Goal: Task Accomplishment & Management: Complete application form

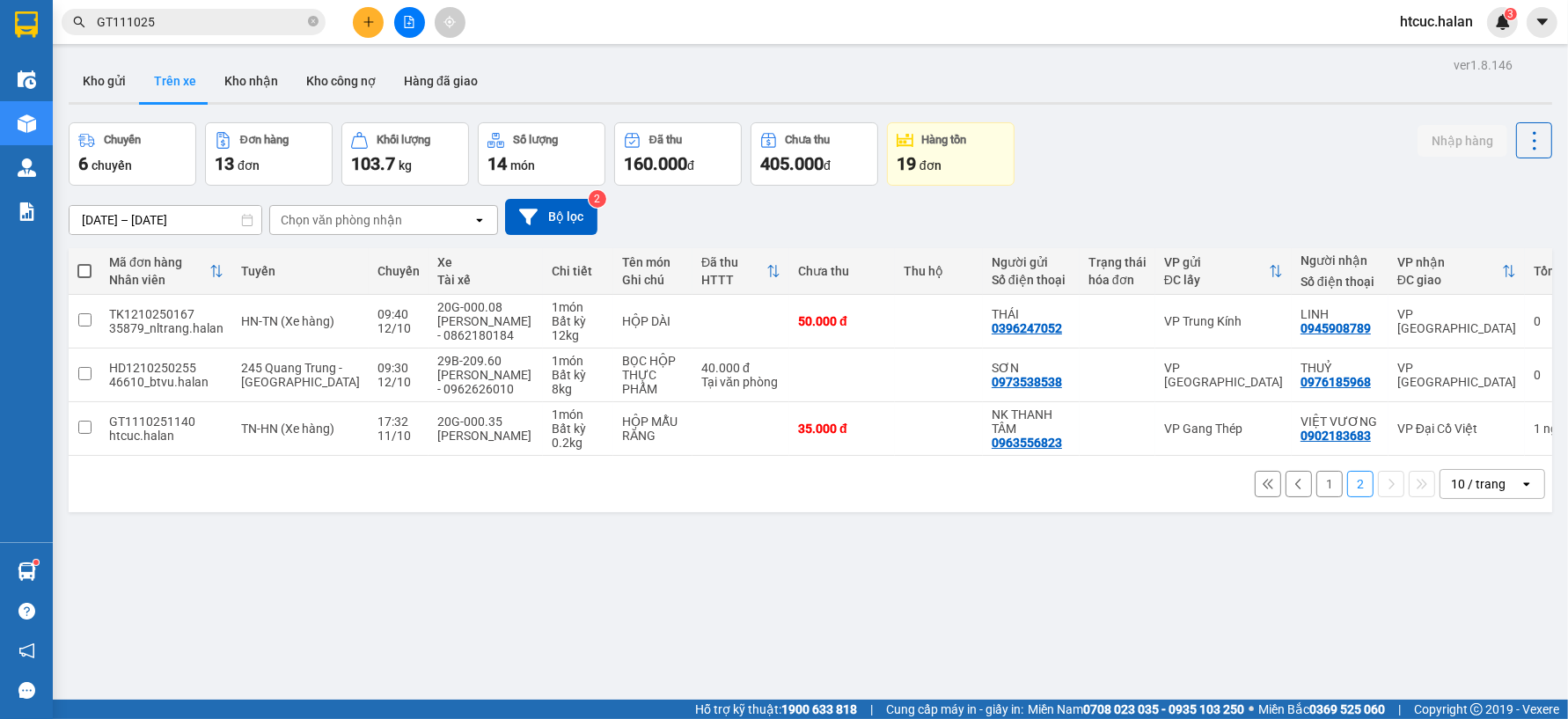
scroll to position [81, 0]
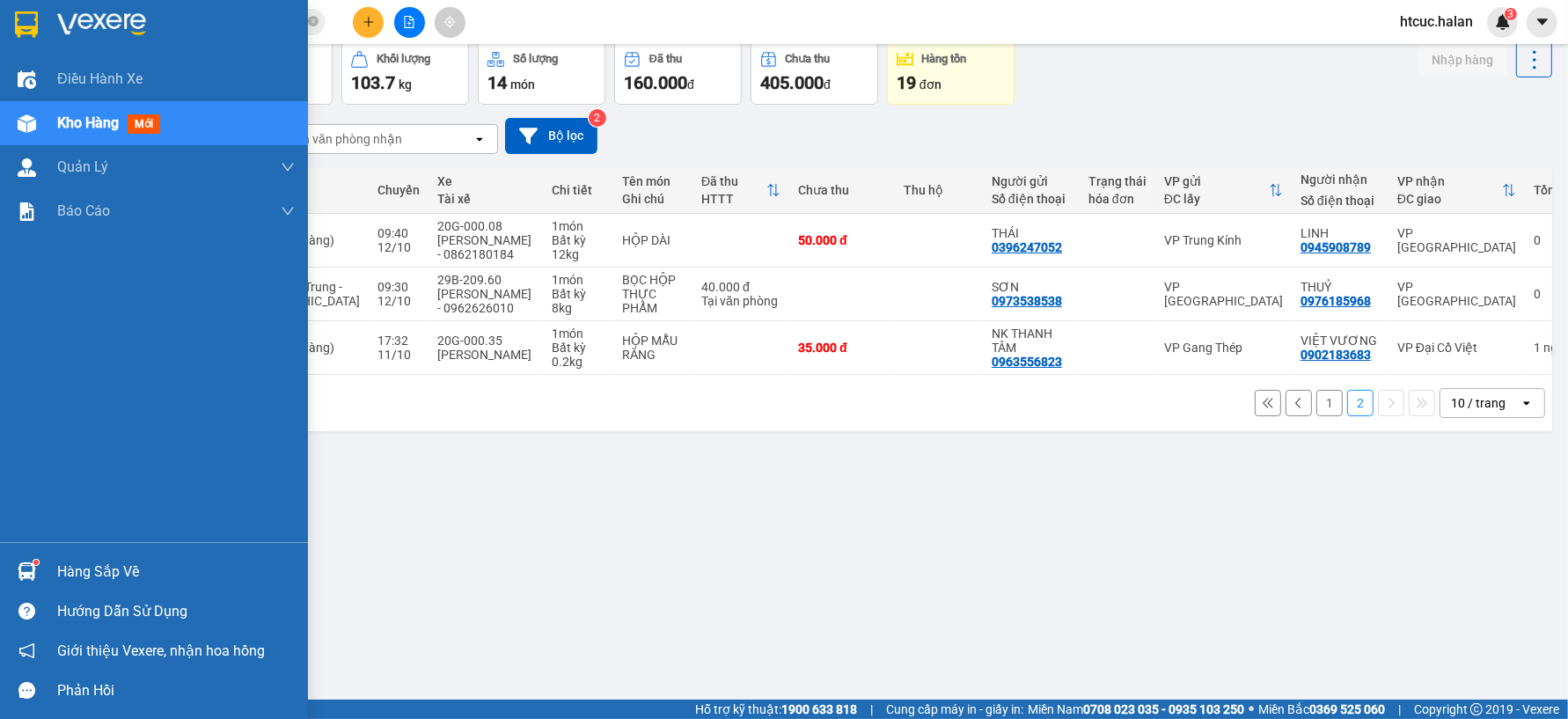
click at [19, 574] on img at bounding box center [27, 571] width 19 height 19
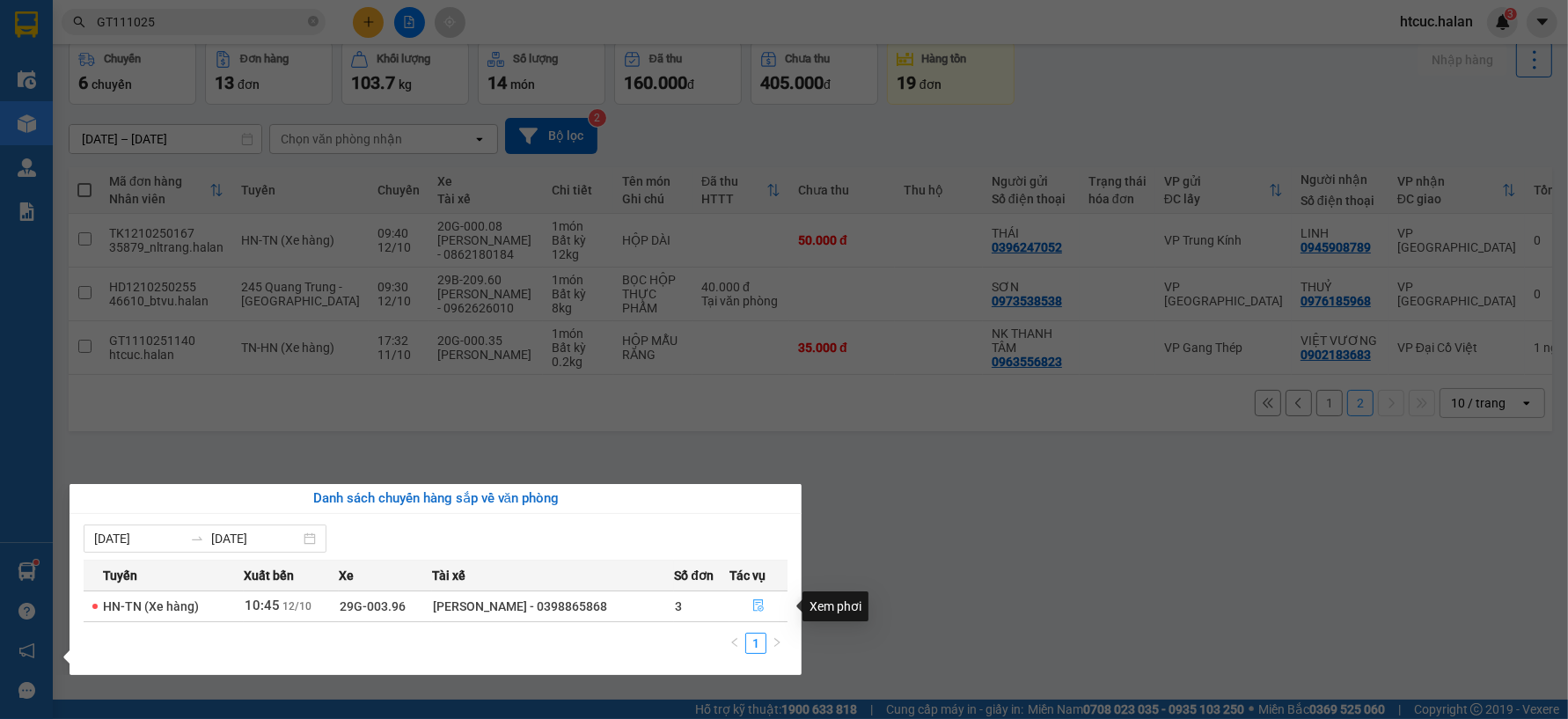
click at [748, 599] on button "button" at bounding box center [759, 606] width 57 height 28
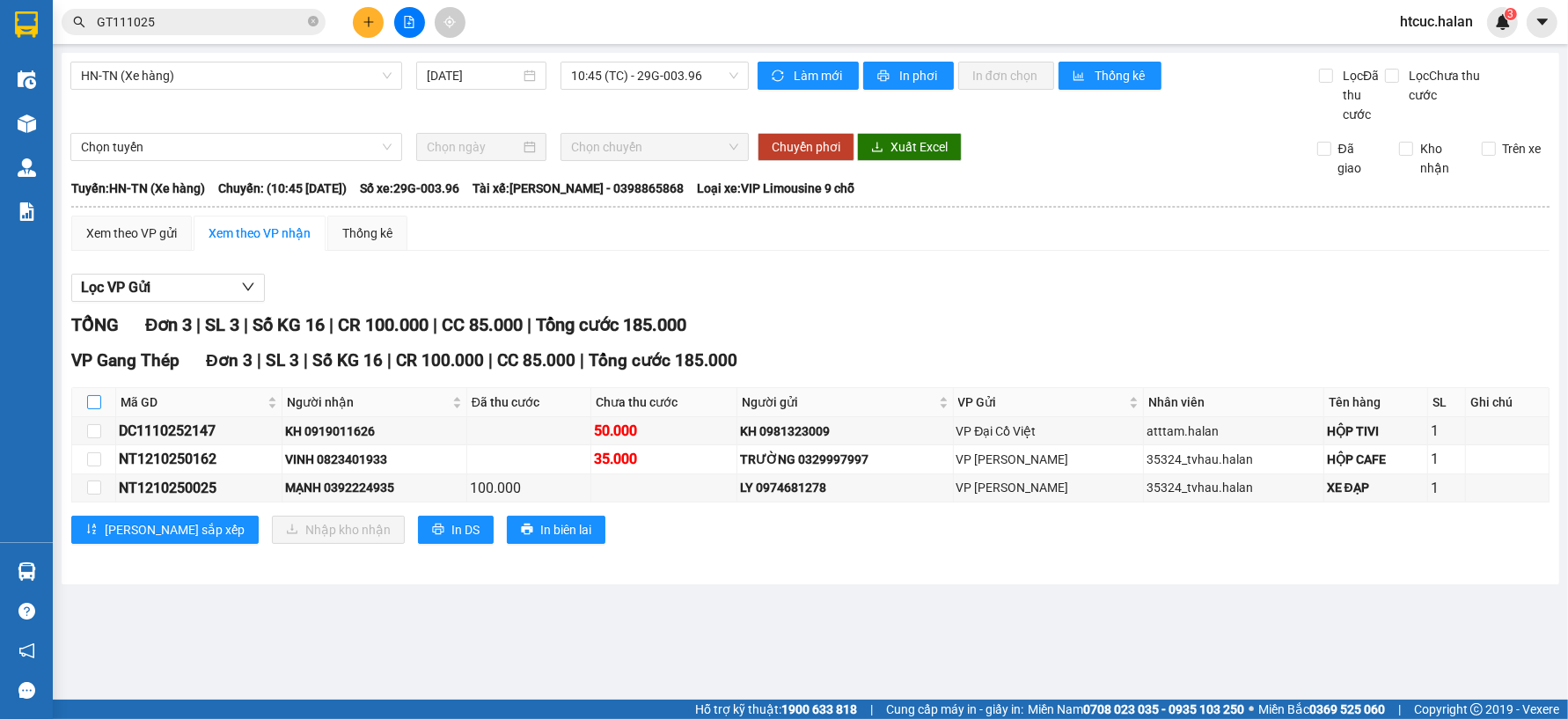
click at [94, 398] on input "checkbox" at bounding box center [94, 402] width 14 height 14
checkbox input "true"
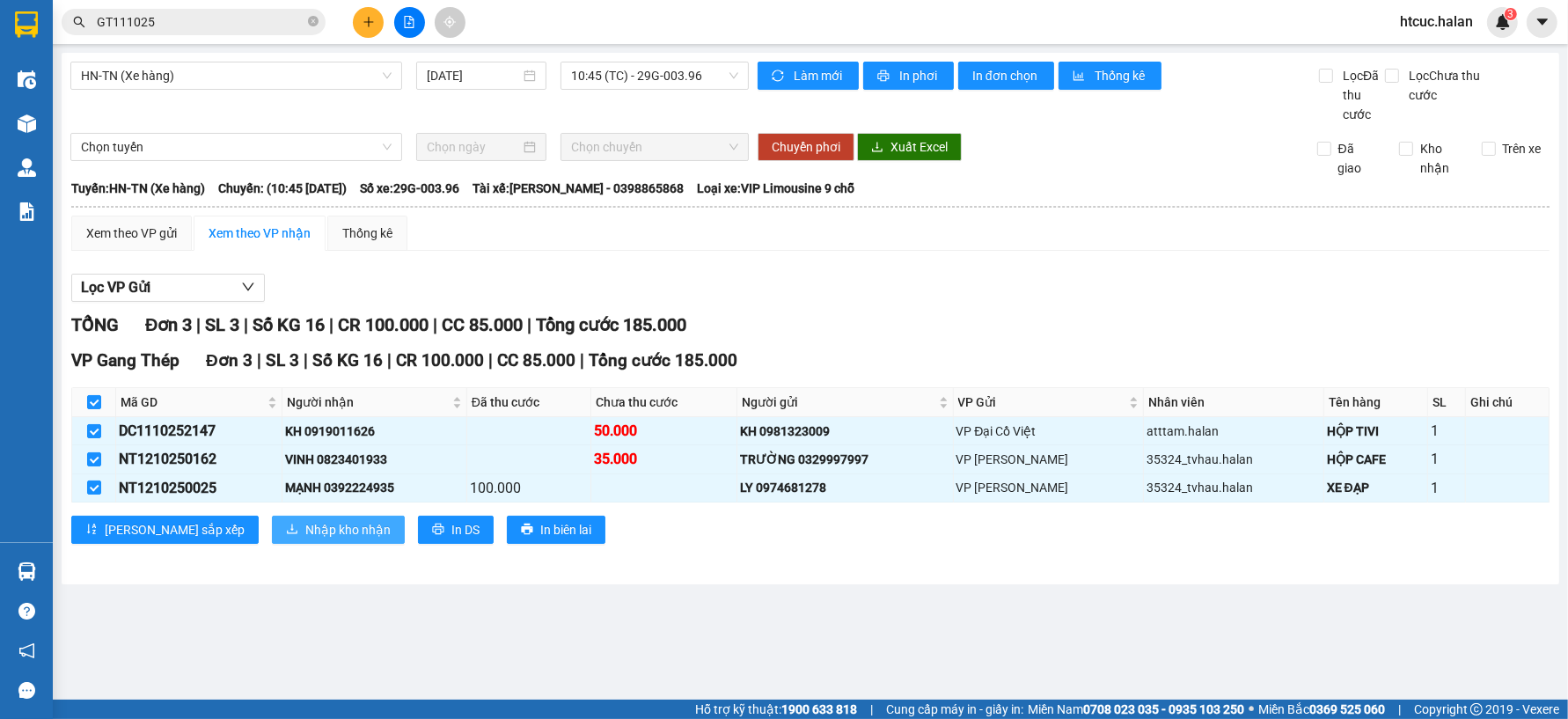
click at [305, 529] on span "Nhập kho nhận" at bounding box center [347, 530] width 85 height 20
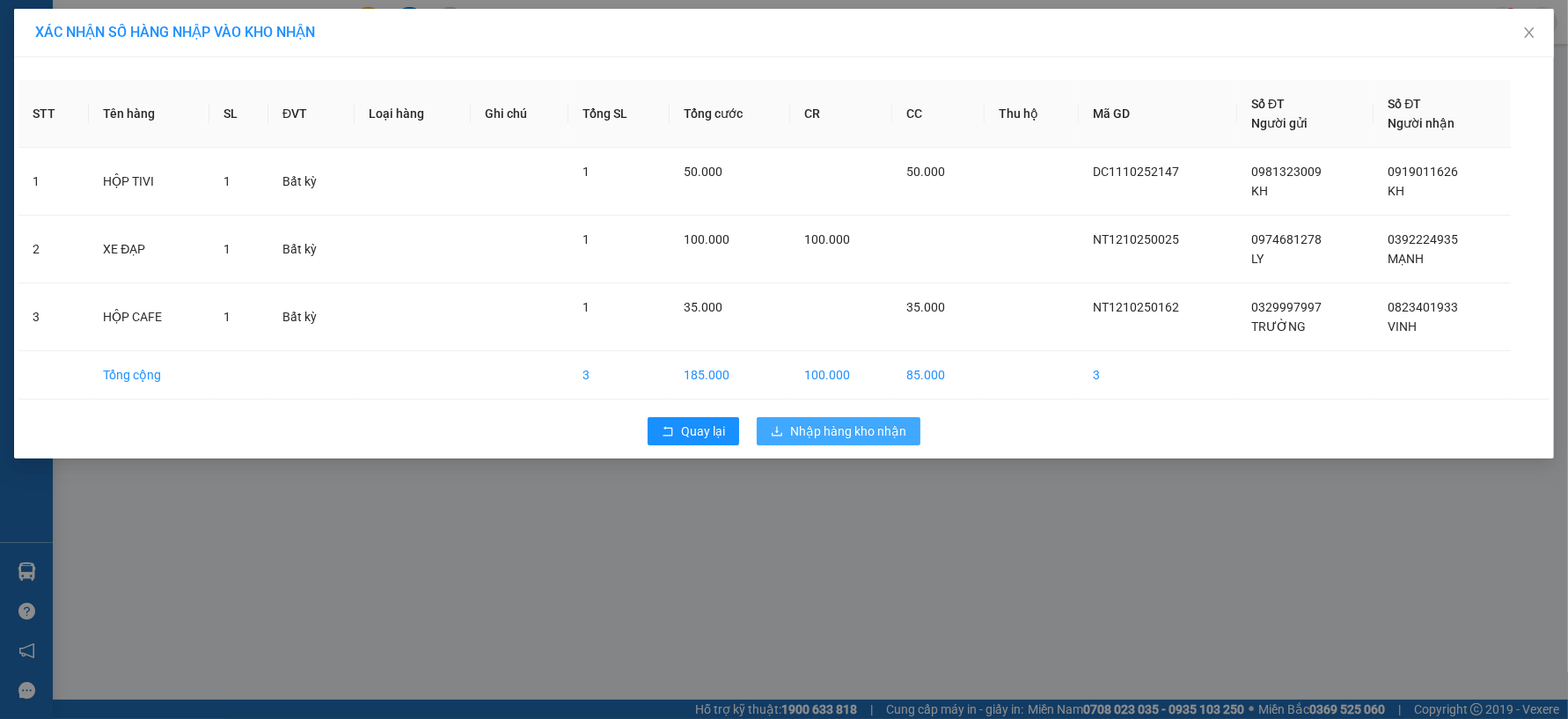
click at [800, 433] on span "Nhập hàng kho nhận" at bounding box center [847, 432] width 116 height 20
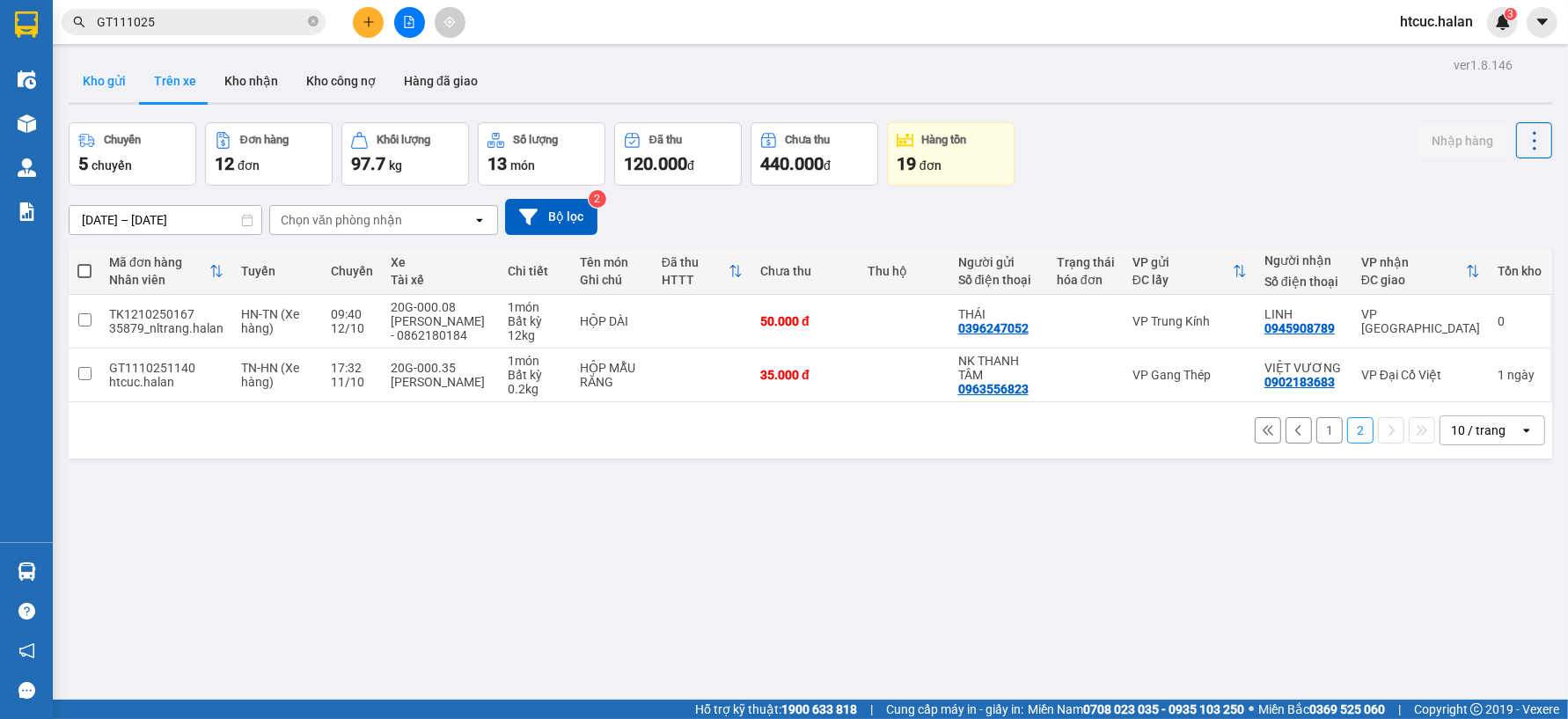
click at [91, 82] on button "Kho gửi" at bounding box center [104, 82] width 71 height 43
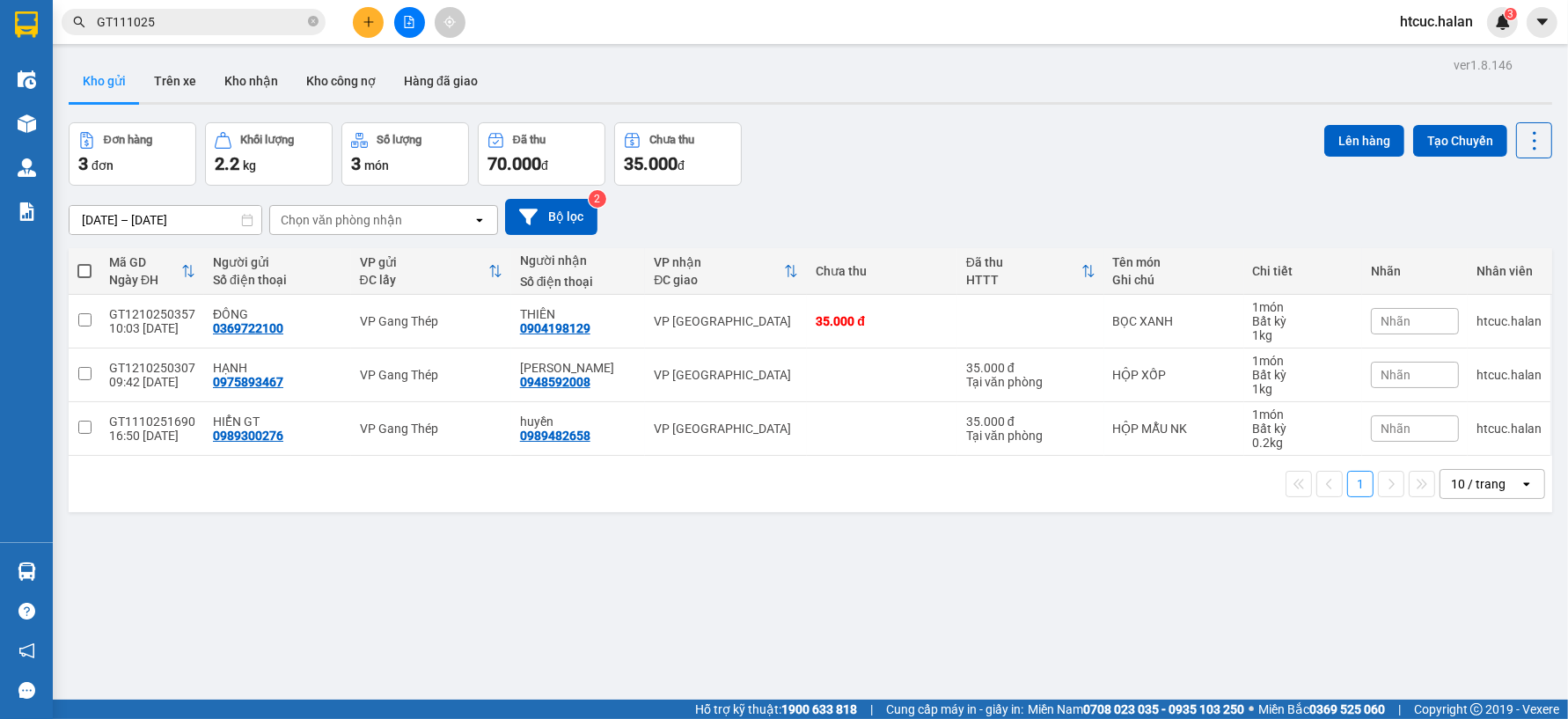
click at [82, 269] on span at bounding box center [84, 271] width 14 height 14
click at [84, 262] on input "checkbox" at bounding box center [84, 262] width 0 height 0
checkbox input "true"
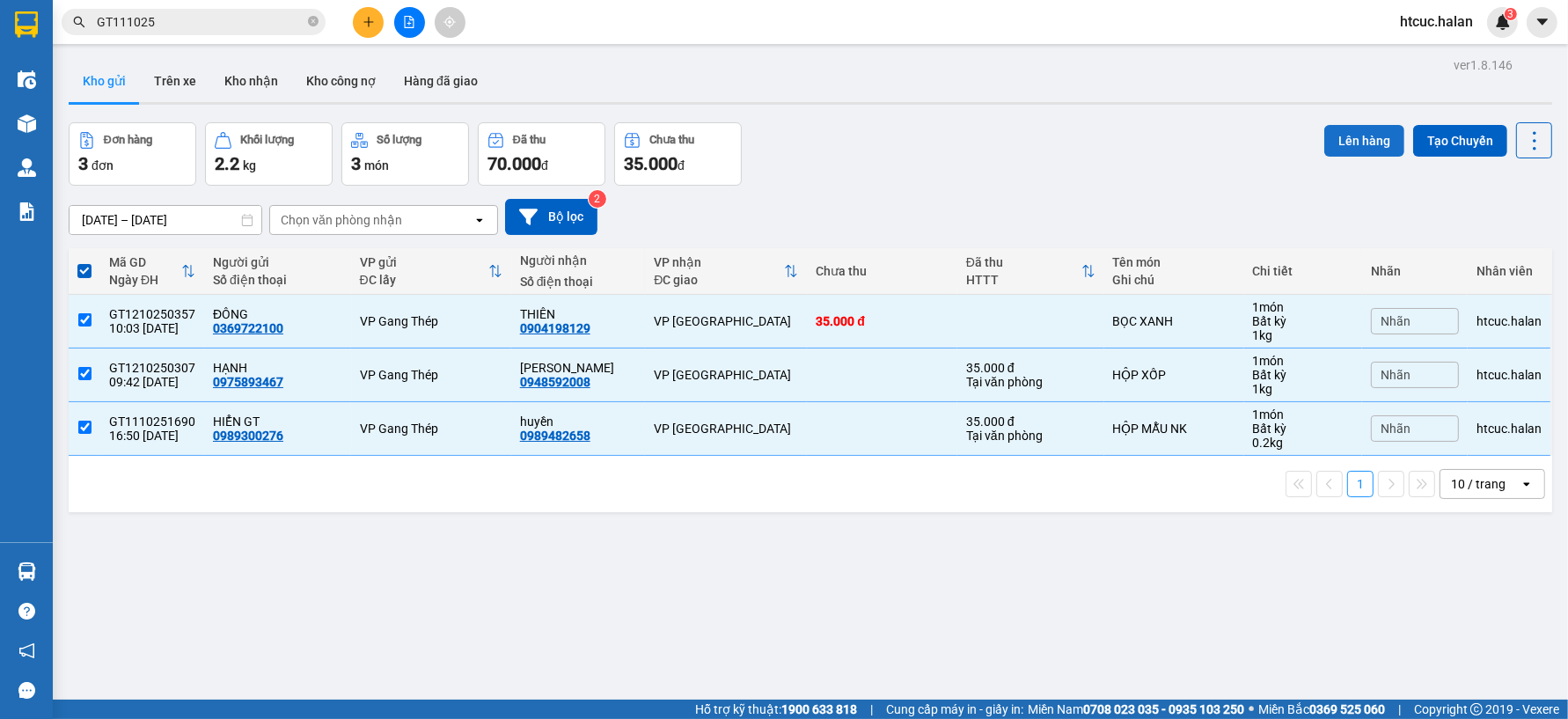
click at [1352, 143] on button "Lên hàng" at bounding box center [1364, 141] width 80 height 32
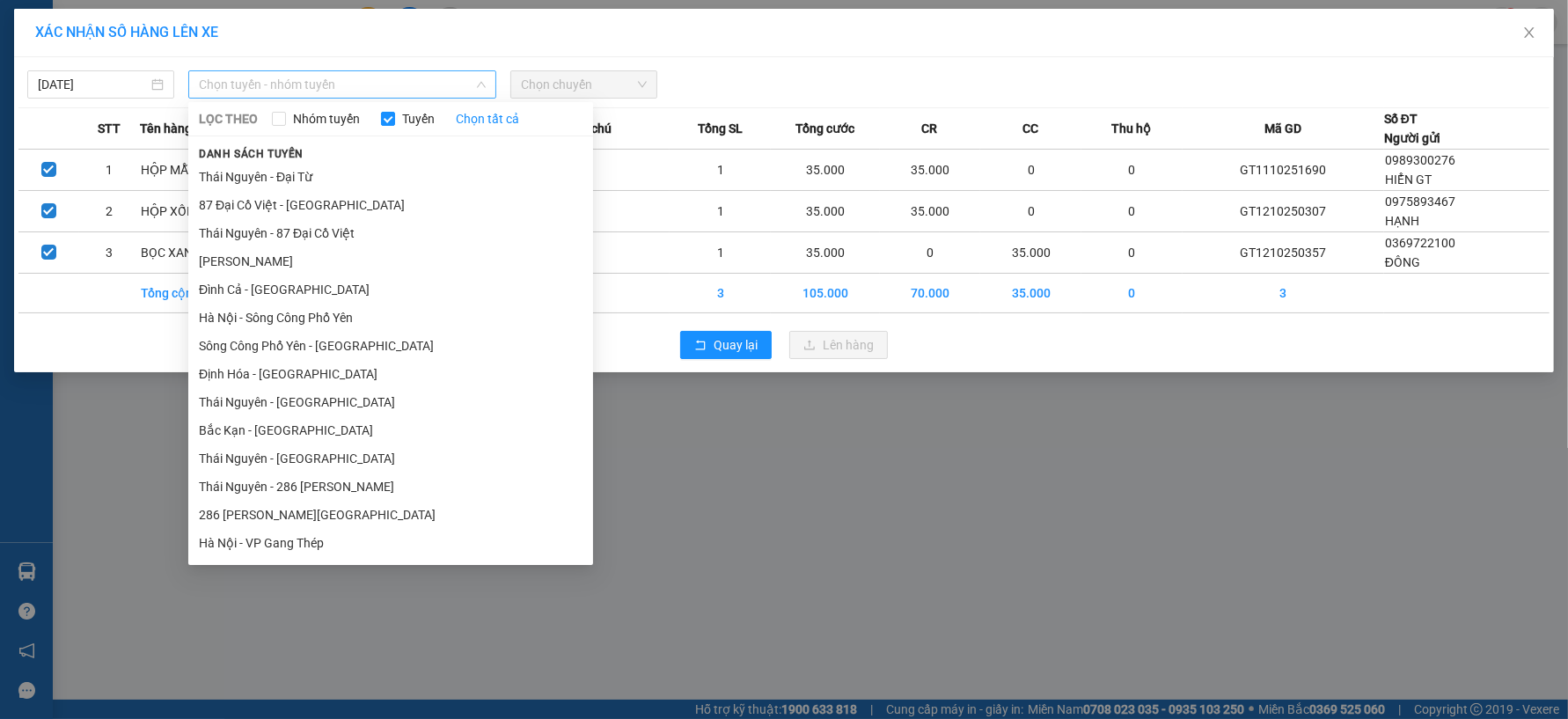
click at [473, 80] on span "Chọn tuyến - nhóm tuyến" at bounding box center [342, 84] width 287 height 27
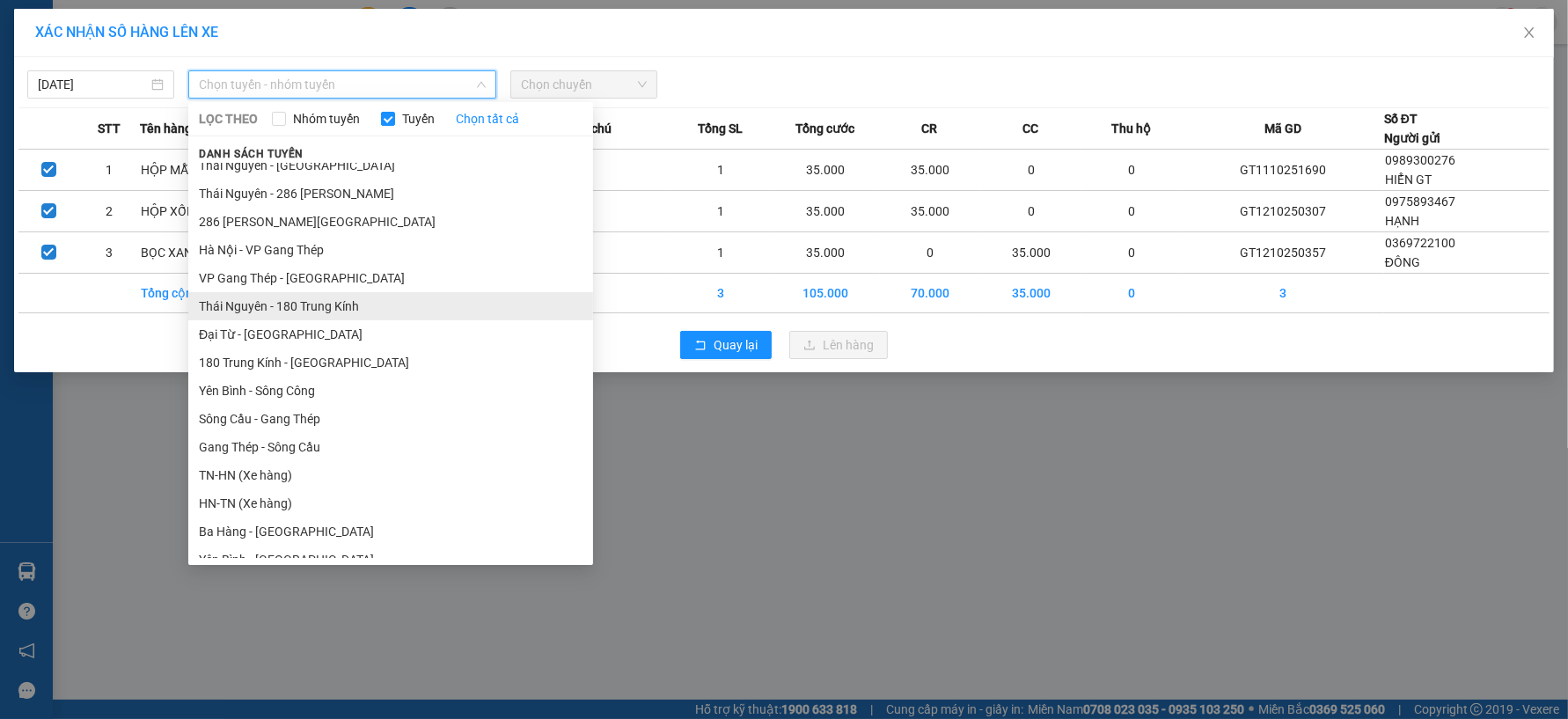
scroll to position [391, 0]
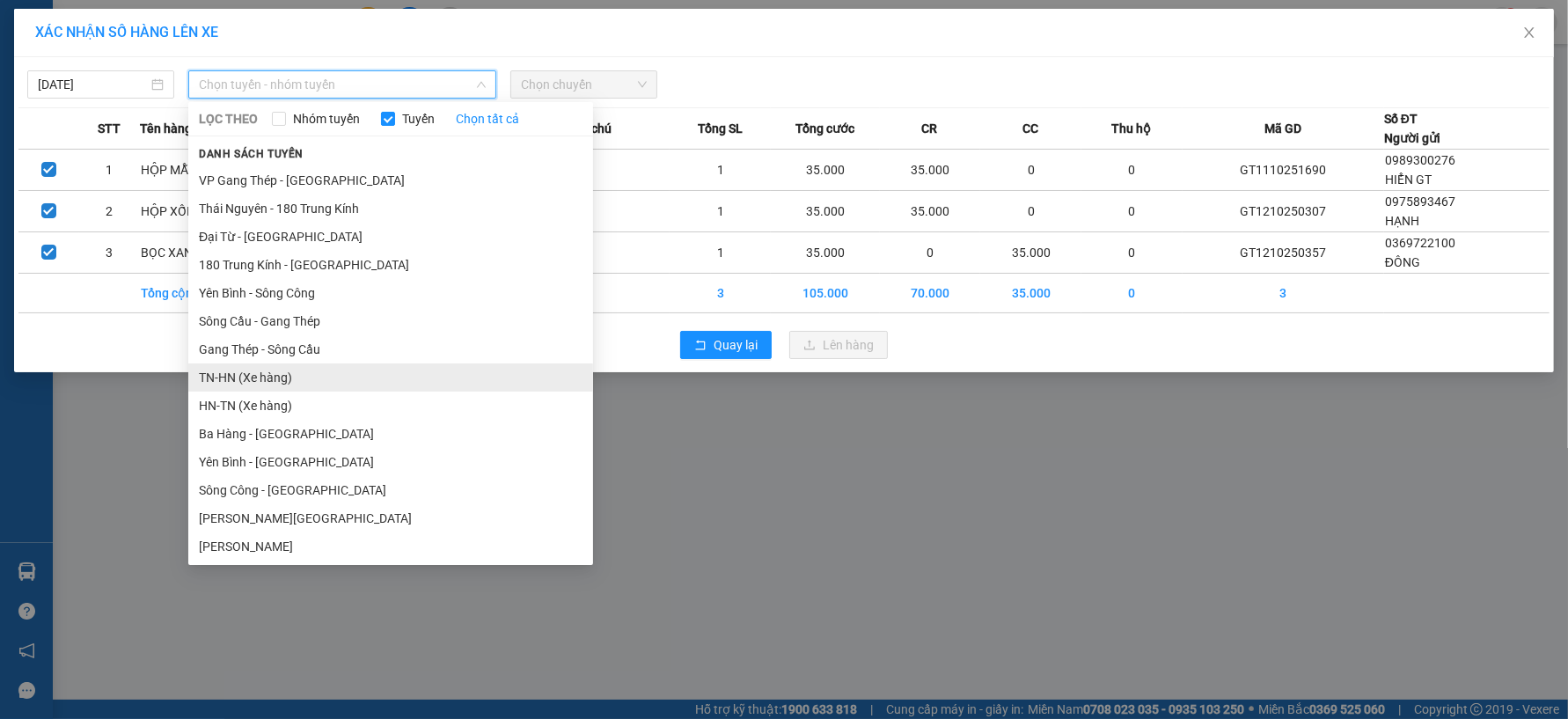
click at [234, 374] on li "TN-HN (Xe hàng)" at bounding box center [390, 378] width 405 height 28
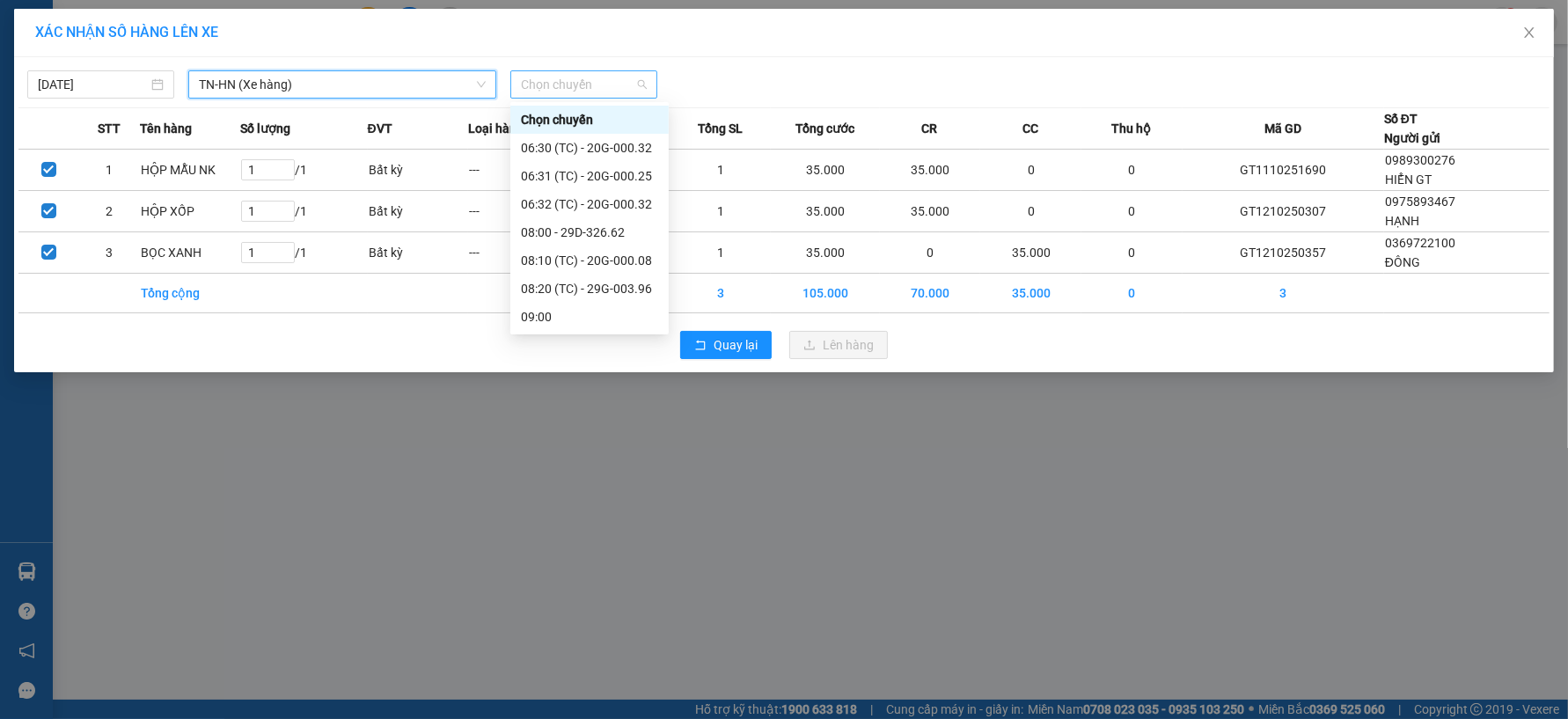
click at [638, 84] on span "Chọn chuyến" at bounding box center [584, 84] width 126 height 27
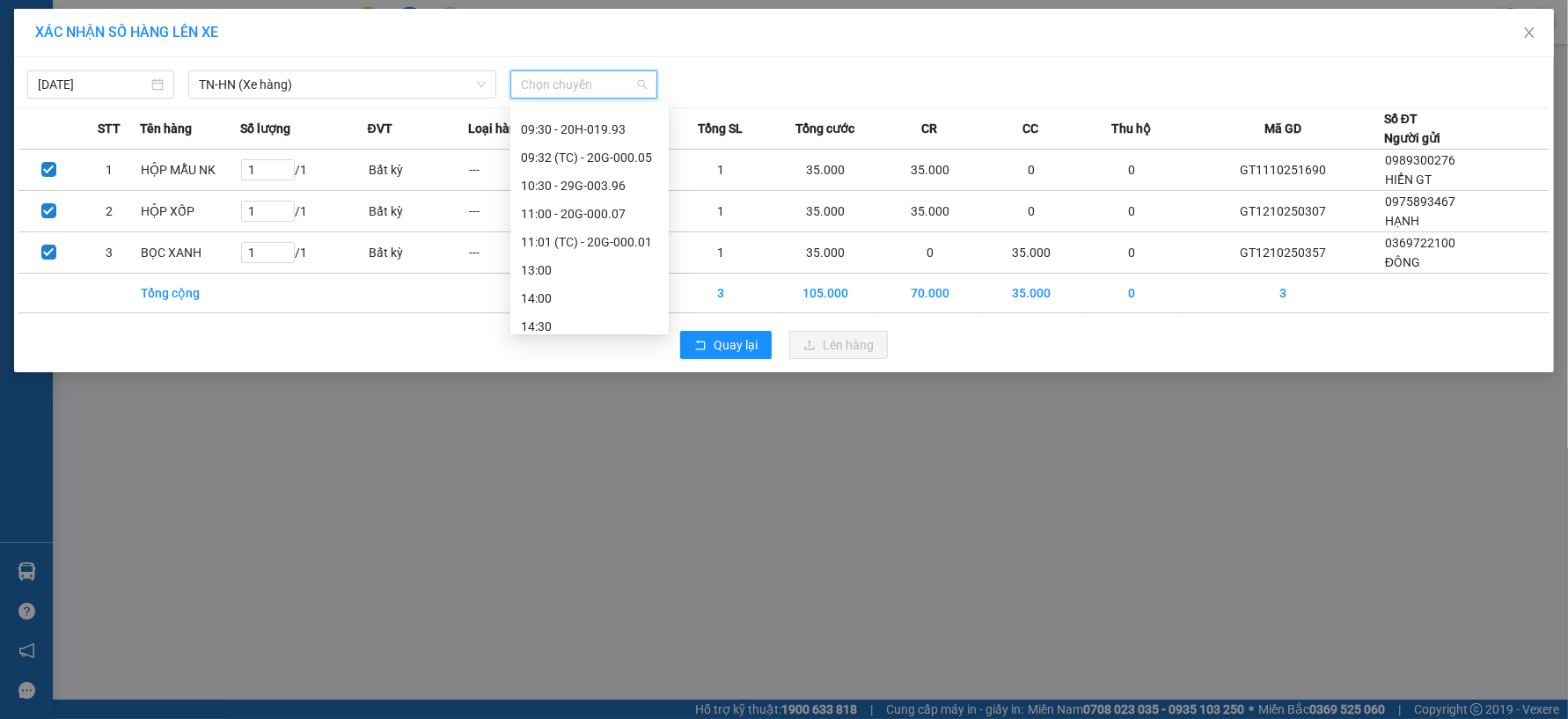
scroll to position [282, 0]
click at [607, 117] on div "10:30 - 29G-003.96" at bounding box center [589, 120] width 137 height 20
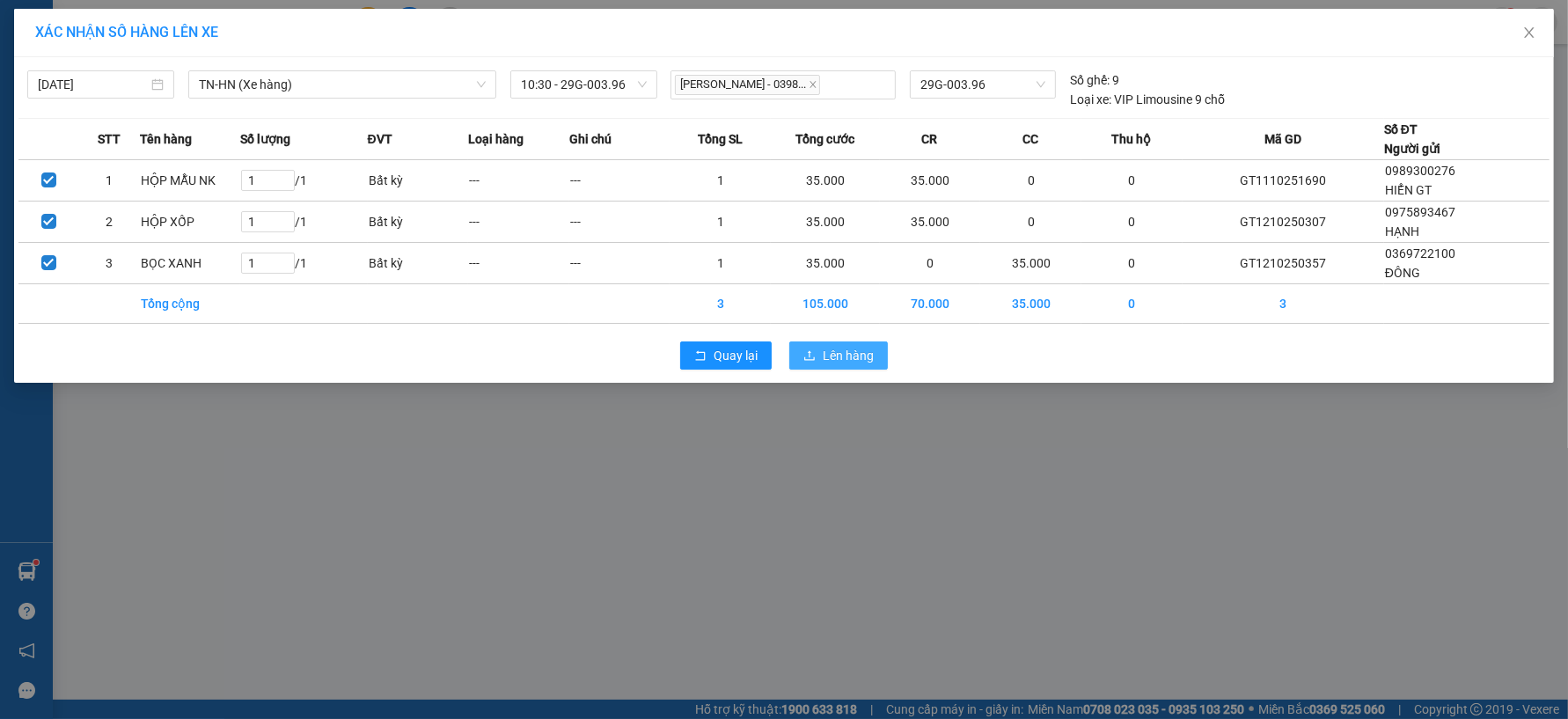
click at [856, 356] on span "Lên hàng" at bounding box center [848, 356] width 51 height 20
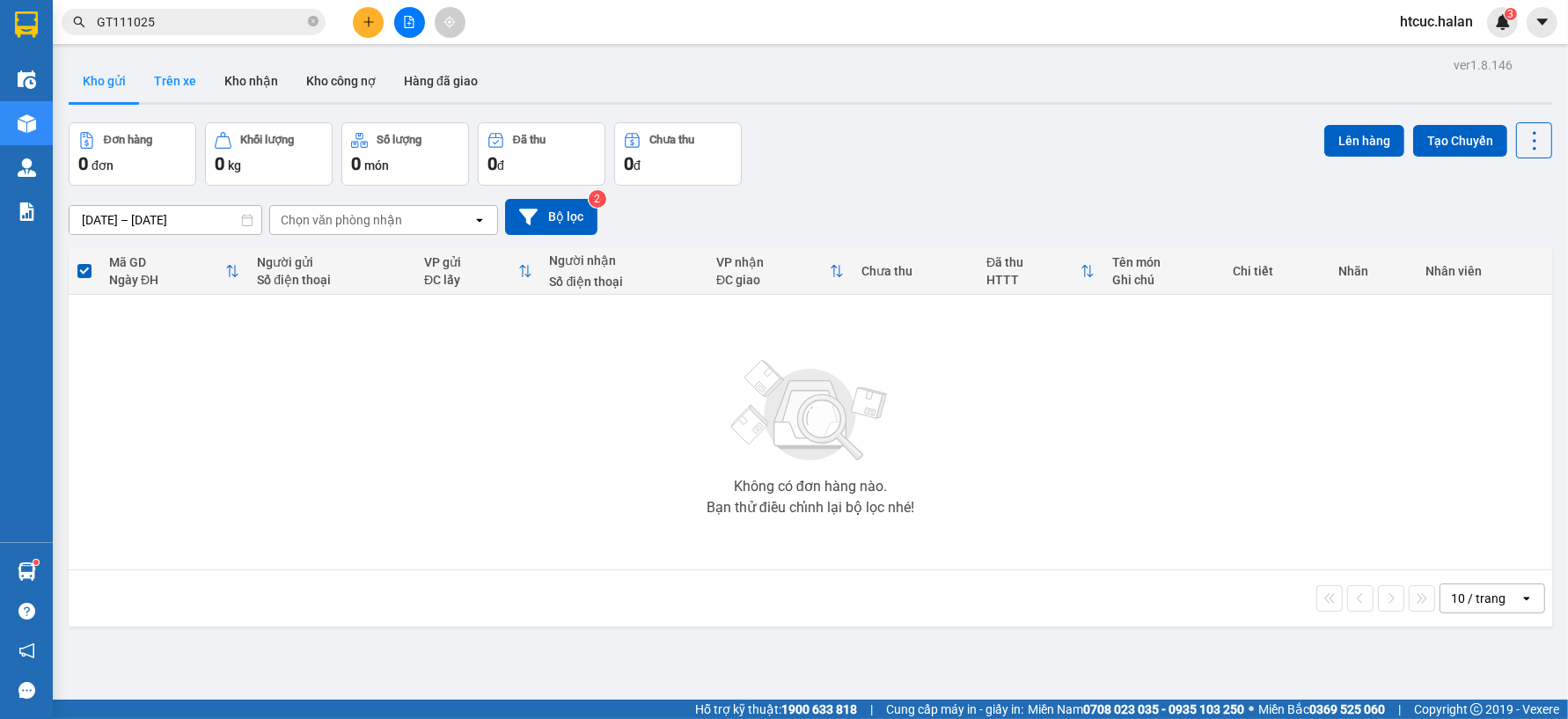
click at [174, 82] on button "Trên xe" at bounding box center [175, 82] width 70 height 43
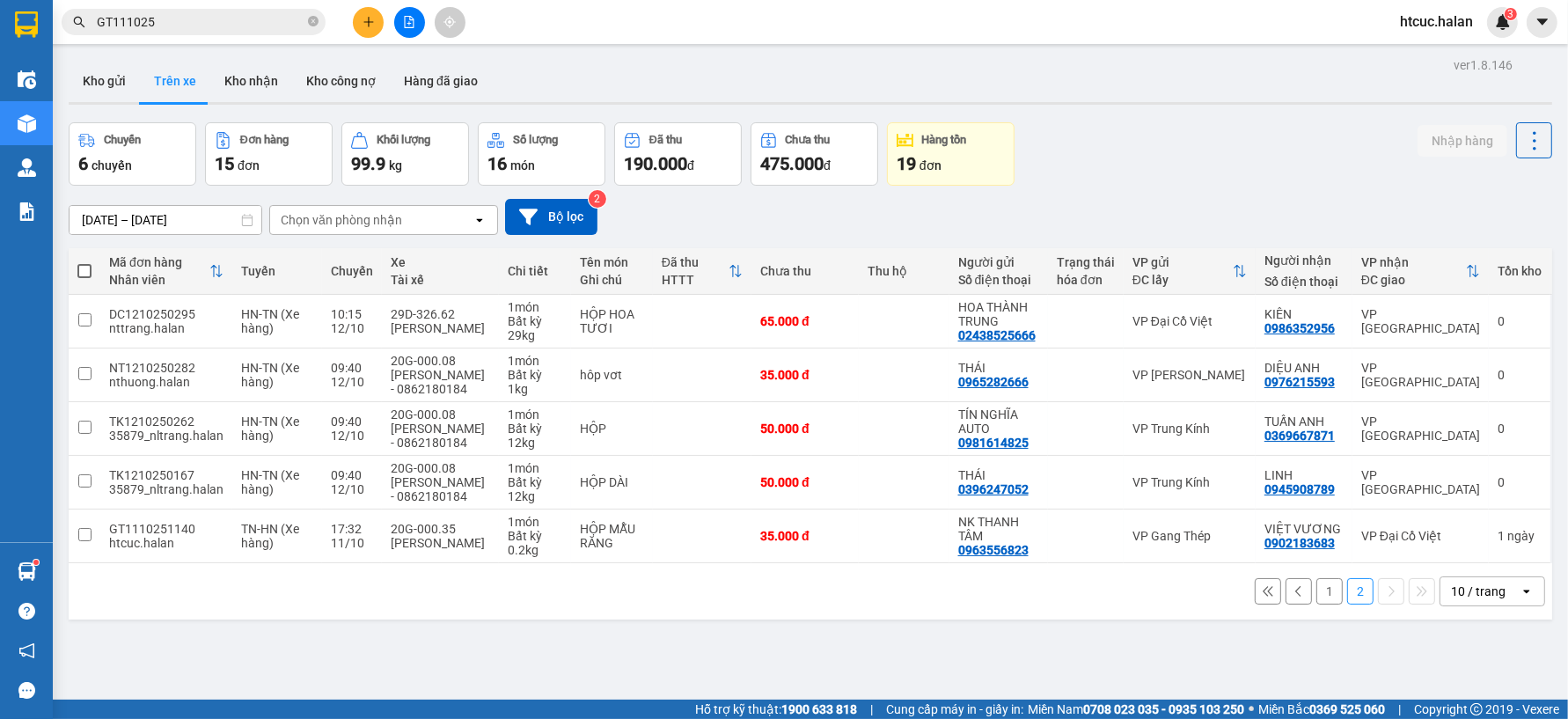
click at [1316, 605] on button "1" at bounding box center [1330, 591] width 27 height 27
click at [1312, 620] on div "Mã đơn hàng Nhân viên Tuyến Chuyến Xe Tài xế Chi tiết Tên món Ghi chú Đã thu HT…" at bounding box center [810, 434] width 1484 height 371
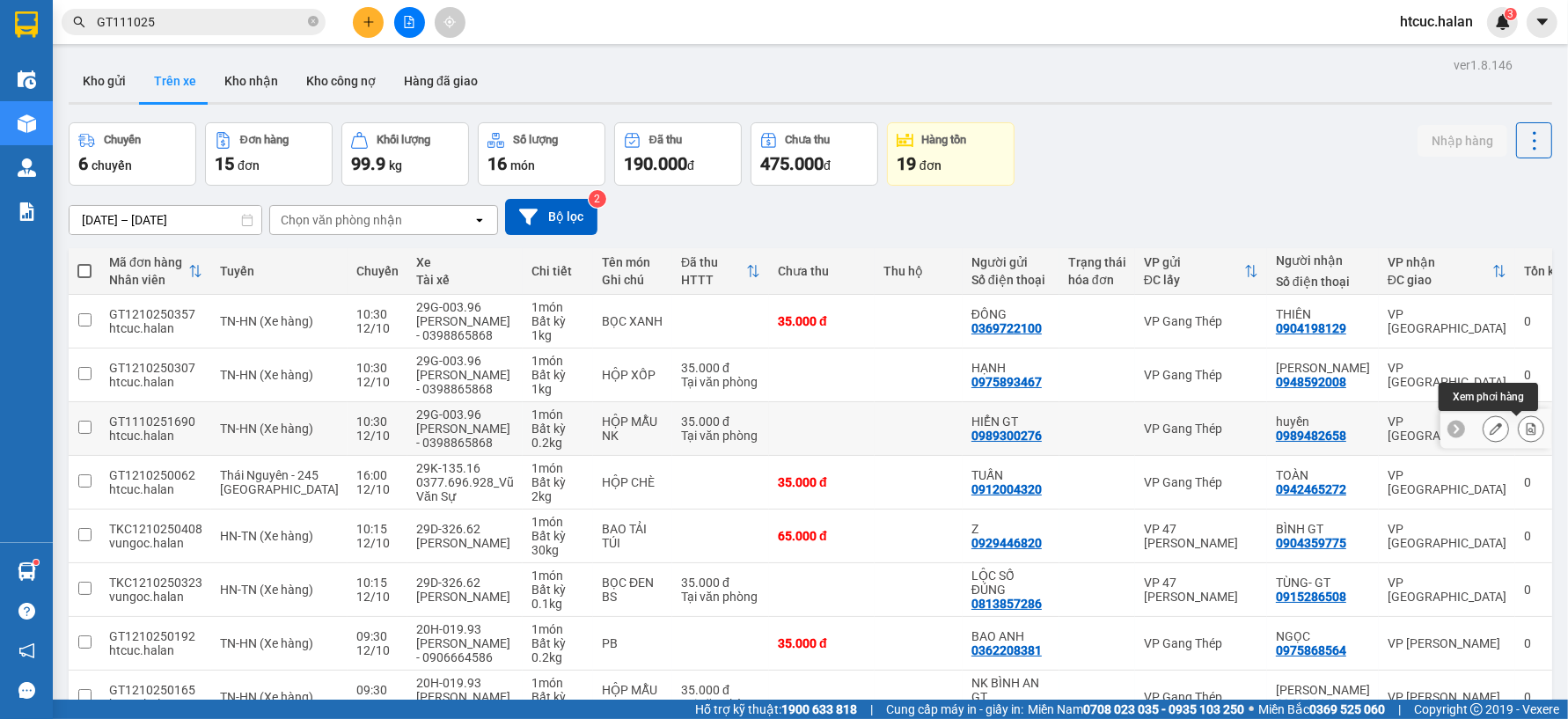
click at [1526, 426] on icon at bounding box center [1531, 429] width 10 height 12
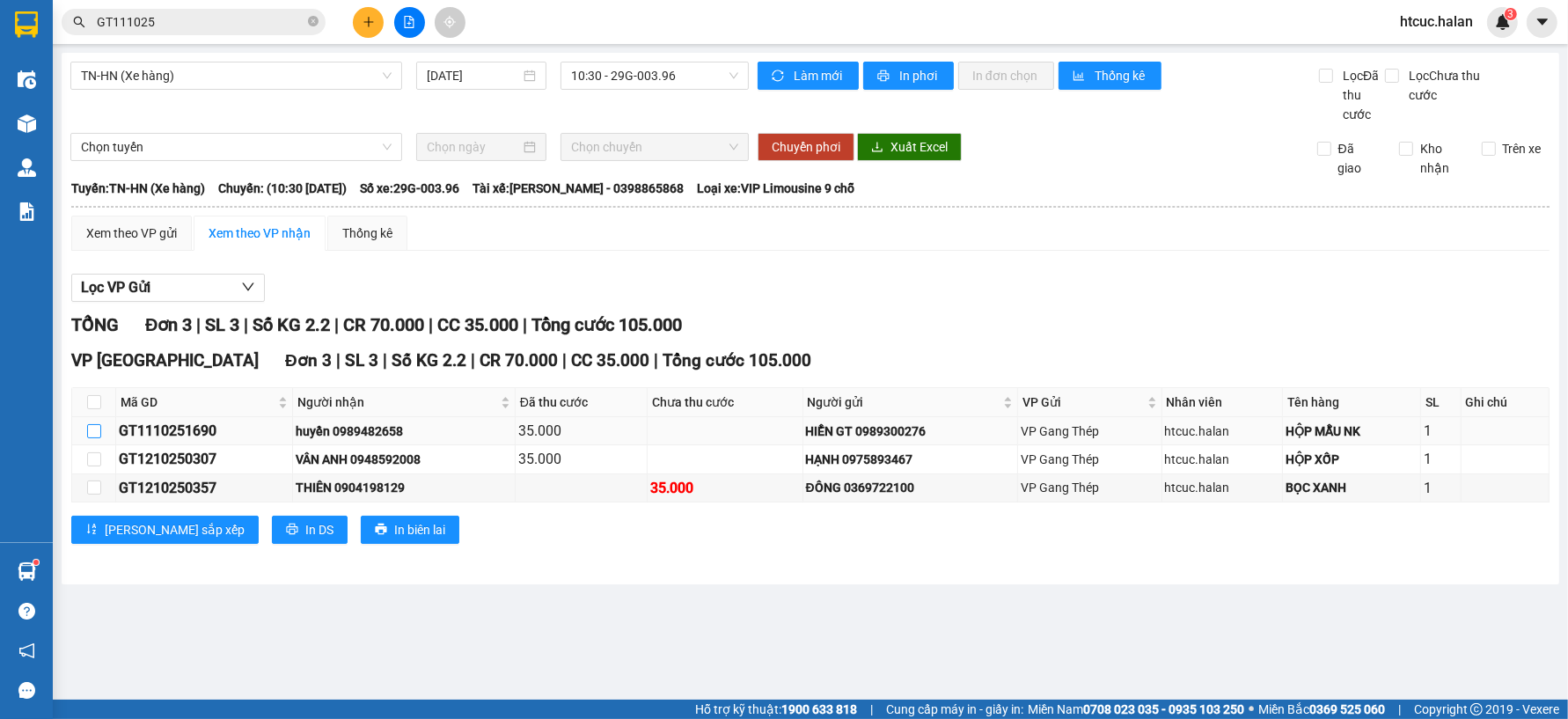
click at [94, 434] on input "checkbox" at bounding box center [94, 432] width 14 height 14
checkbox input "true"
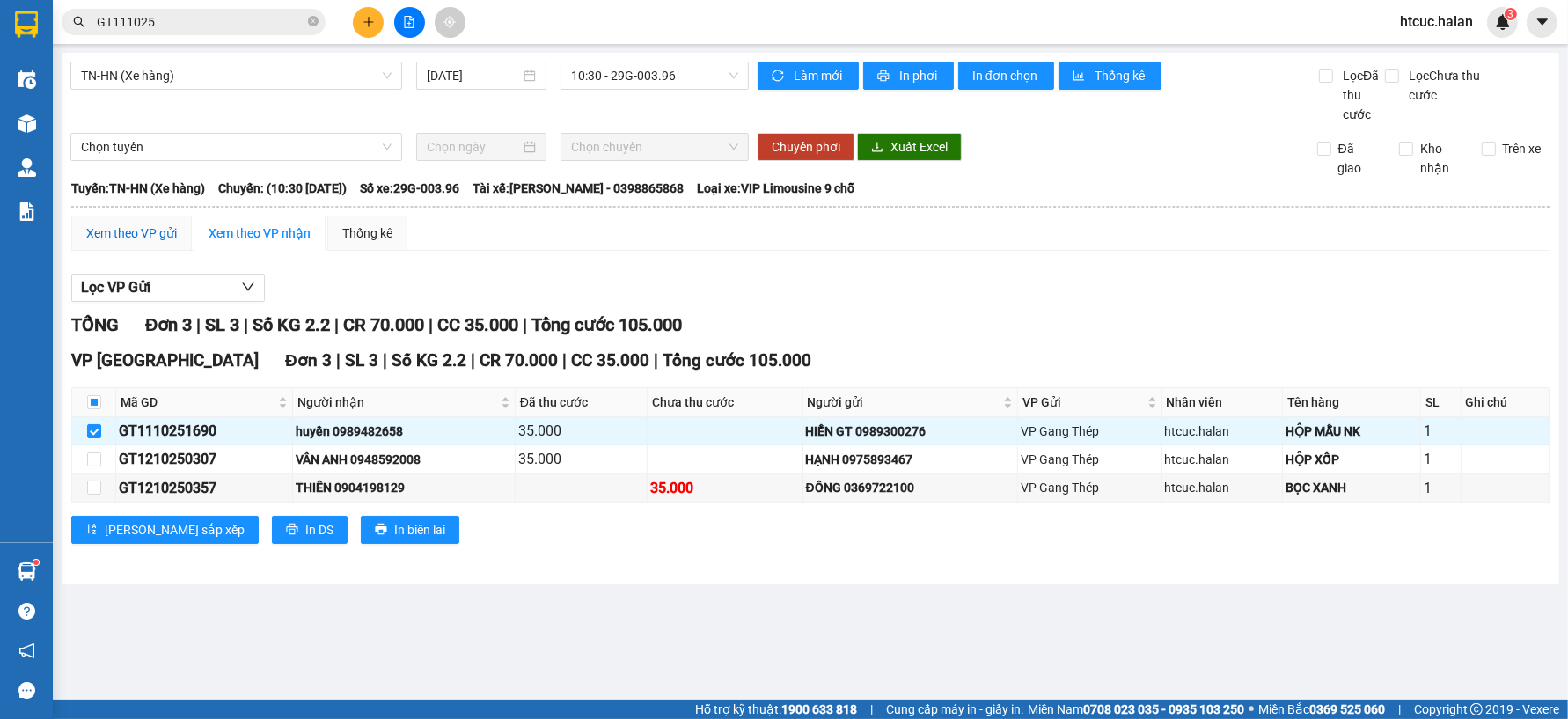
click at [137, 231] on div "Xem theo VP gửi" at bounding box center [131, 233] width 90 height 20
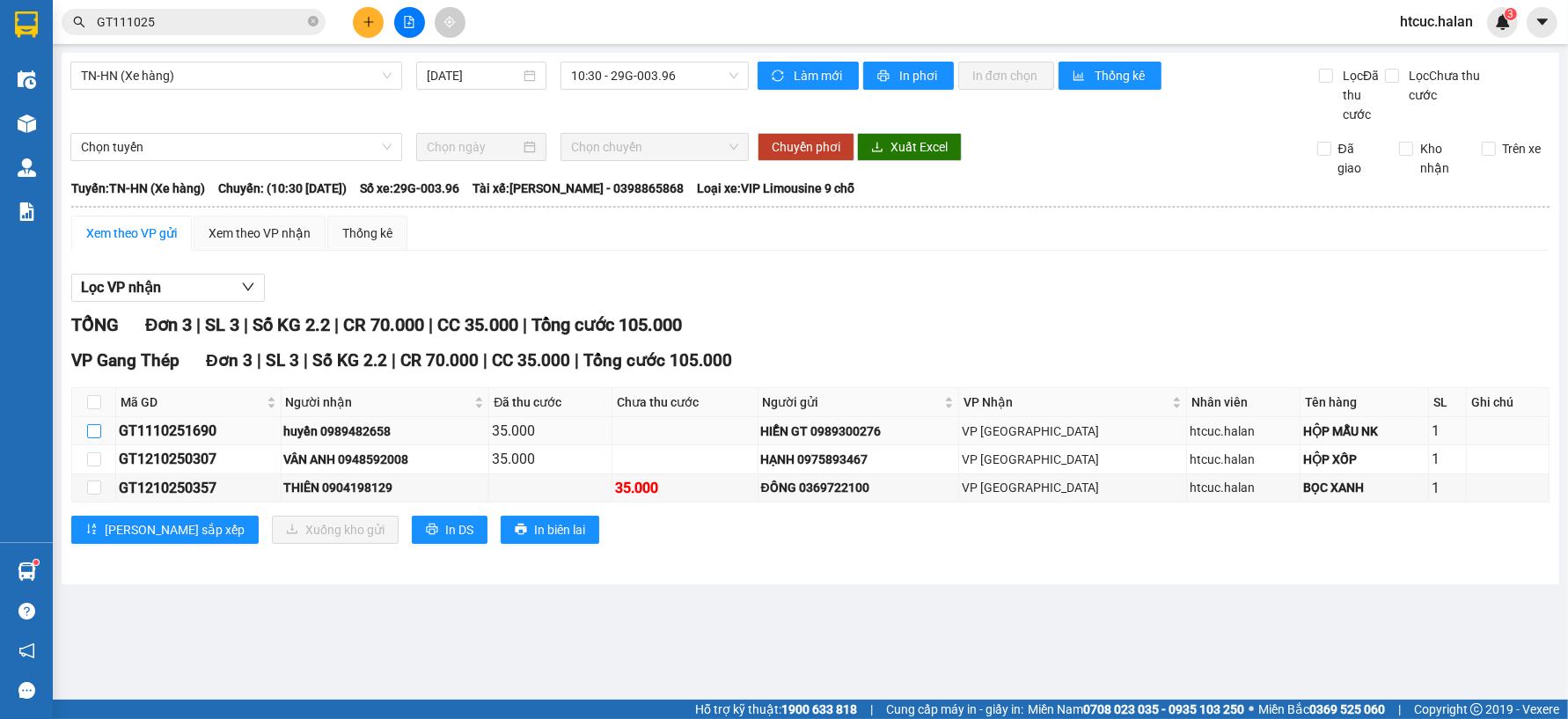
click at [98, 432] on input "checkbox" at bounding box center [94, 432] width 14 height 14
checkbox input "true"
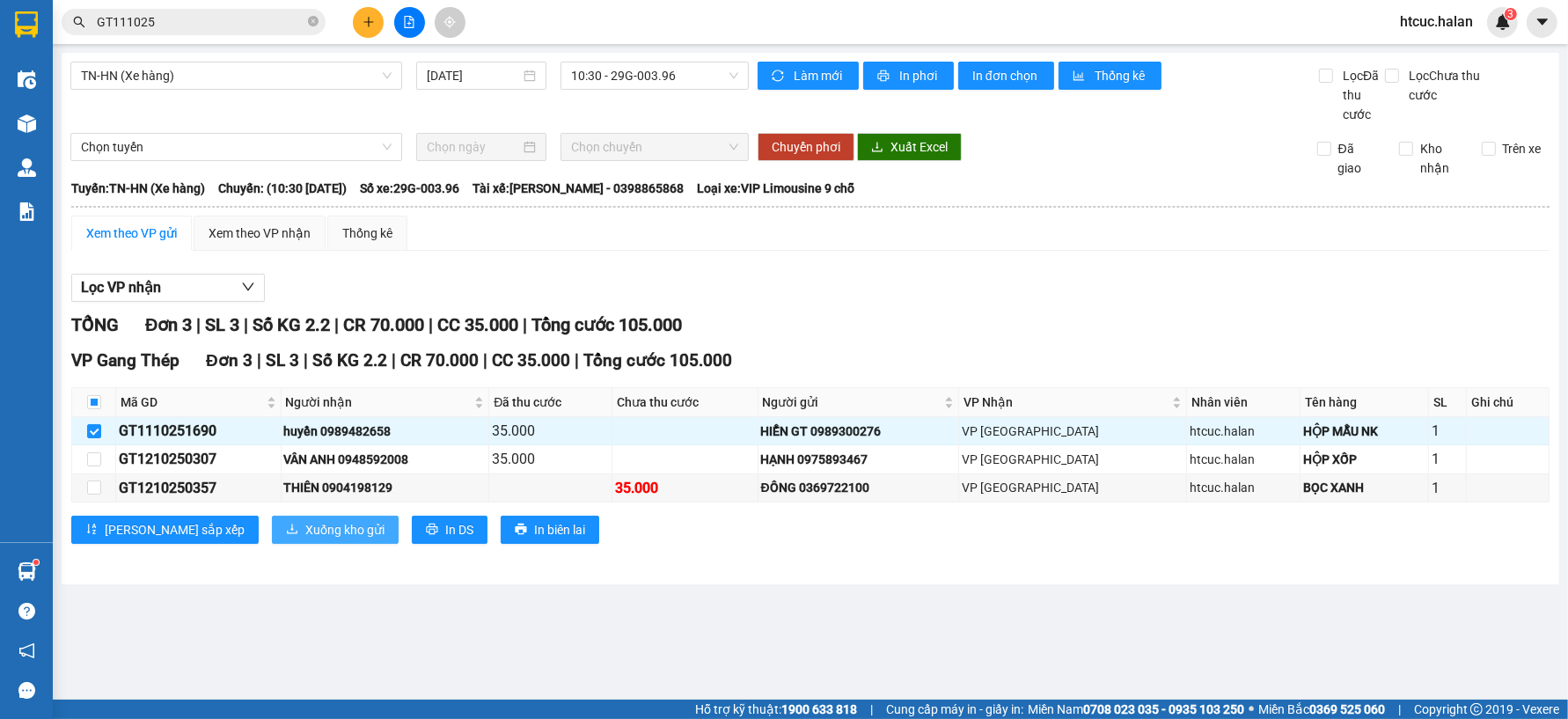
click at [305, 532] on span "Xuống kho gửi" at bounding box center [344, 530] width 79 height 20
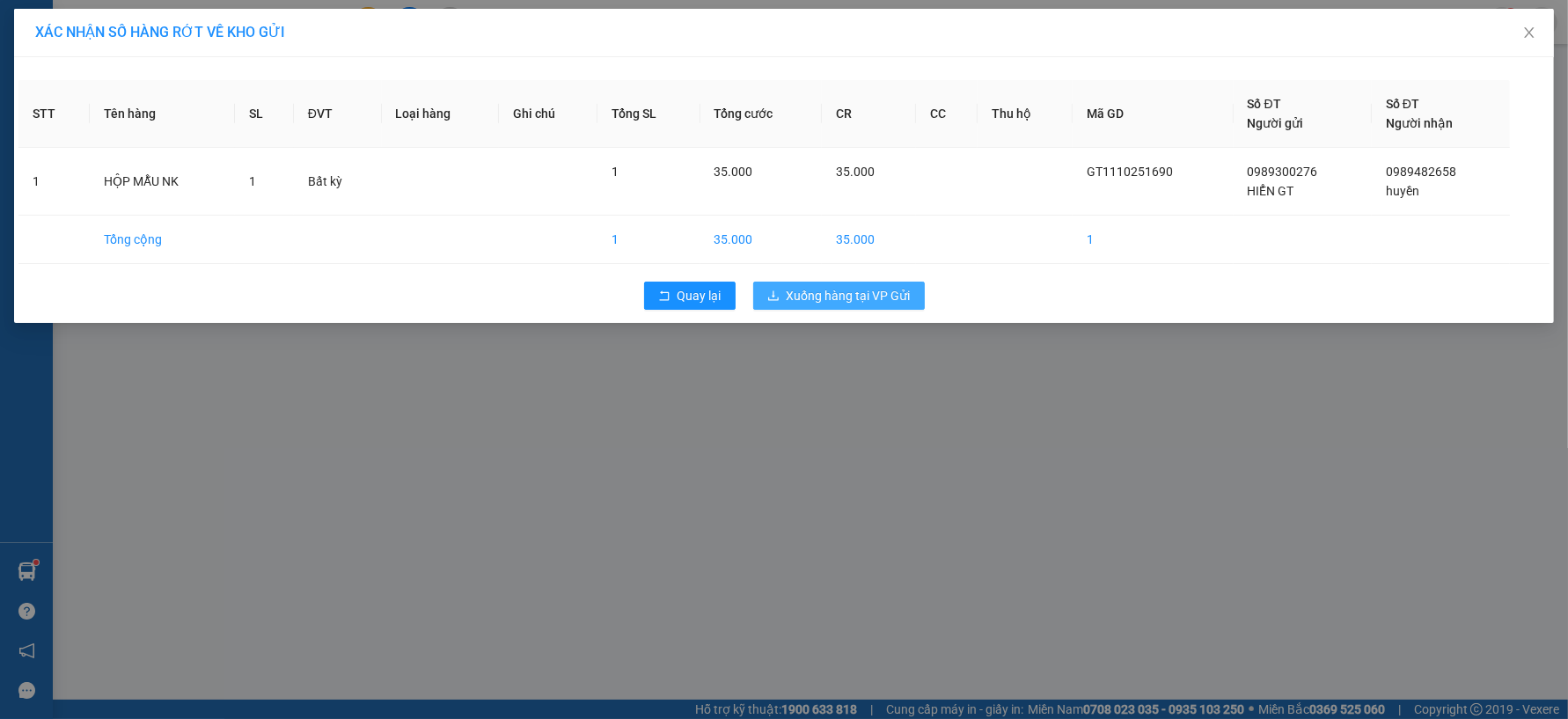
click at [870, 301] on span "Xuống hàng tại VP Gửi" at bounding box center [849, 296] width 124 height 20
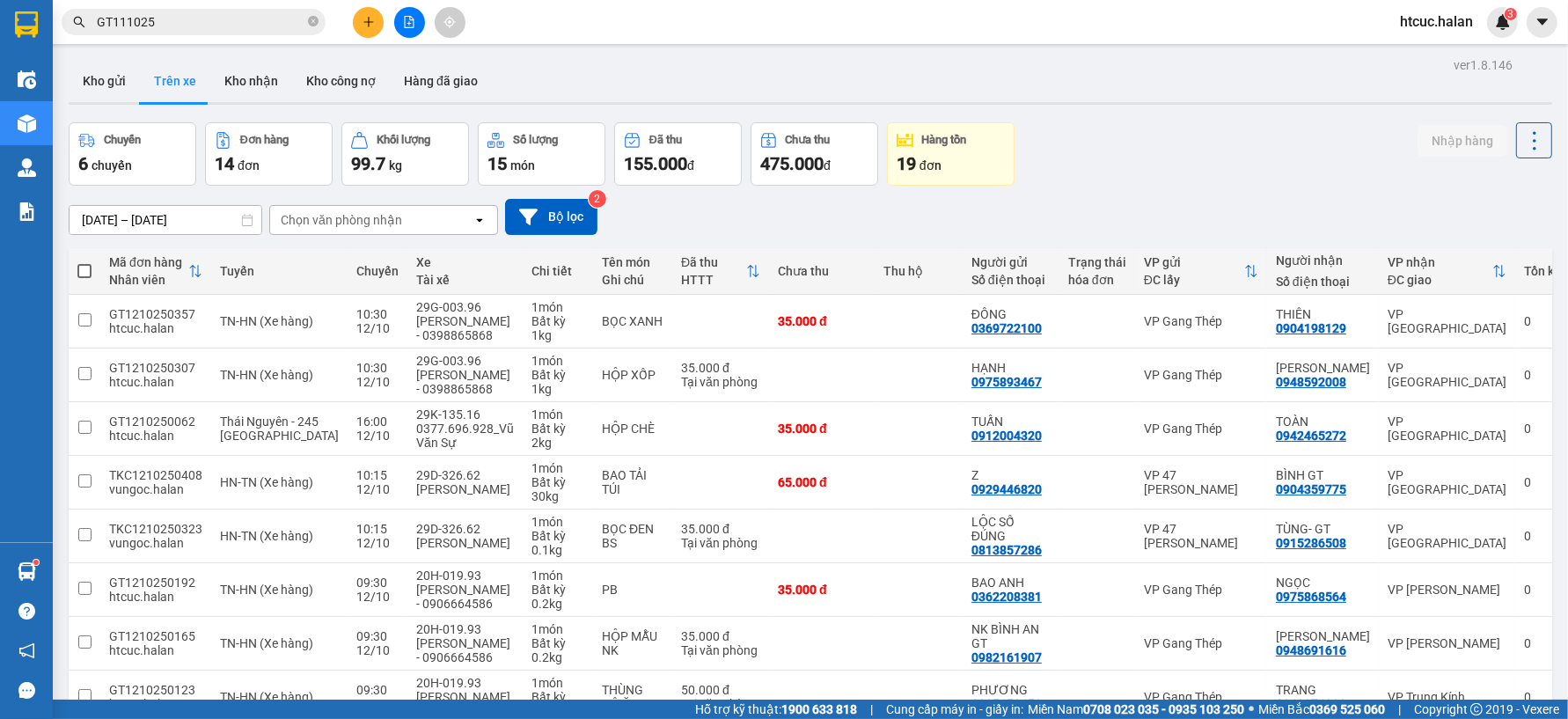
drag, startPoint x: 243, startPoint y: 82, endPoint x: 1006, endPoint y: 86, distance: 763.0
click at [244, 82] on button "Kho nhận" at bounding box center [251, 82] width 82 height 43
type input "[DATE] – [DATE]"
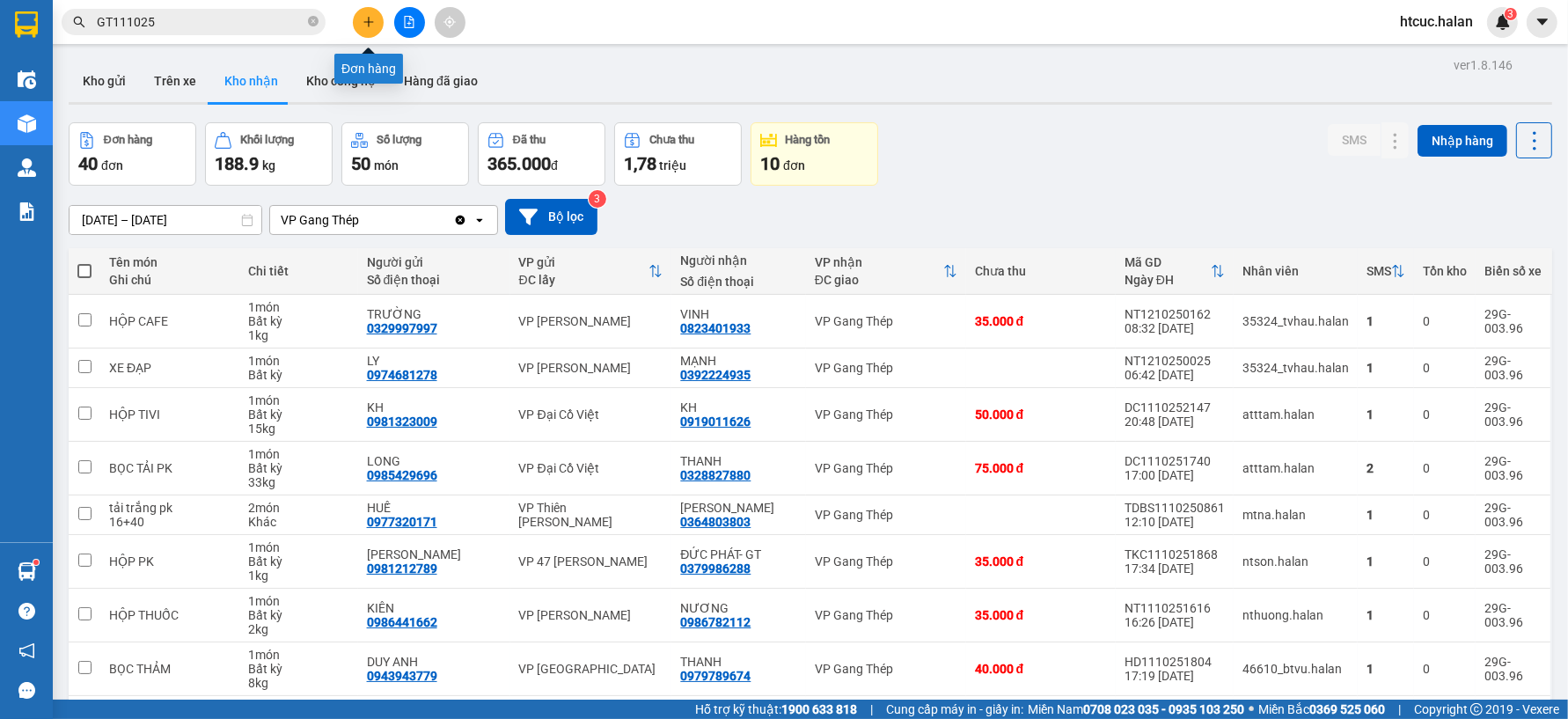
click at [368, 23] on icon "plus" at bounding box center [368, 21] width 1 height 10
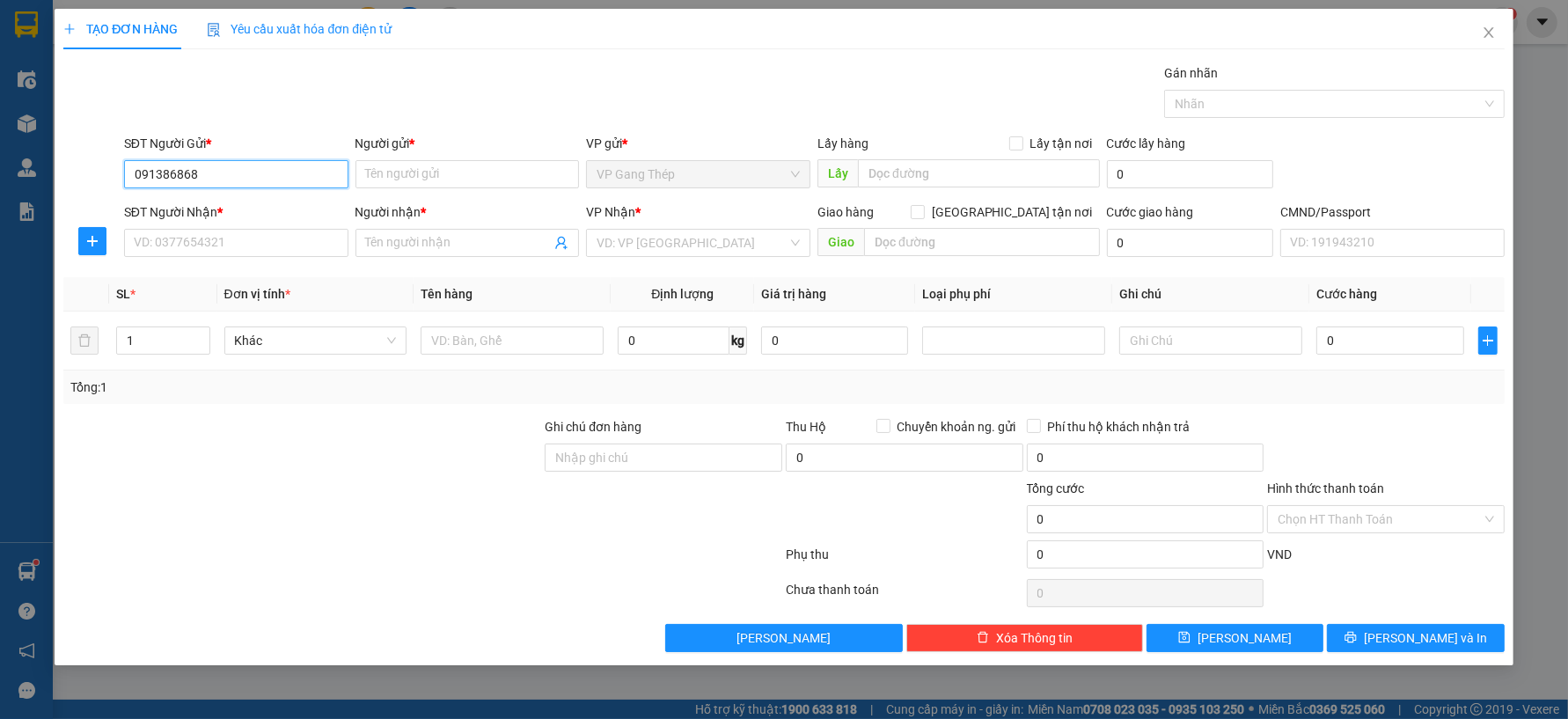
type input "0913868682"
click at [238, 216] on div "0913868682 - [PERSON_NAME]" at bounding box center [236, 209] width 203 height 20
type input "[PERSON_NAME]"
type input "0913868682"
click at [255, 240] on input "SĐT Người Nhận *" at bounding box center [236, 243] width 224 height 28
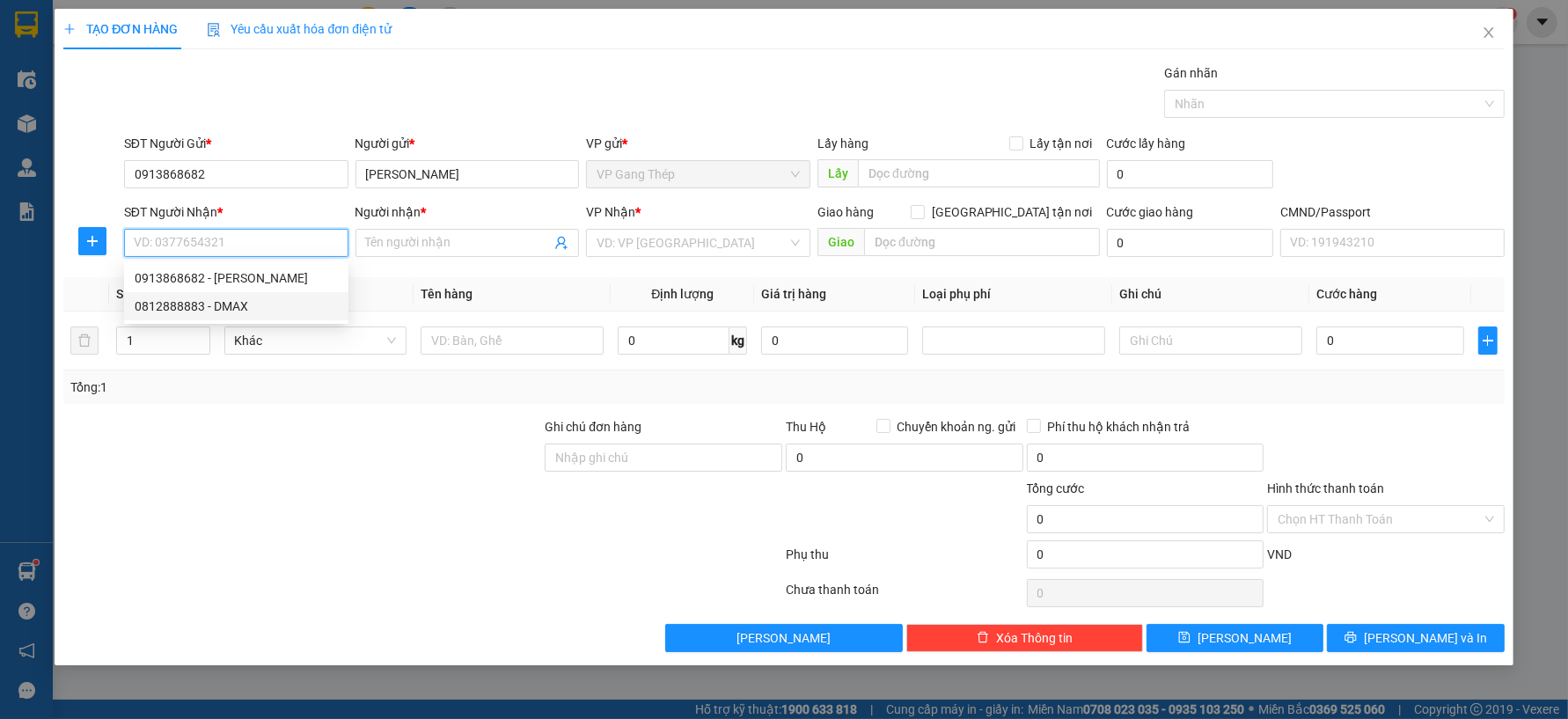
click at [235, 314] on div "0812888883 - DMAX" at bounding box center [236, 307] width 203 height 20
type input "0812888883"
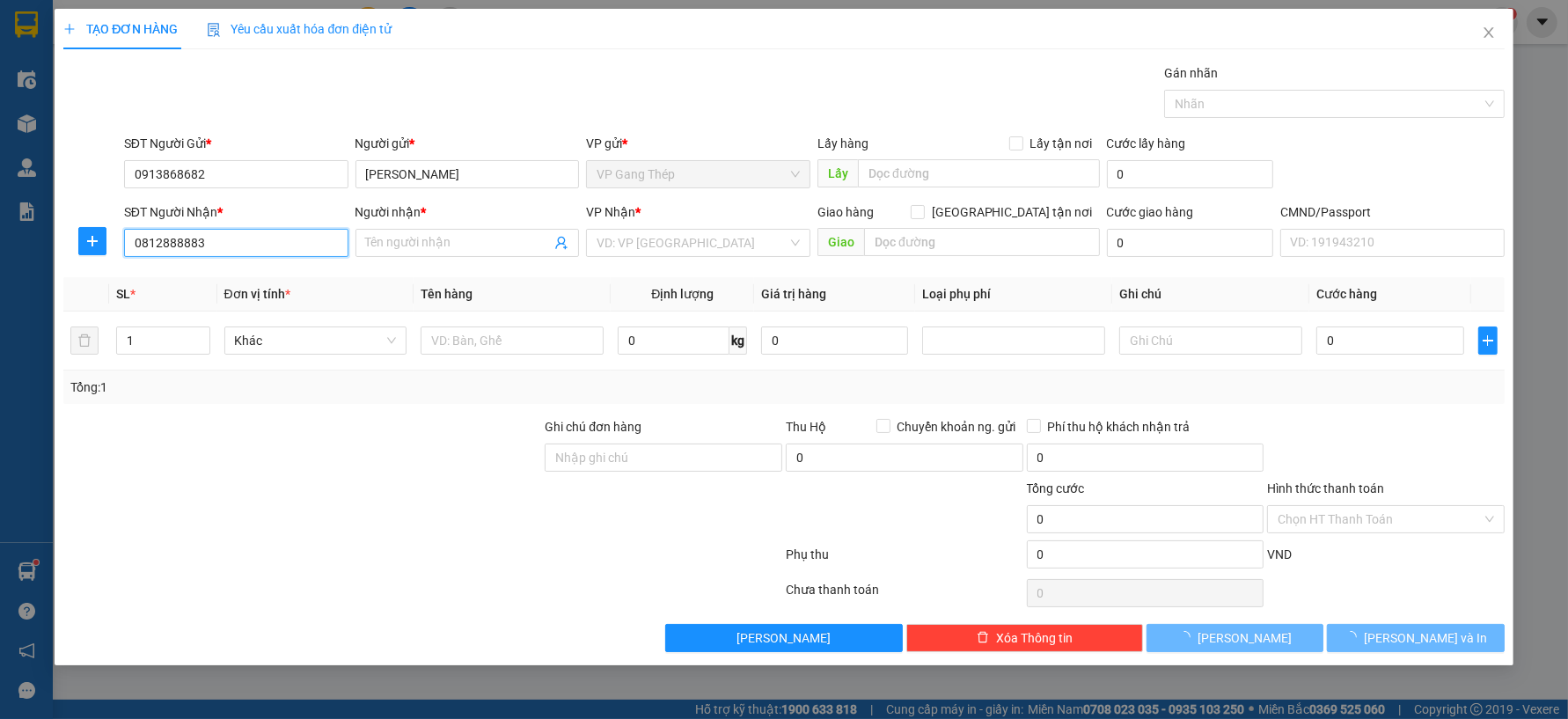
type input "DMAX"
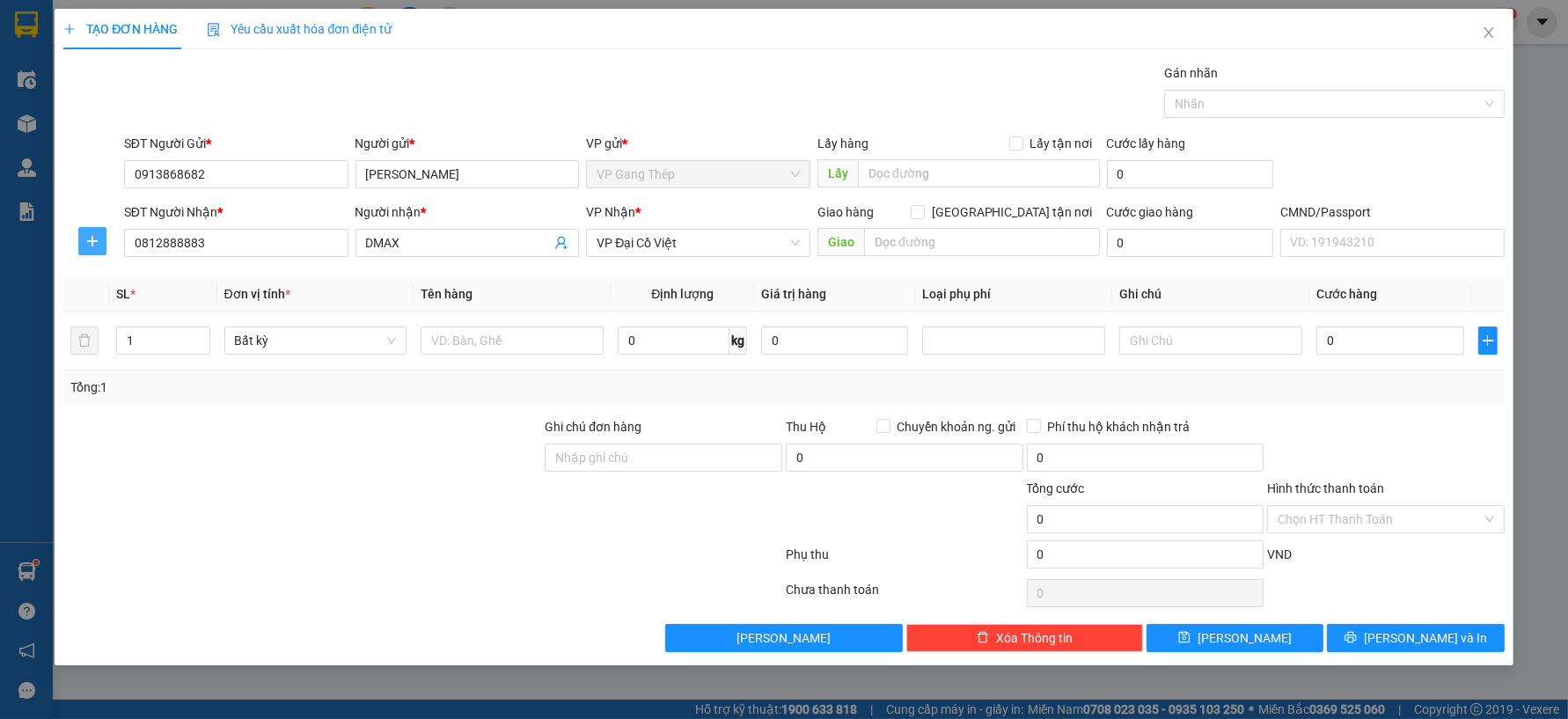
click at [92, 243] on icon "plus" at bounding box center [92, 241] width 14 height 14
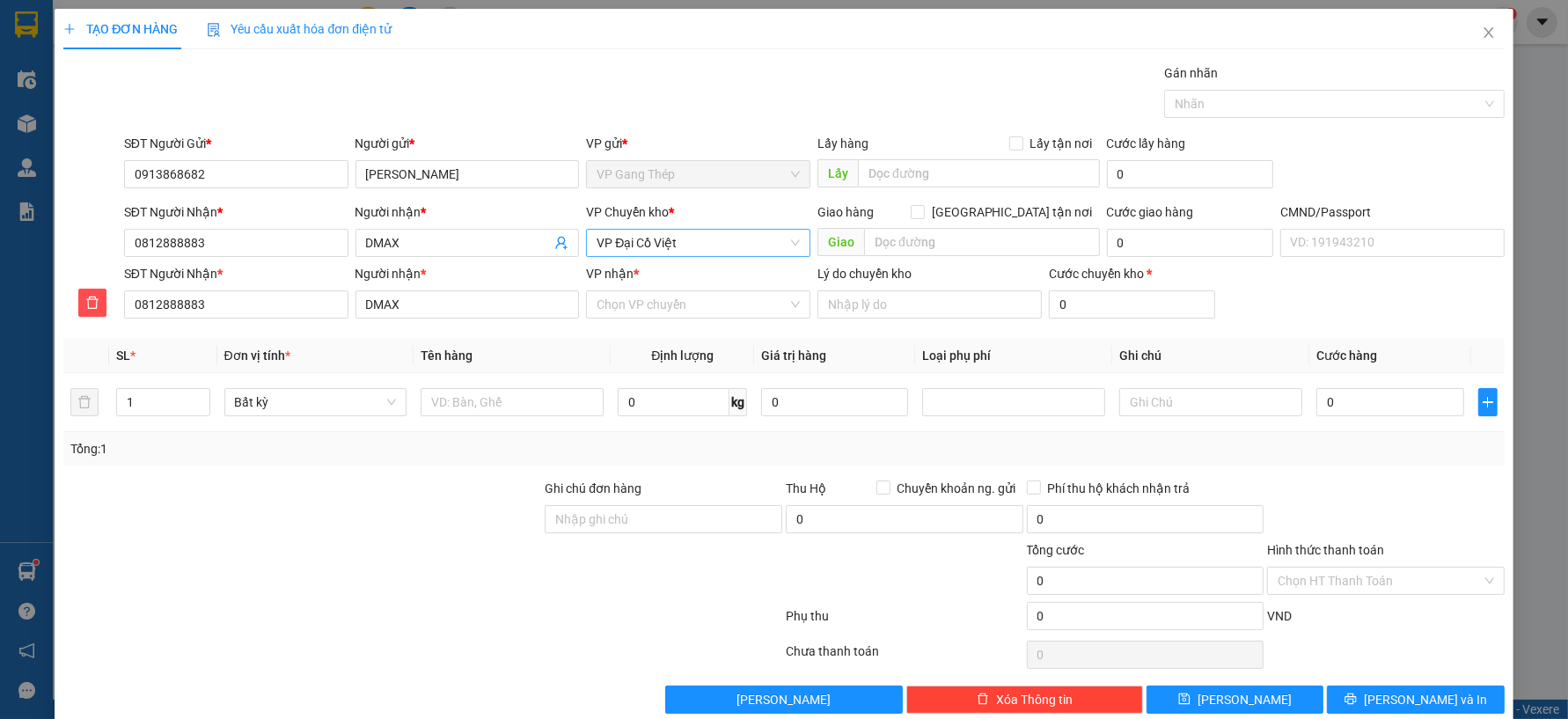
click at [646, 241] on span "VP Đại Cồ Việt" at bounding box center [698, 243] width 203 height 27
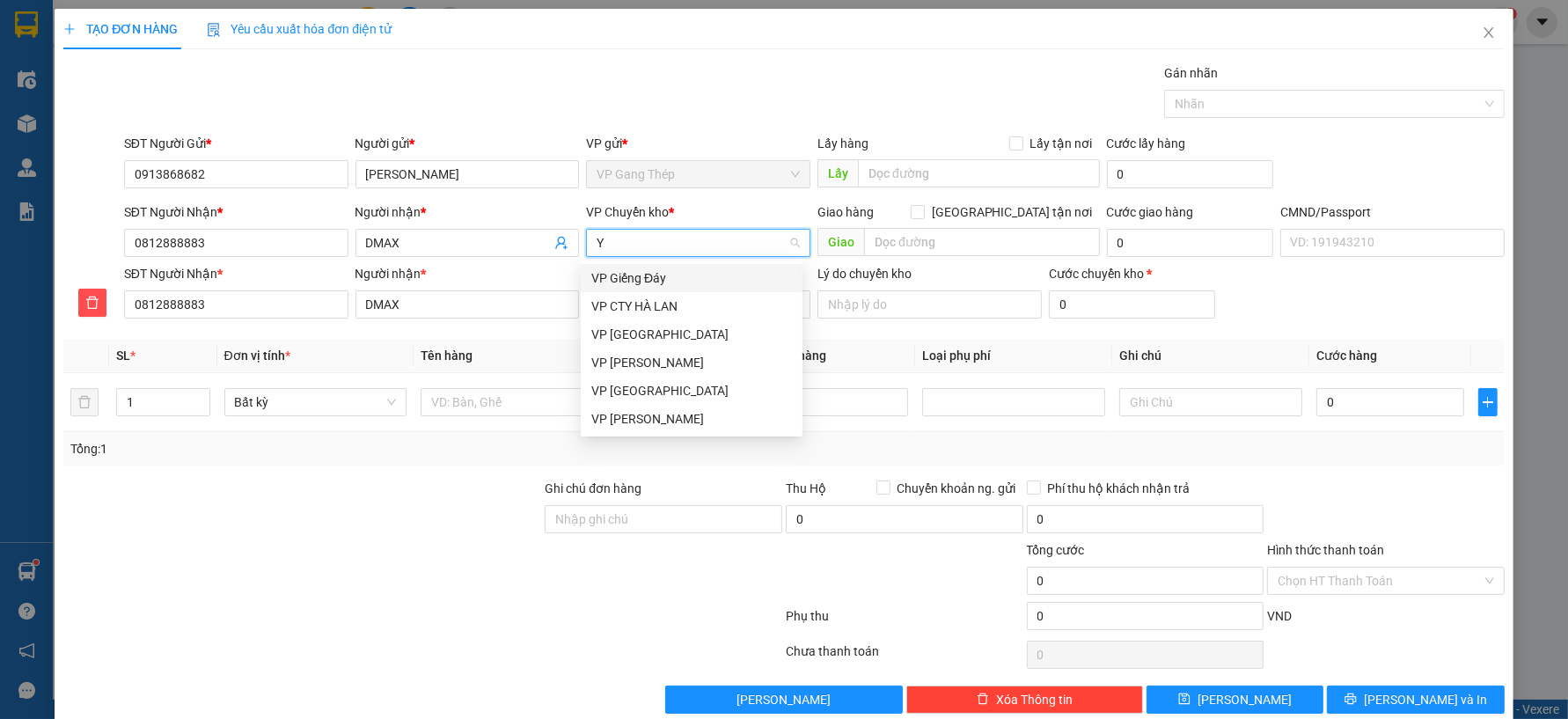
type input "YÊ"
click at [622, 276] on div "VP [GEOGRAPHIC_DATA]" at bounding box center [691, 278] width 200 height 20
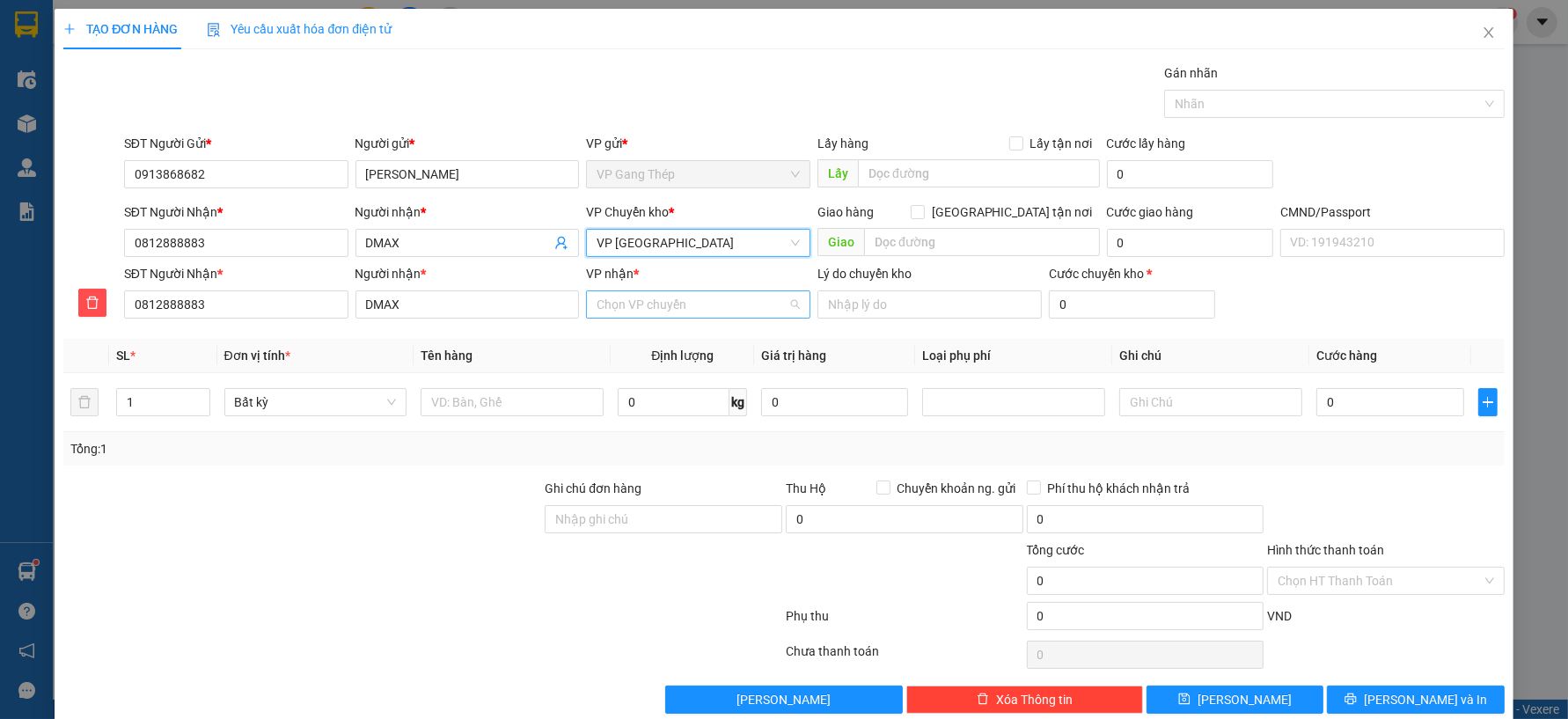
click at [621, 301] on input "VP nhận *" at bounding box center [691, 305] width 191 height 27
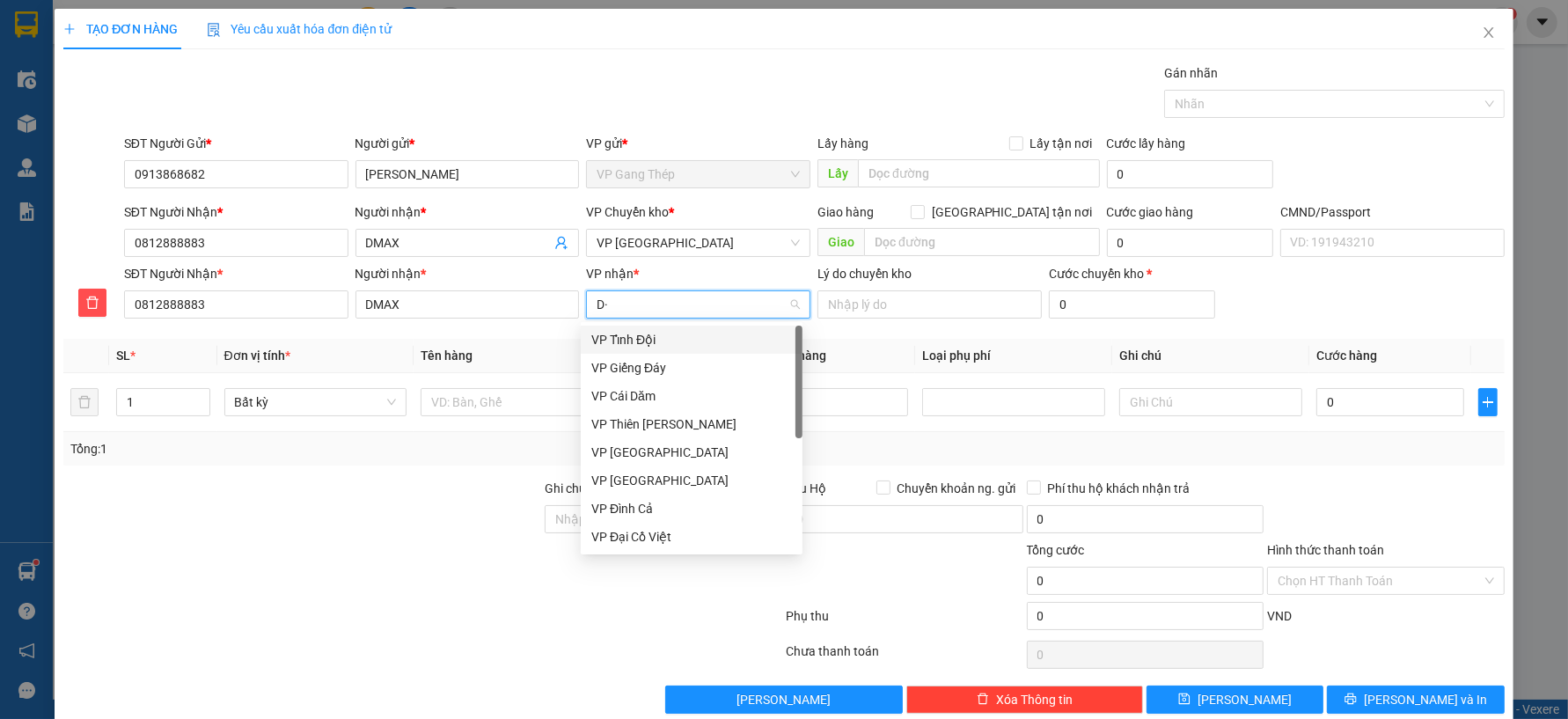
type input "D"
type input "ĐA"
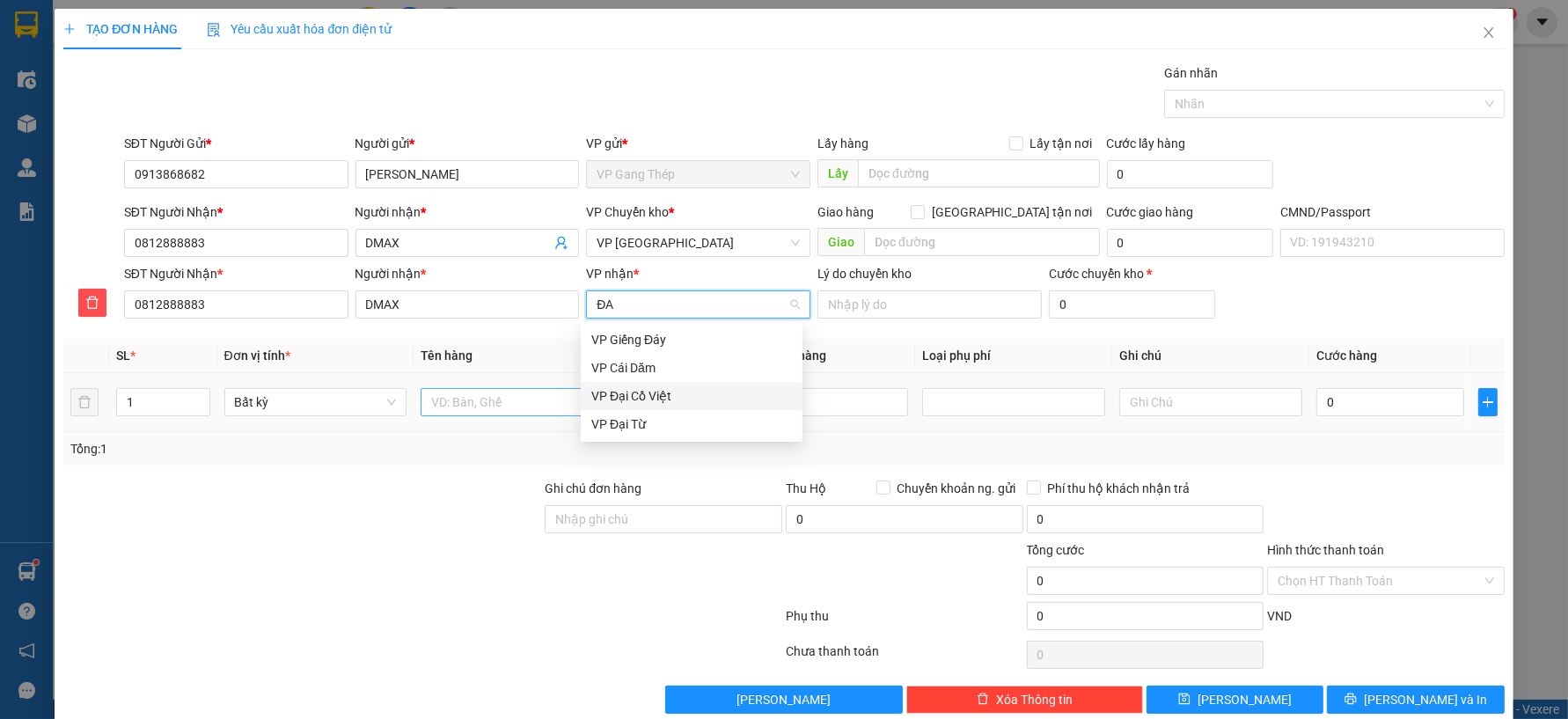
drag, startPoint x: 636, startPoint y: 402, endPoint x: 551, endPoint y: 403, distance: 85.0
click at [635, 402] on div "VP Đại Cồ Việt" at bounding box center [691, 396] width 200 height 20
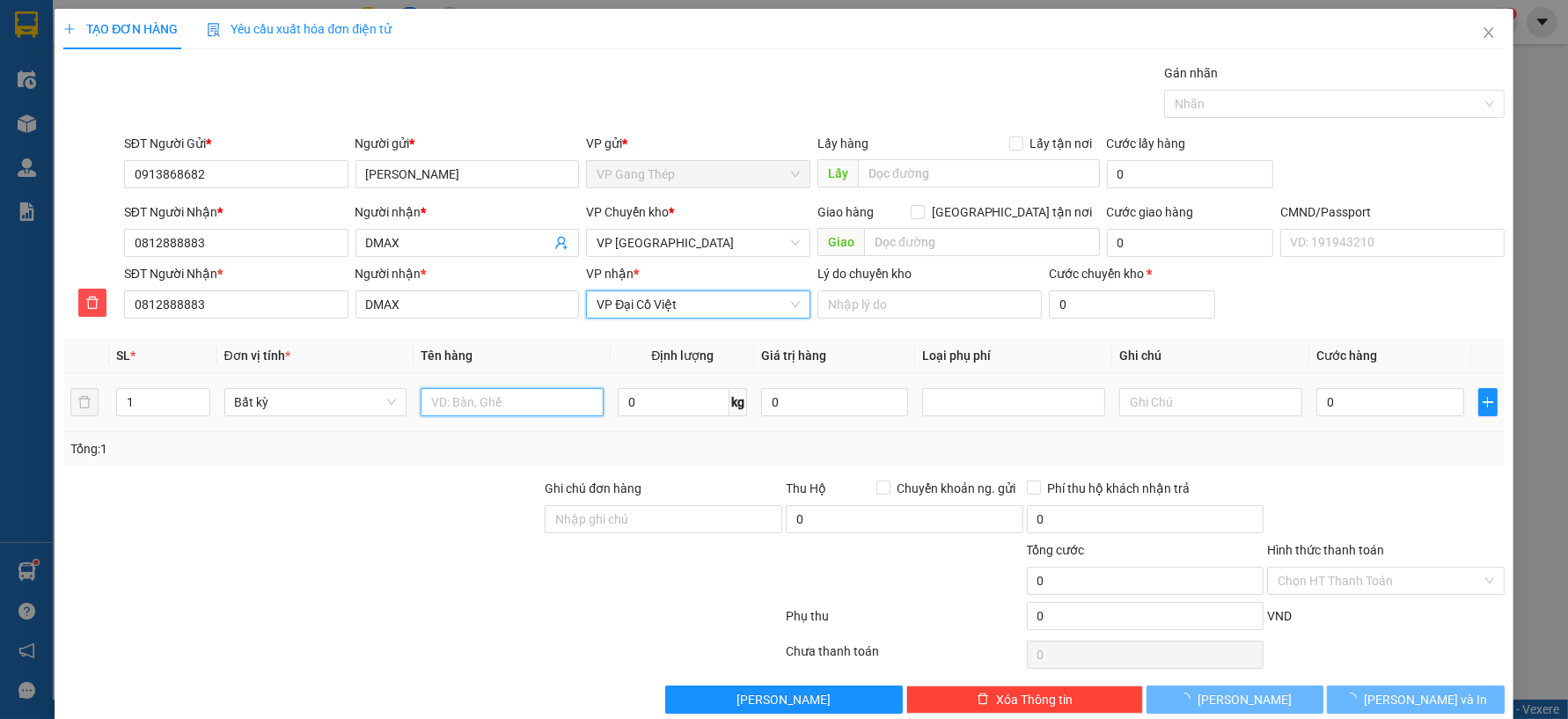
drag, startPoint x: 497, startPoint y: 405, endPoint x: 680, endPoint y: 466, distance: 192.9
click at [509, 405] on input "text" at bounding box center [512, 402] width 183 height 28
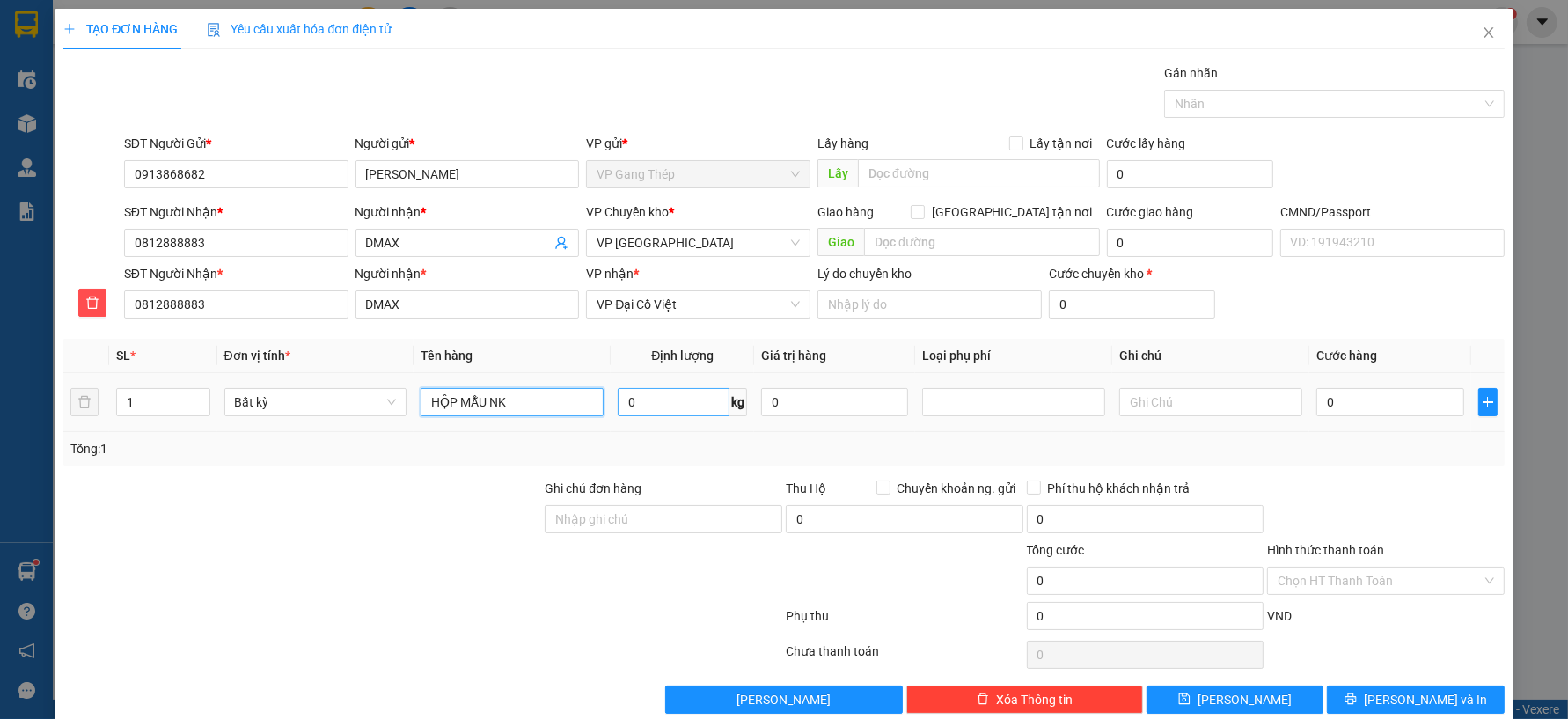
type input "HỘP MẪU NK"
type input "0.2"
click at [1367, 402] on input "0" at bounding box center [1390, 402] width 147 height 28
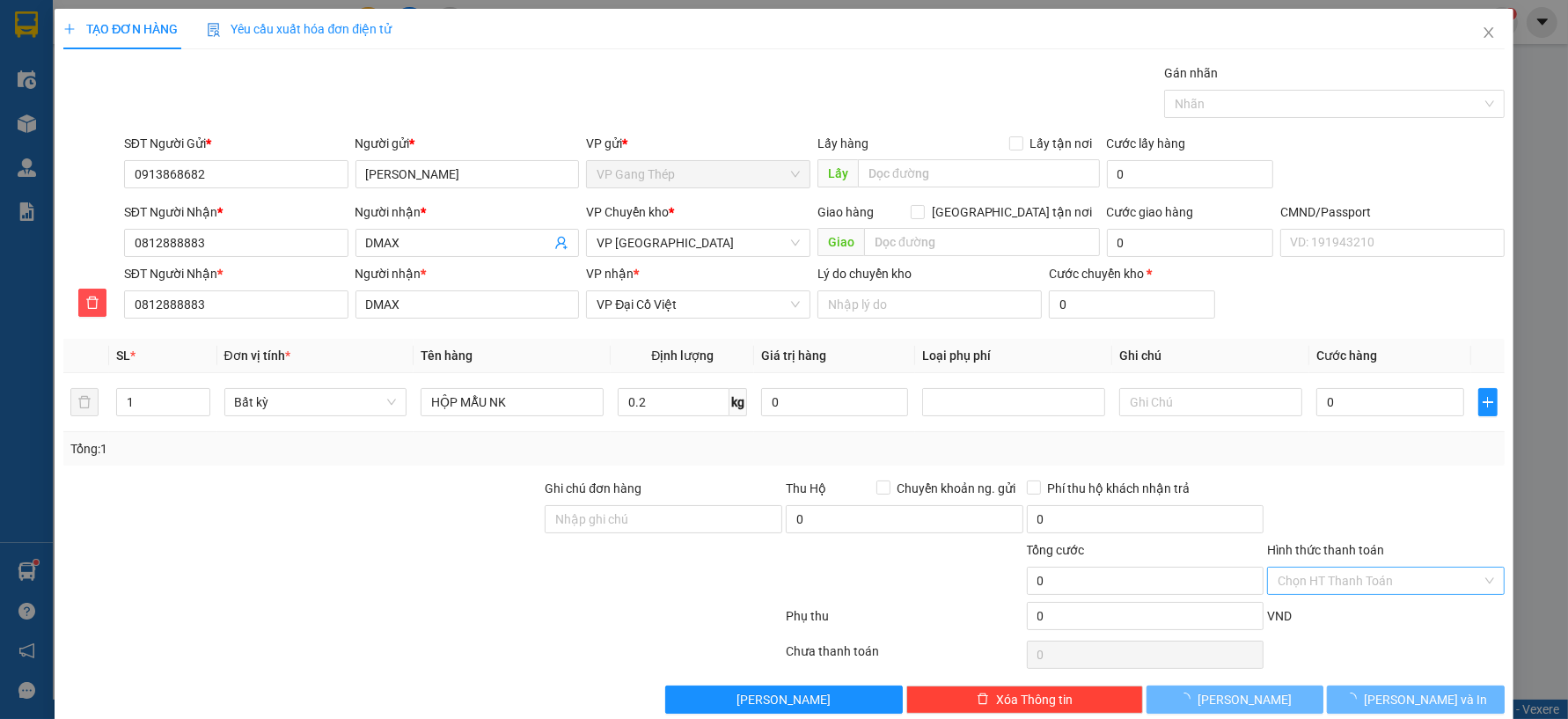
type input "35.000"
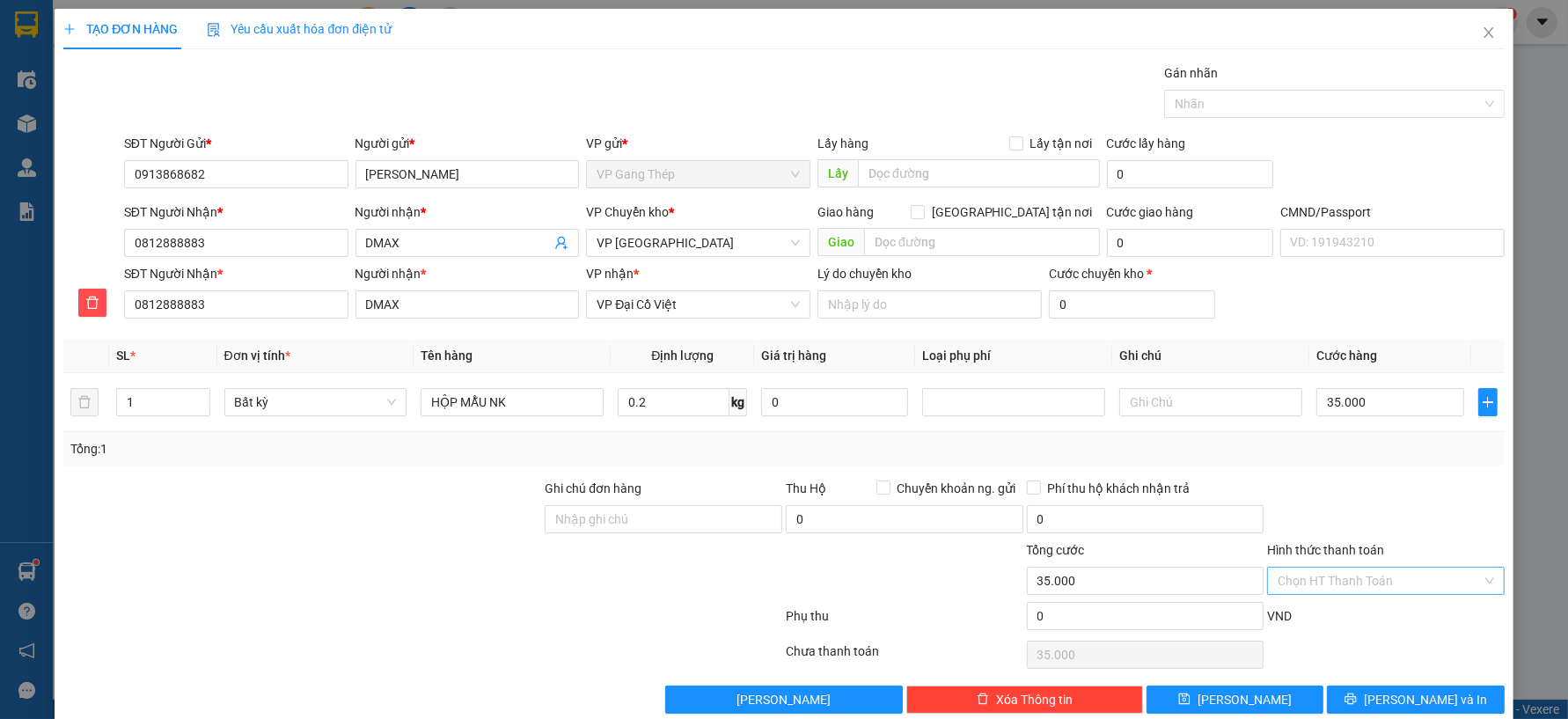
click at [1400, 577] on input "Hình thức thanh toán" at bounding box center [1379, 581] width 204 height 27
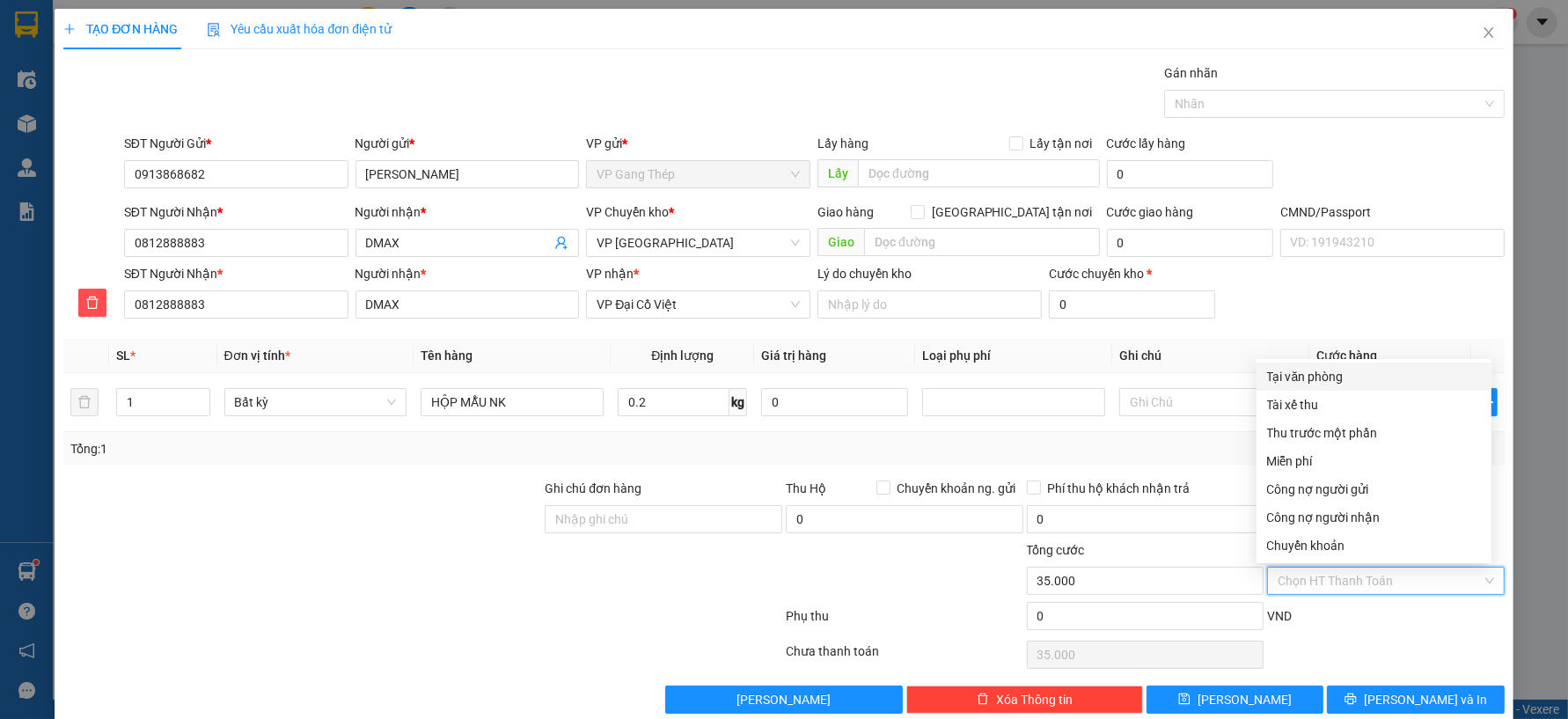
click at [1318, 372] on div "Tại văn phòng" at bounding box center [1374, 377] width 214 height 20
type input "0"
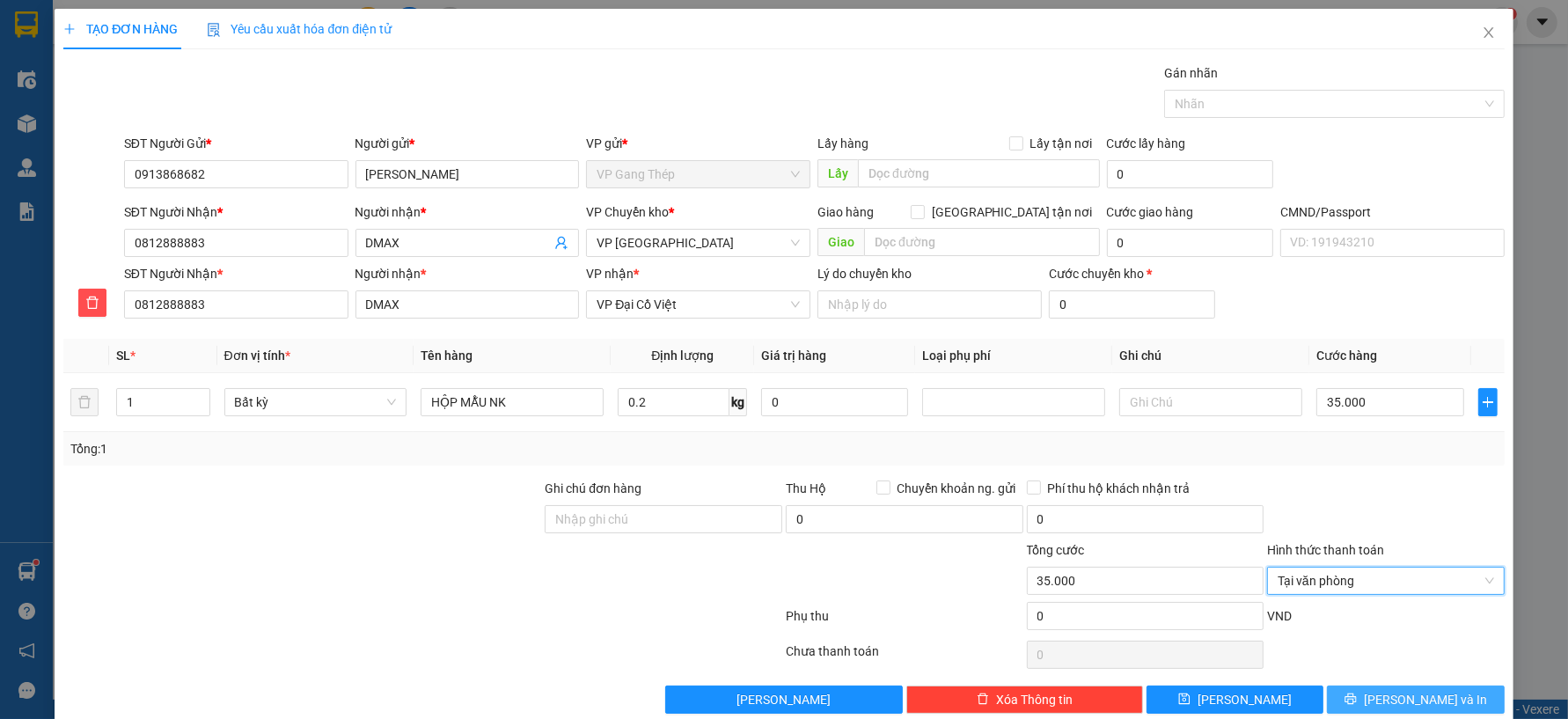
click at [1403, 699] on span "[PERSON_NAME] và In" at bounding box center [1425, 699] width 123 height 20
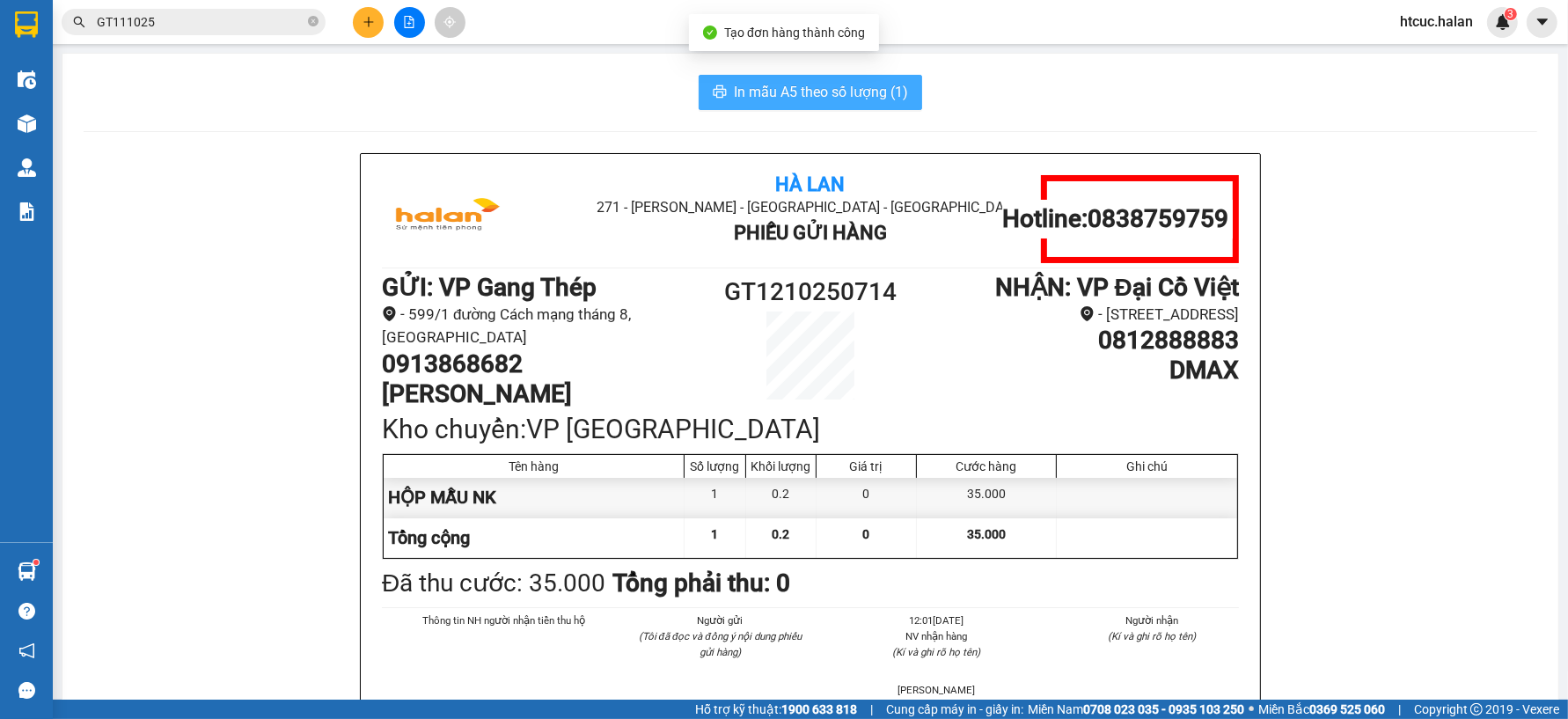
click at [878, 82] on span "In mẫu A5 theo số lượng (1)" at bounding box center [821, 91] width 175 height 22
click at [815, 89] on span "In mẫu A5 theo số lượng (1)" at bounding box center [821, 91] width 175 height 22
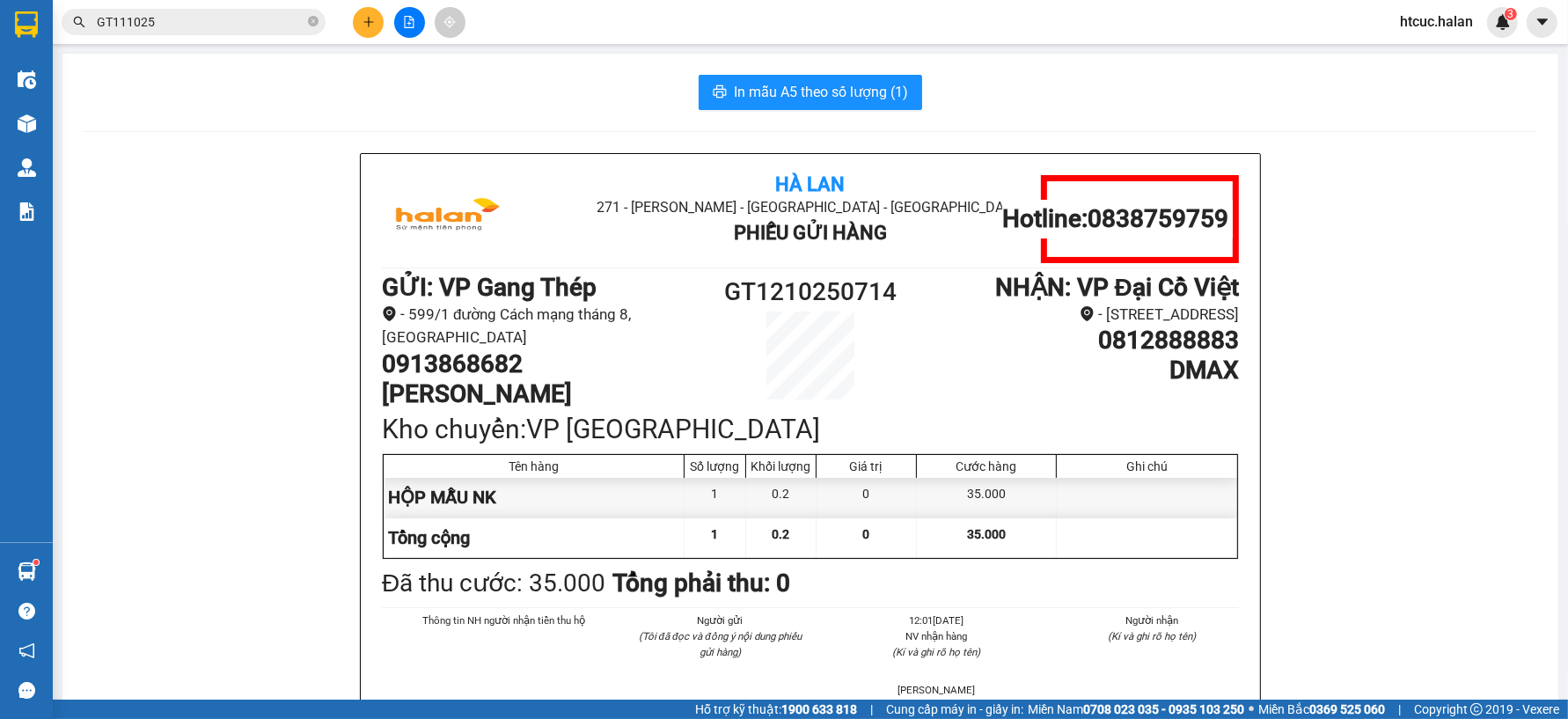
click at [370, 24] on icon "plus" at bounding box center [369, 22] width 12 height 12
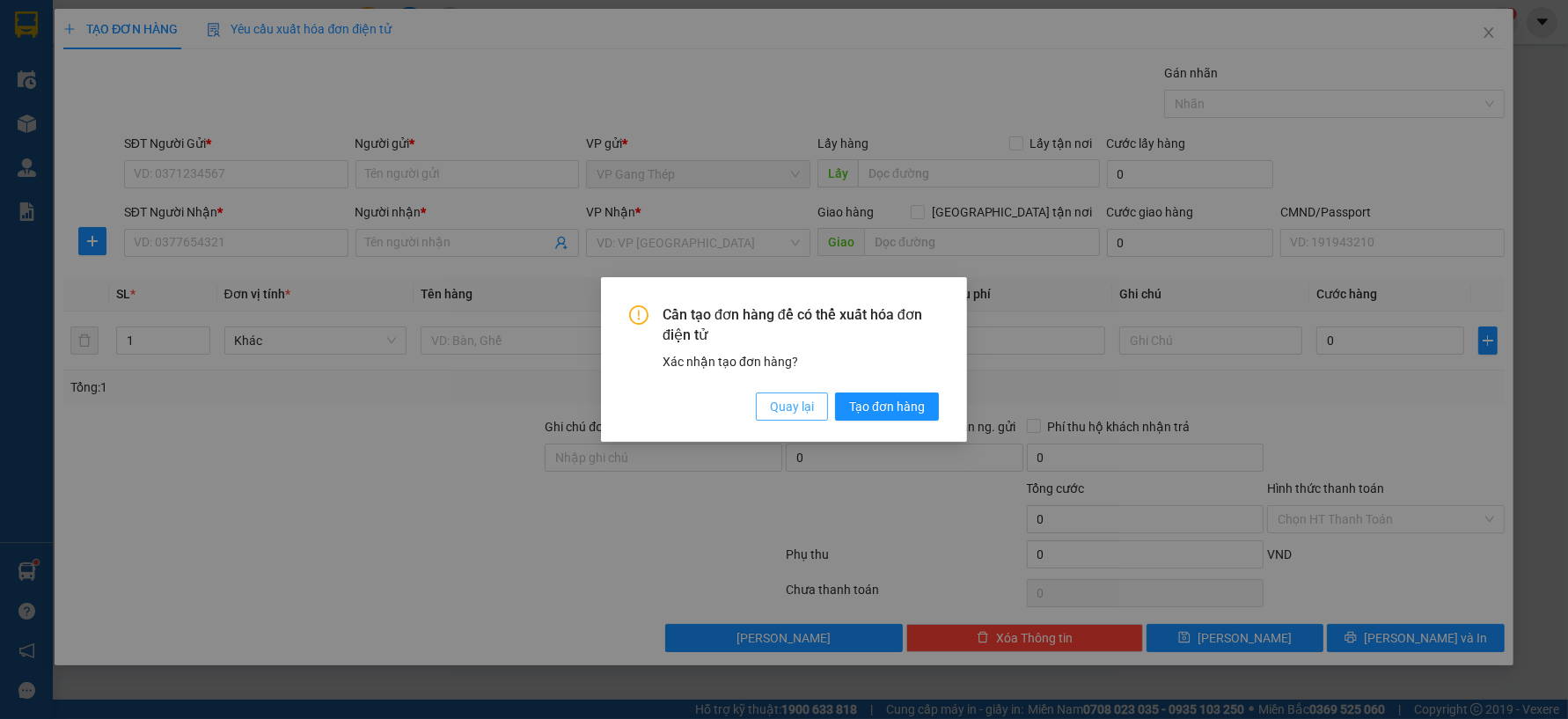
click at [801, 409] on span "Quay lại" at bounding box center [792, 407] width 44 height 20
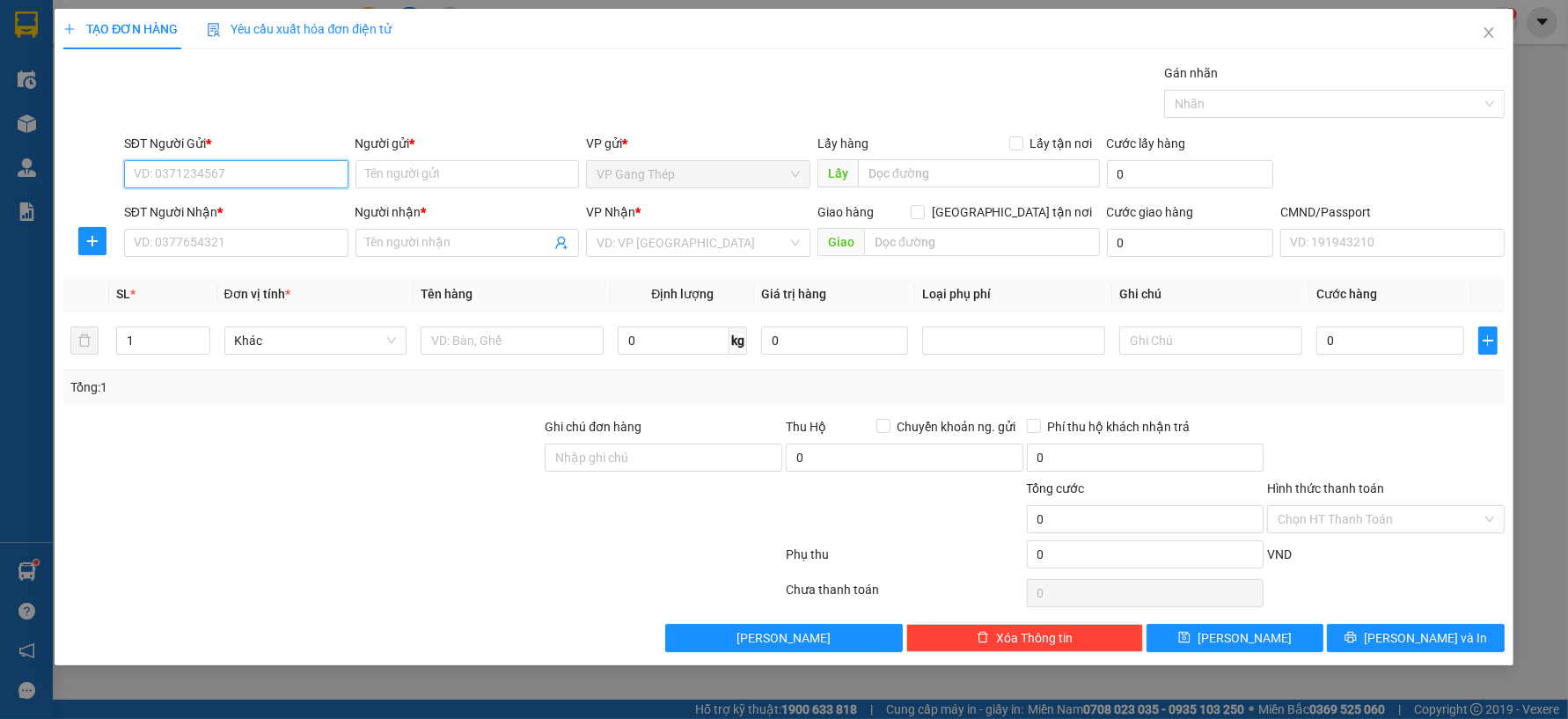
click at [244, 173] on input "SĐT Người Gửi *" at bounding box center [236, 175] width 224 height 28
drag, startPoint x: 238, startPoint y: 207, endPoint x: 283, endPoint y: 244, distance: 58.3
click at [238, 208] on div "0989300276 - HIỂN GT" at bounding box center [236, 209] width 203 height 20
type input "0989300276"
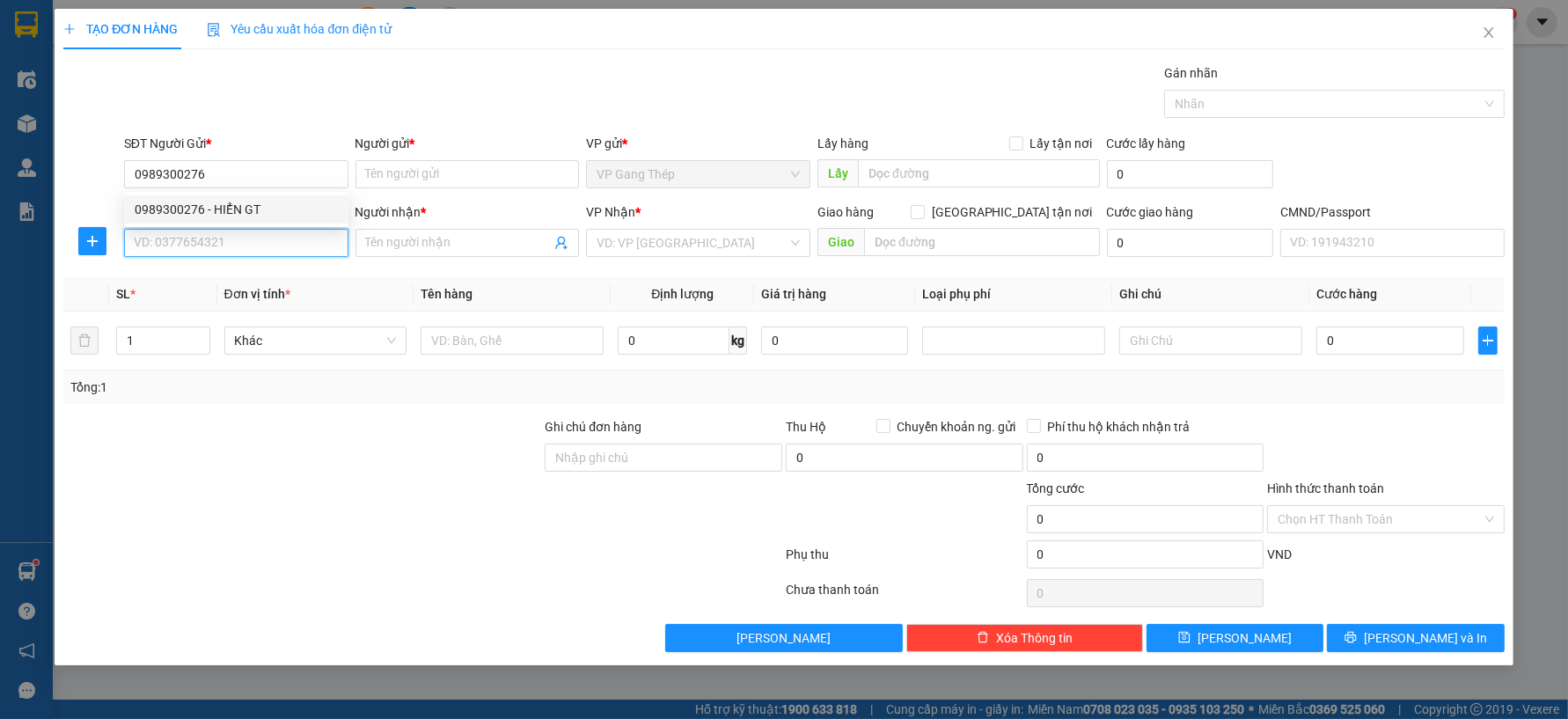
click at [283, 244] on input "SĐT Người Nhận *" at bounding box center [236, 243] width 224 height 28
type input "HIỂN GT"
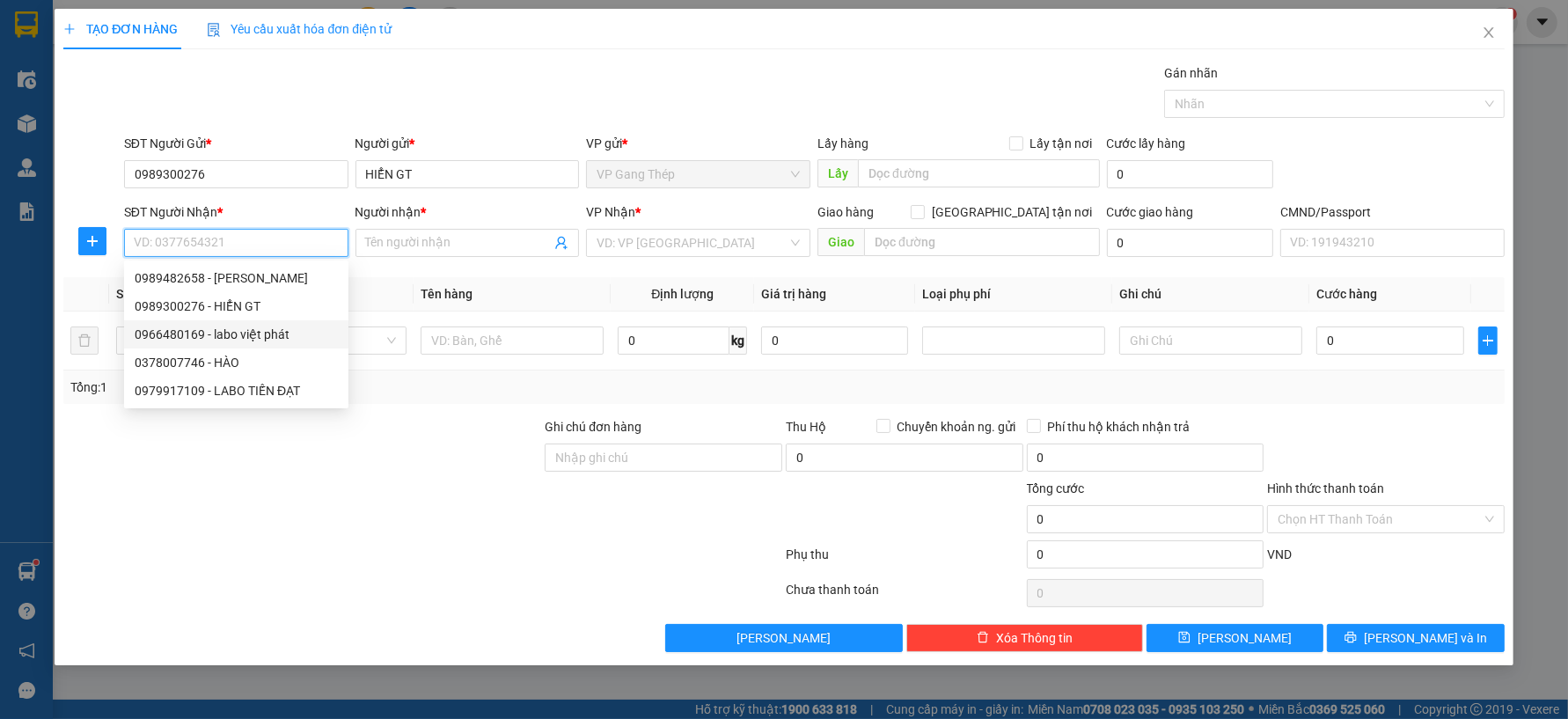
click at [253, 336] on div "0966480169 - labo việt phát" at bounding box center [236, 334] width 203 height 20
type input "0966480169"
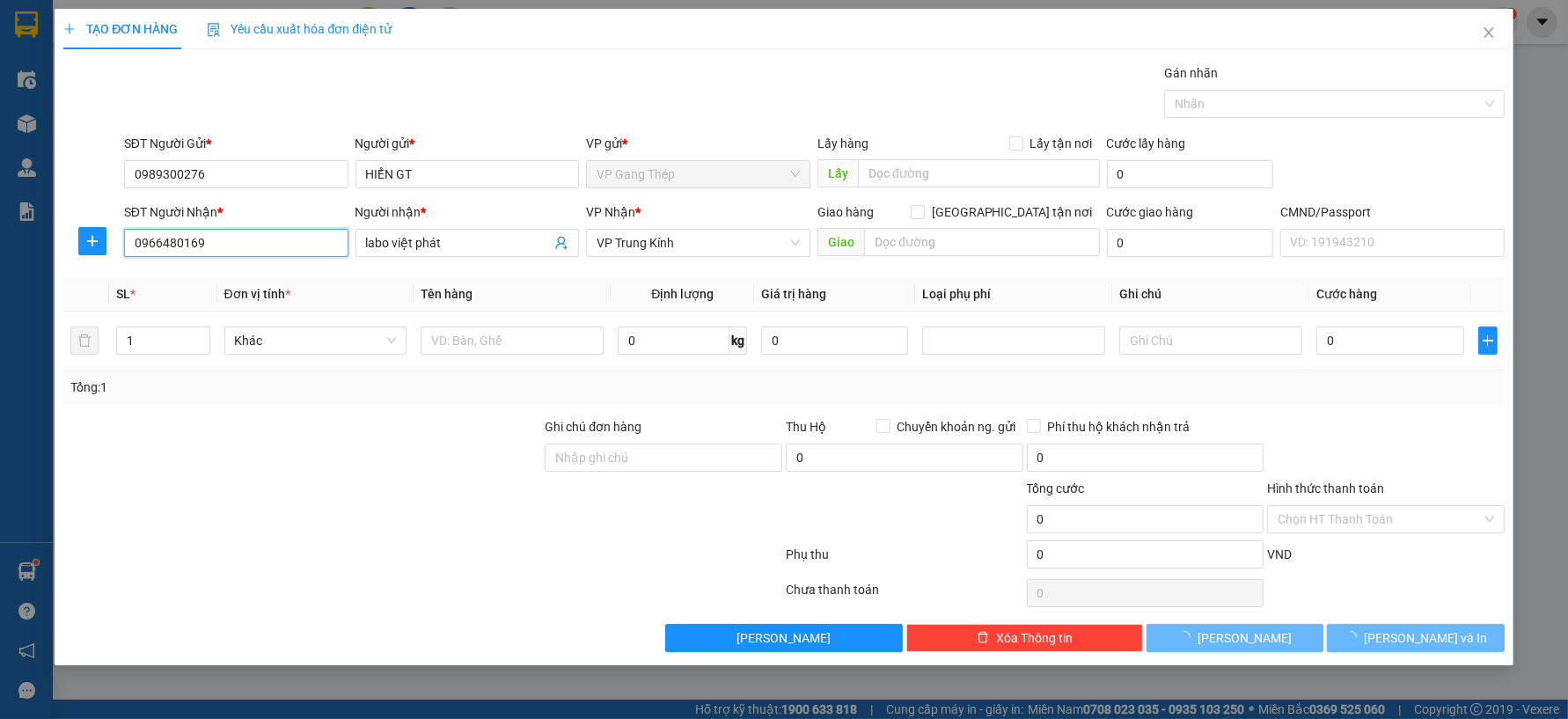
type input "labo việt phát"
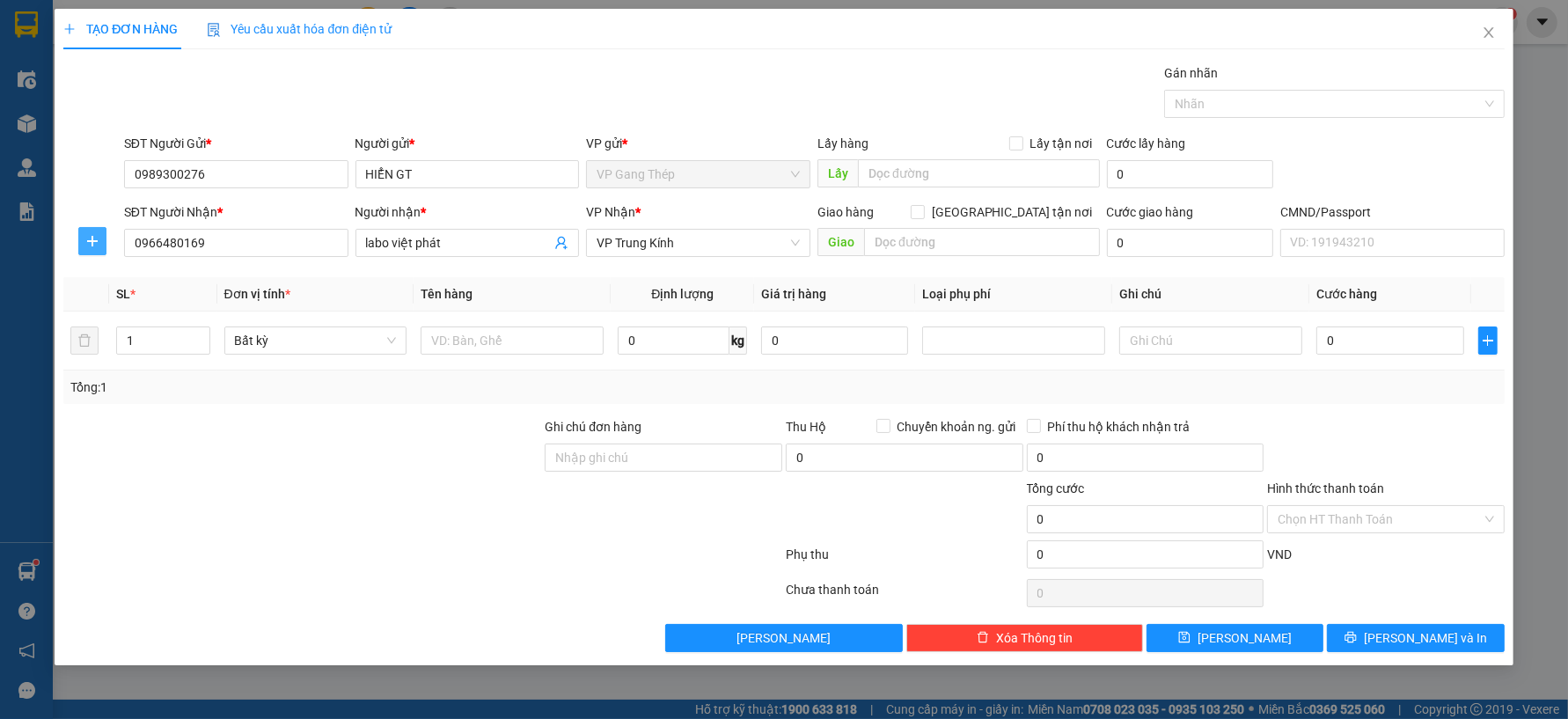
drag, startPoint x: 101, startPoint y: 233, endPoint x: 102, endPoint y: 247, distance: 14.0
click at [102, 238] on span "plus" at bounding box center [92, 241] width 27 height 14
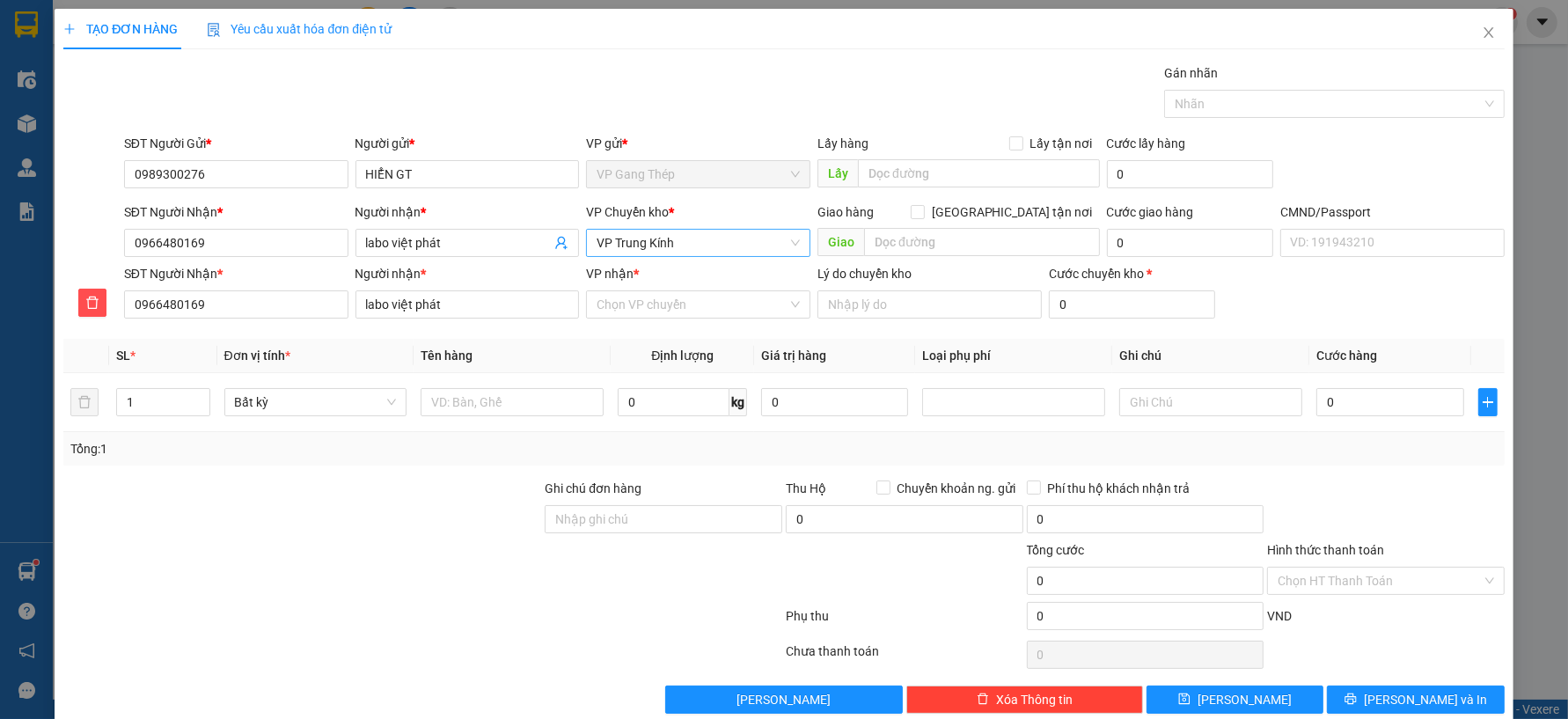
click at [682, 245] on span "VP Trung Kính" at bounding box center [698, 243] width 203 height 27
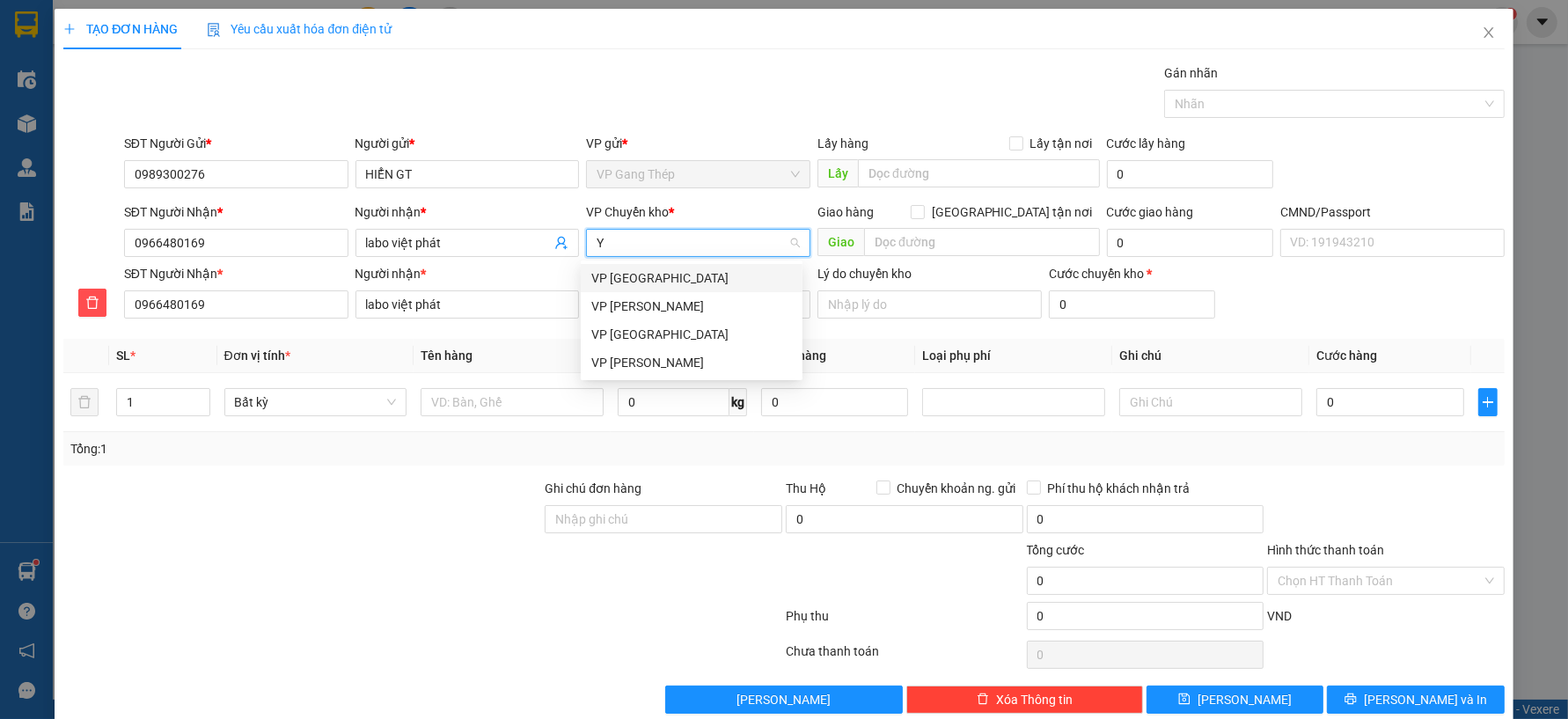
type input "YÊ"
drag, startPoint x: 638, startPoint y: 283, endPoint x: 649, endPoint y: 311, distance: 30.1
click at [639, 285] on div "VP [GEOGRAPHIC_DATA]" at bounding box center [691, 278] width 200 height 20
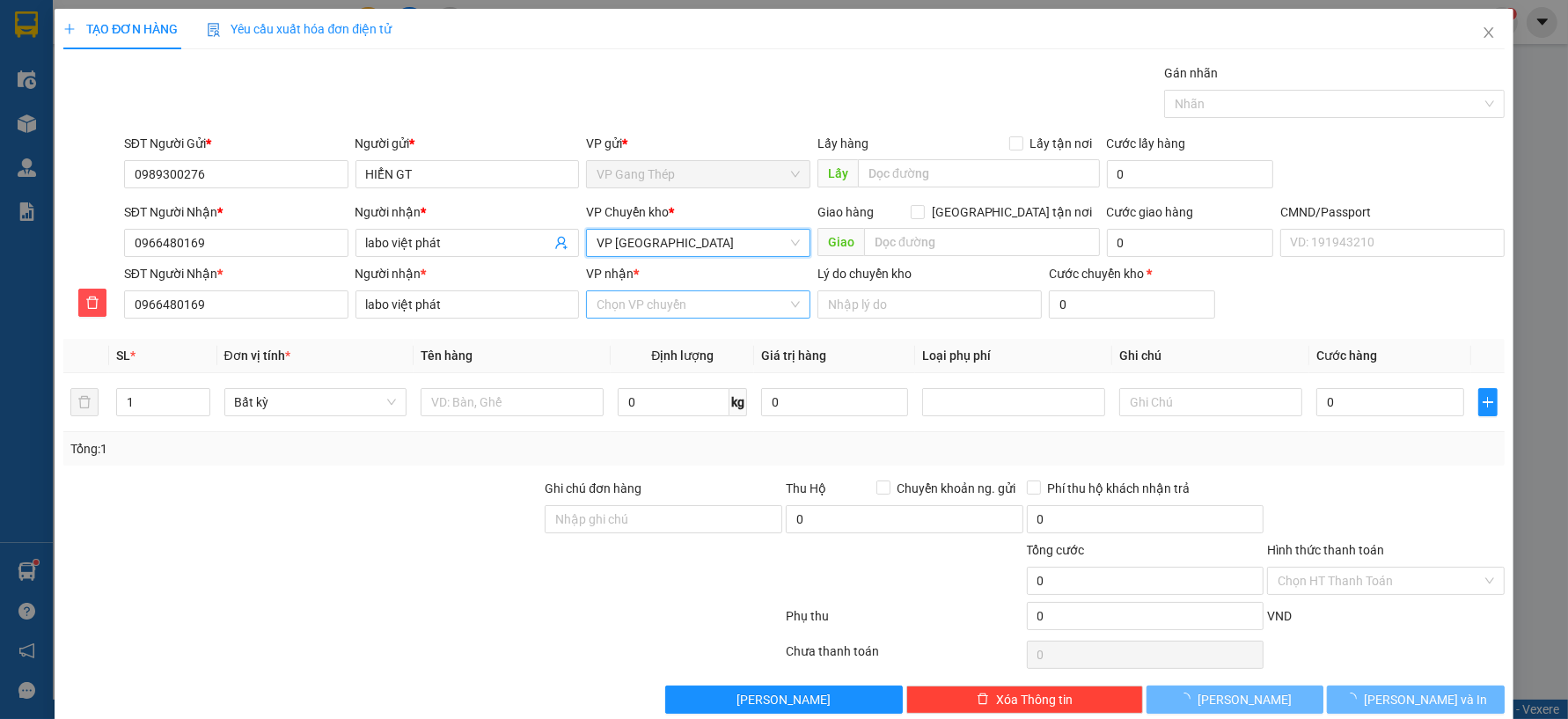
click at [659, 308] on input "VP nhận *" at bounding box center [691, 305] width 191 height 27
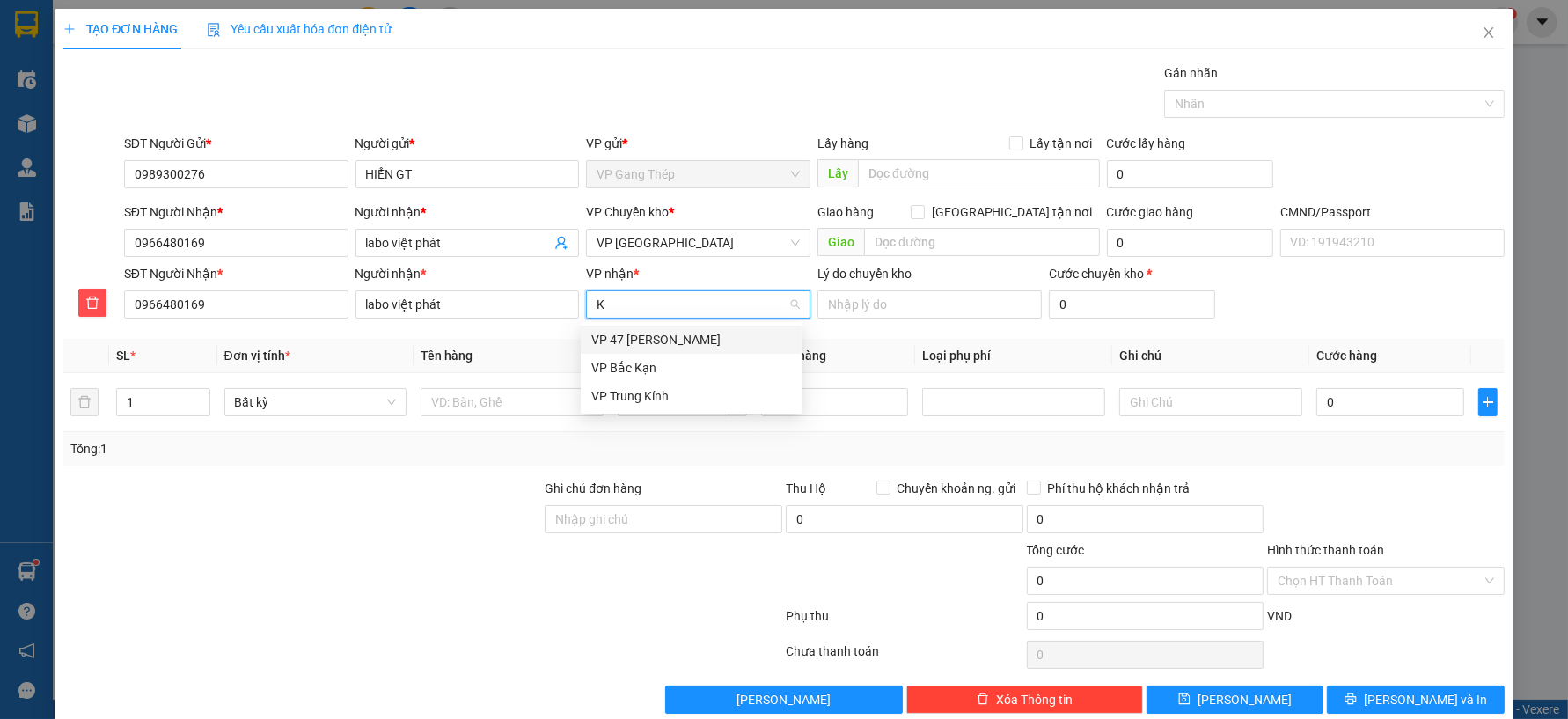
type input "KI"
click at [652, 340] on div "VP Trung Kính" at bounding box center [691, 340] width 200 height 20
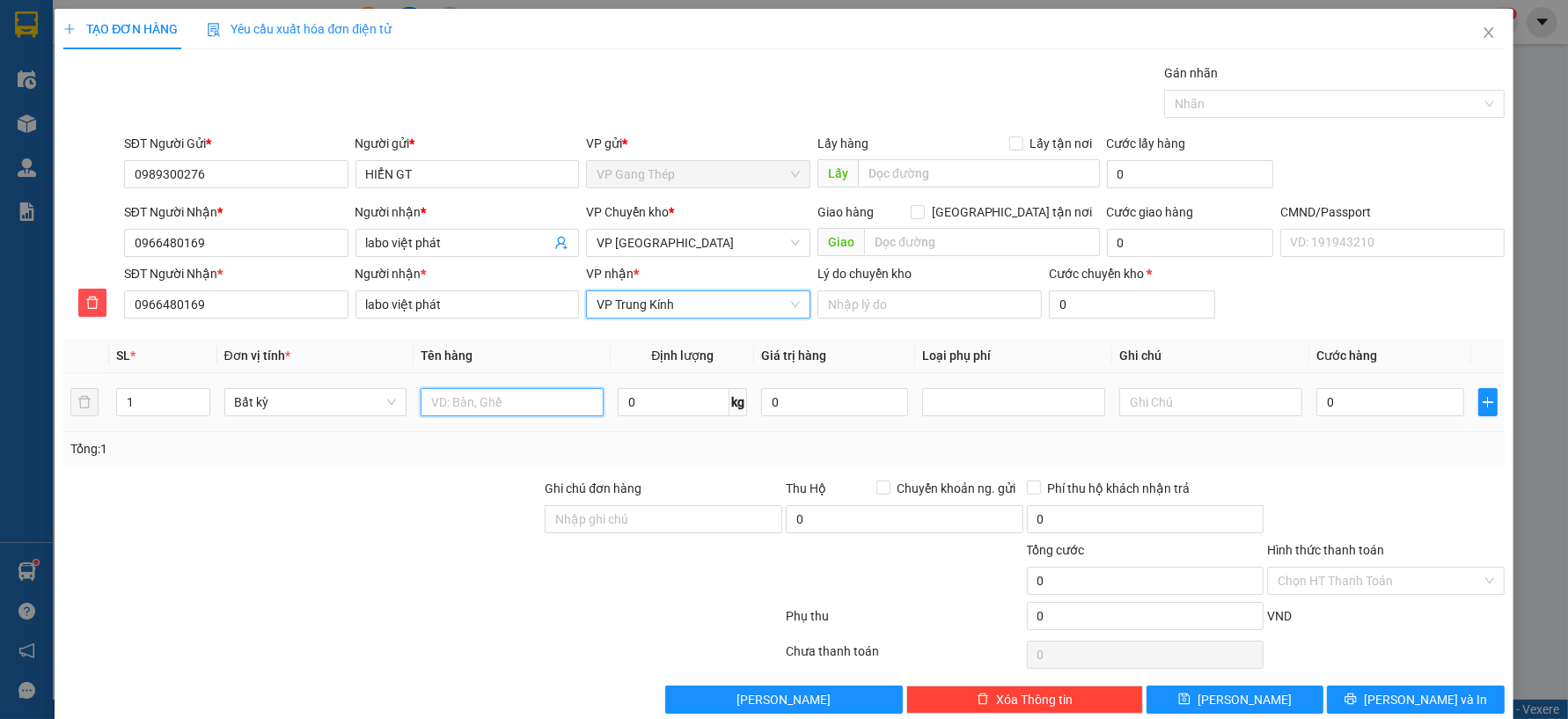
drag, startPoint x: 534, startPoint y: 406, endPoint x: 521, endPoint y: 414, distance: 15.3
click at [527, 410] on input "text" at bounding box center [512, 402] width 183 height 28
type input "HỘP MẪU NK"
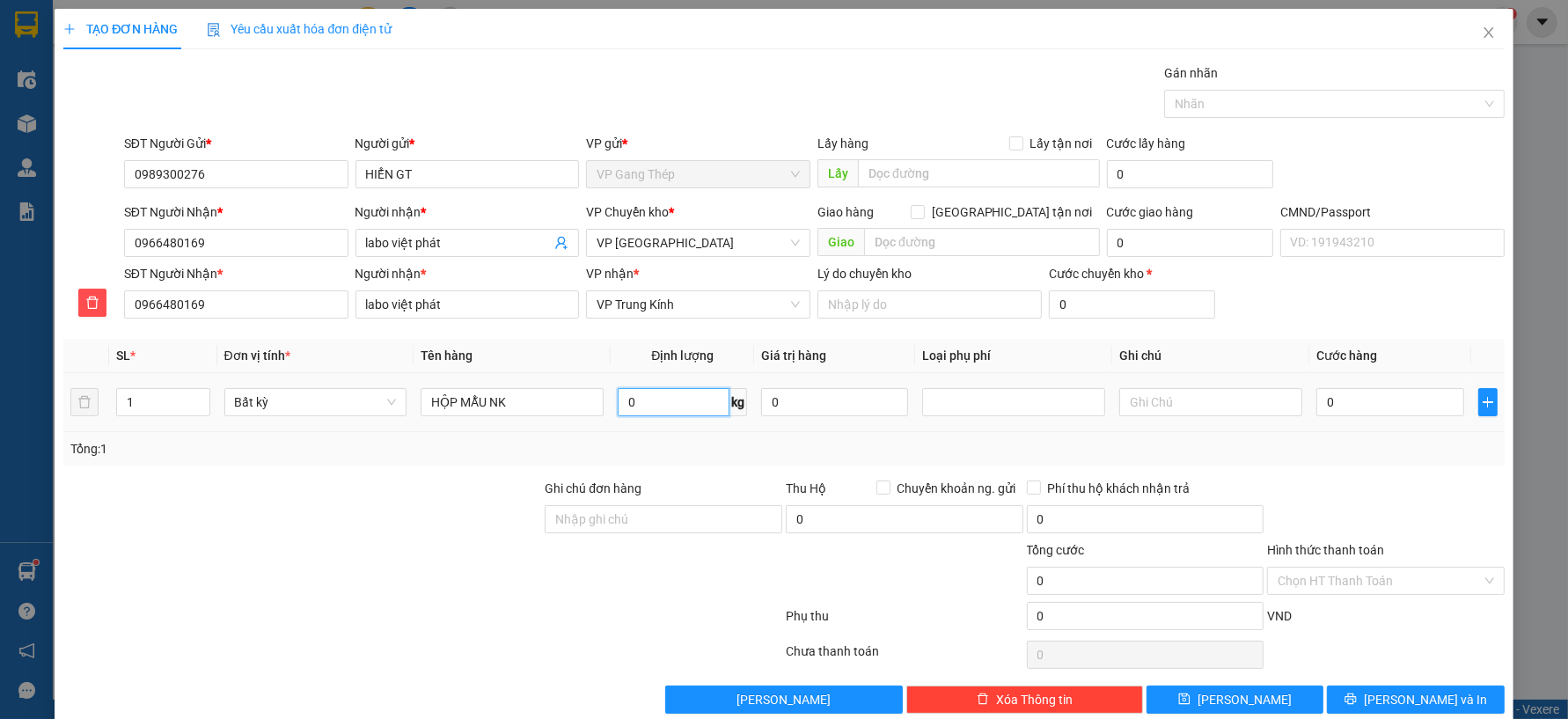
click at [663, 398] on input "0" at bounding box center [674, 402] width 112 height 28
type input "0.2"
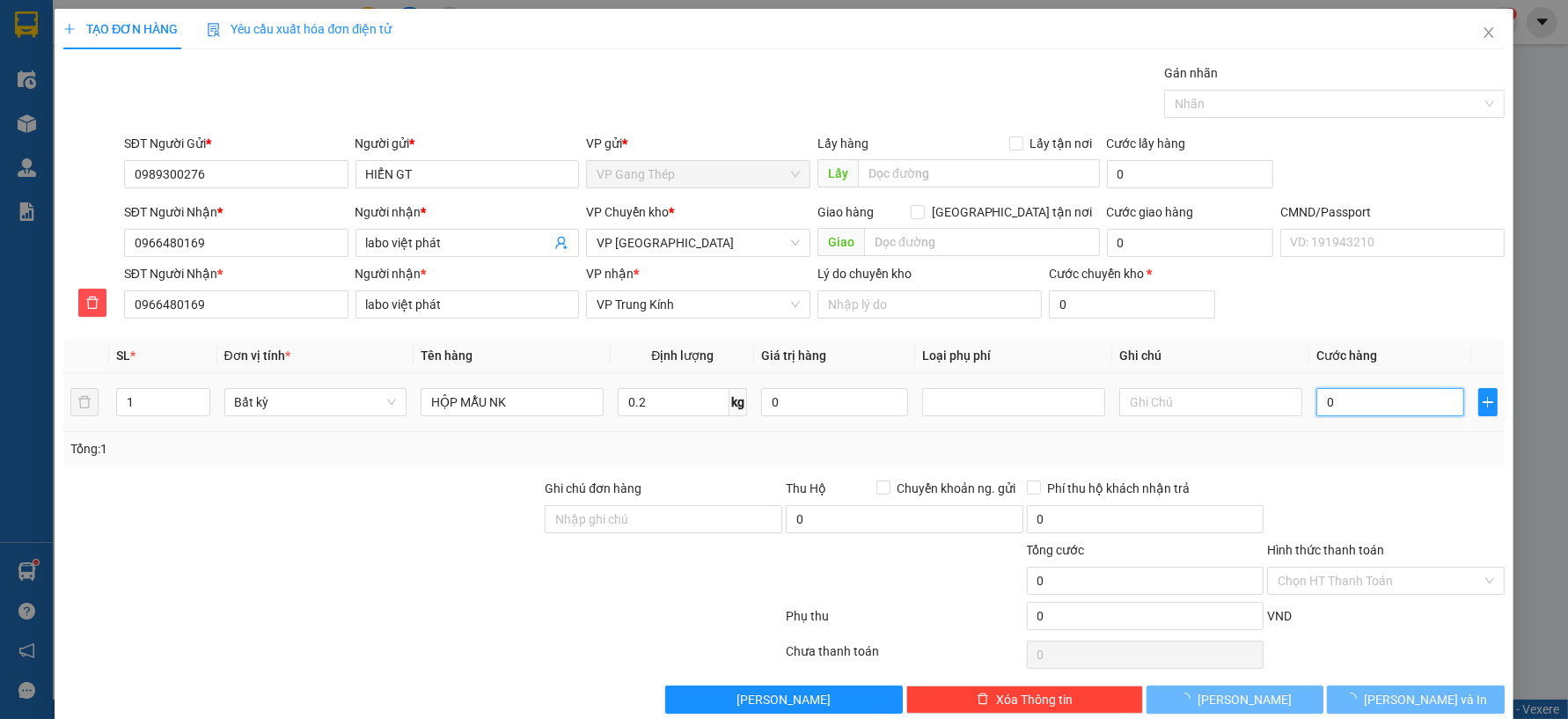
click at [1347, 397] on input "0" at bounding box center [1390, 402] width 147 height 28
click at [1395, 578] on input "Hình thức thanh toán" at bounding box center [1379, 581] width 204 height 27
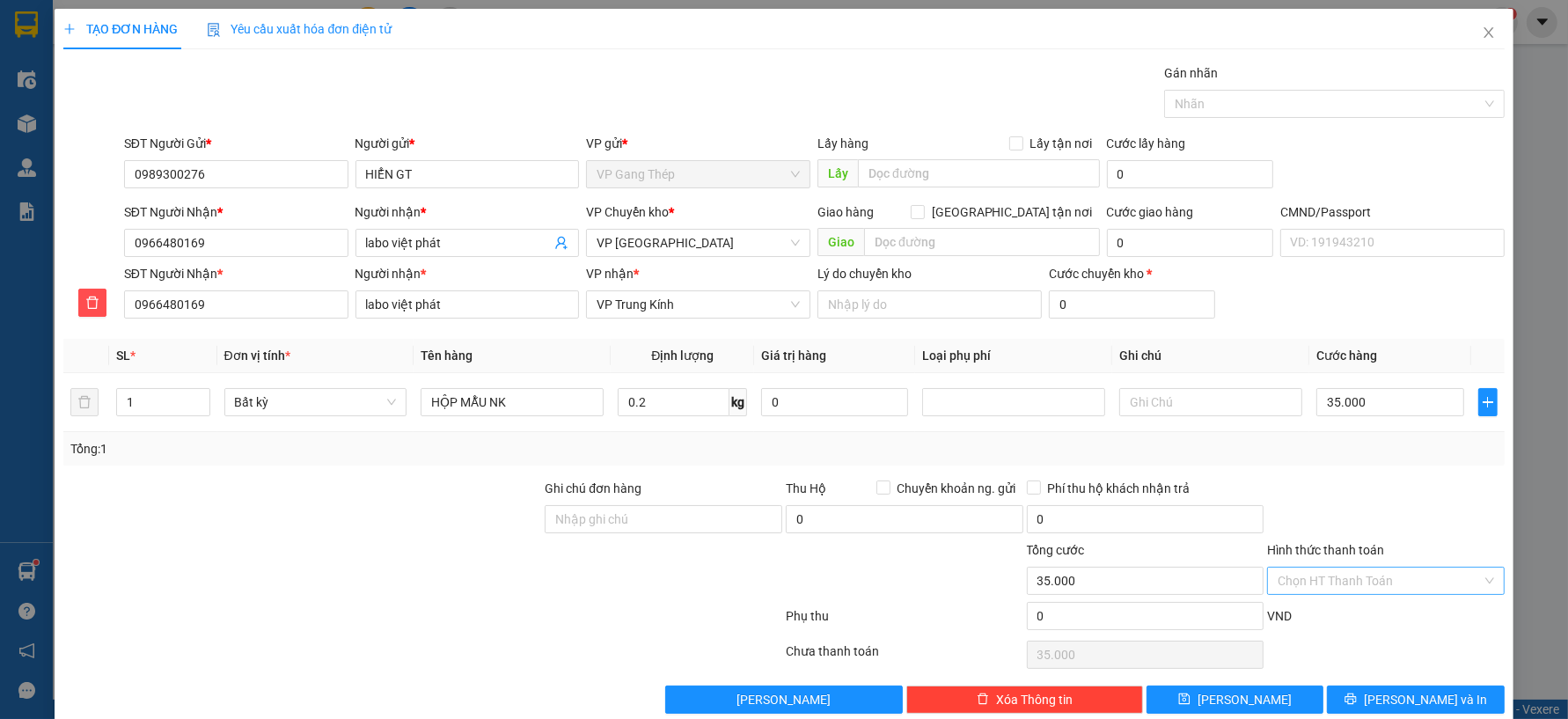
type input "35.000"
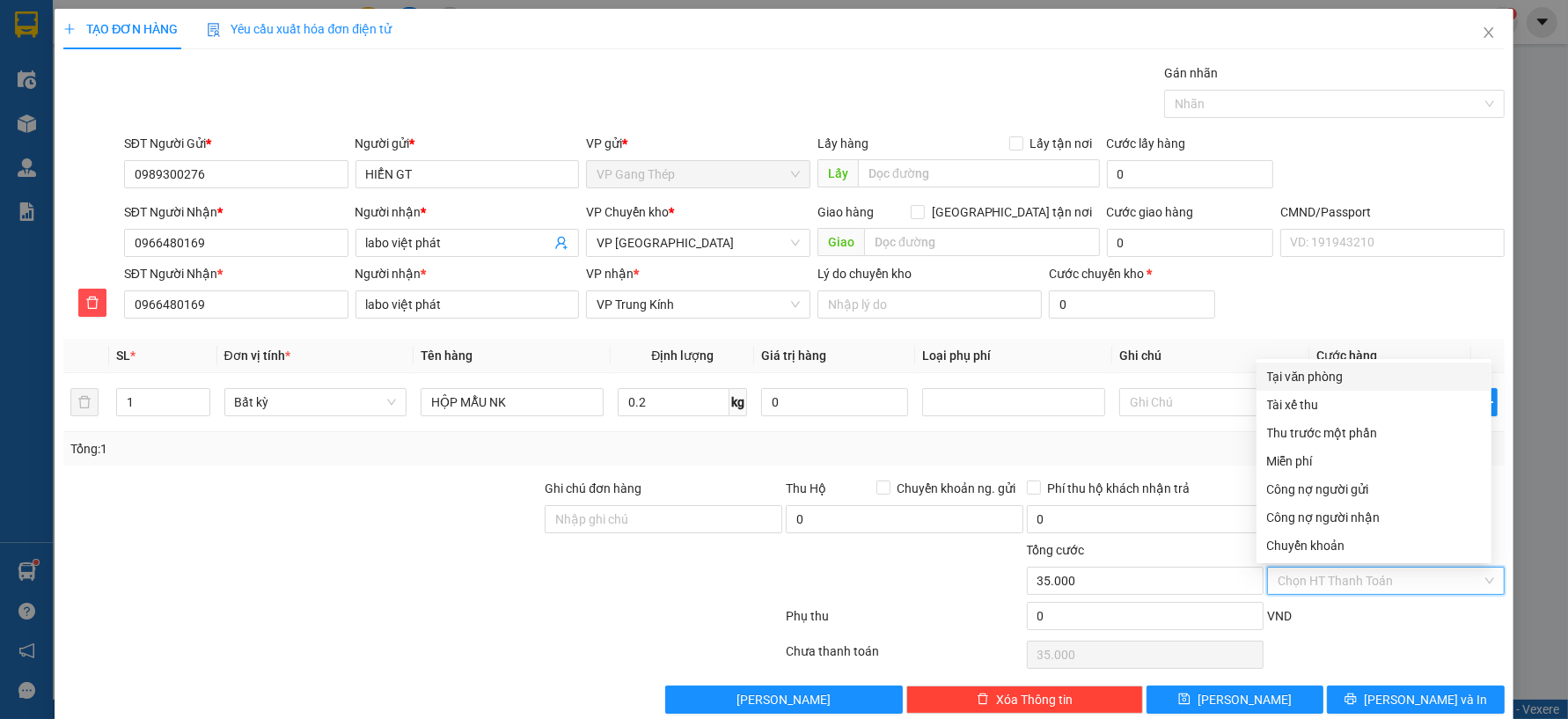
click at [1336, 384] on div "Tại văn phòng" at bounding box center [1374, 377] width 214 height 20
type input "0"
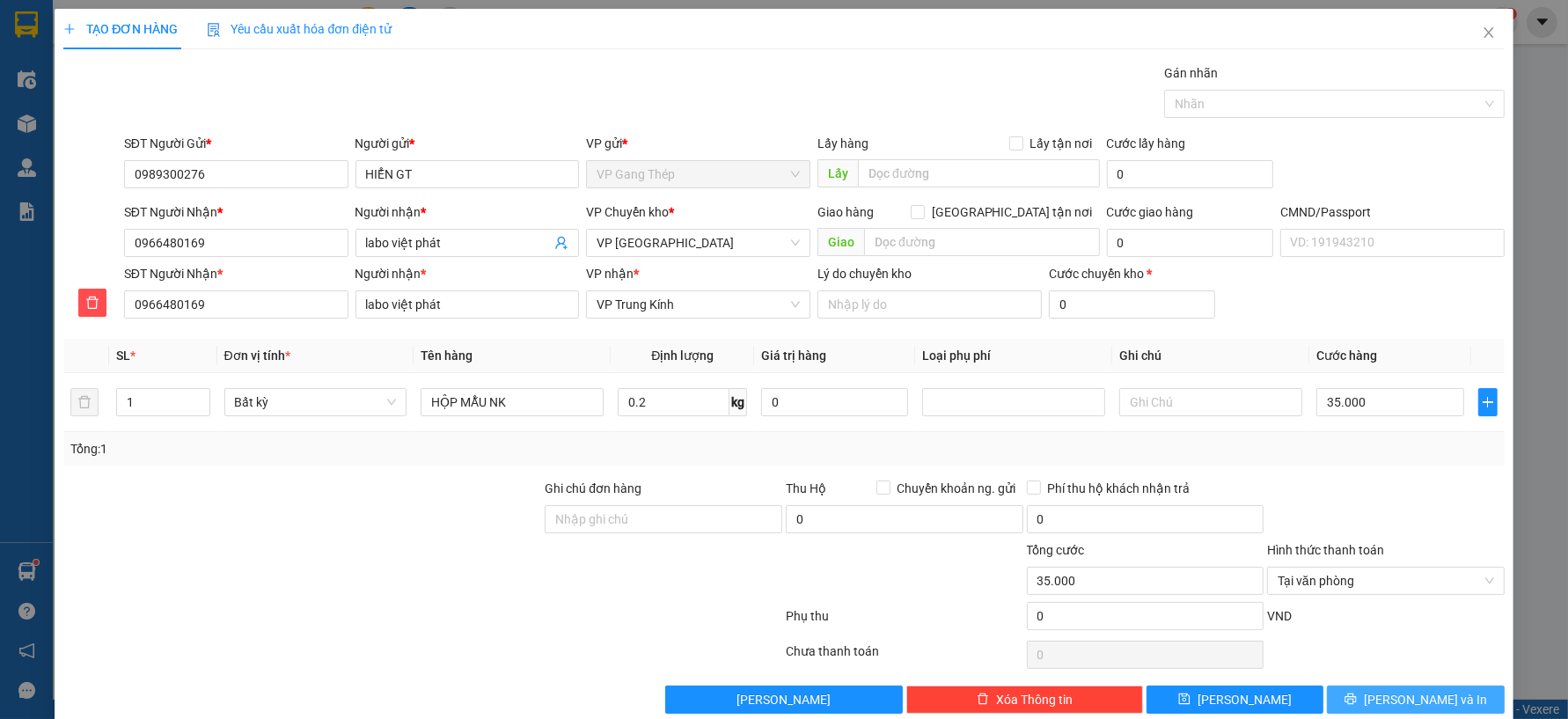
click at [1389, 696] on span "[PERSON_NAME] và In" at bounding box center [1425, 699] width 123 height 20
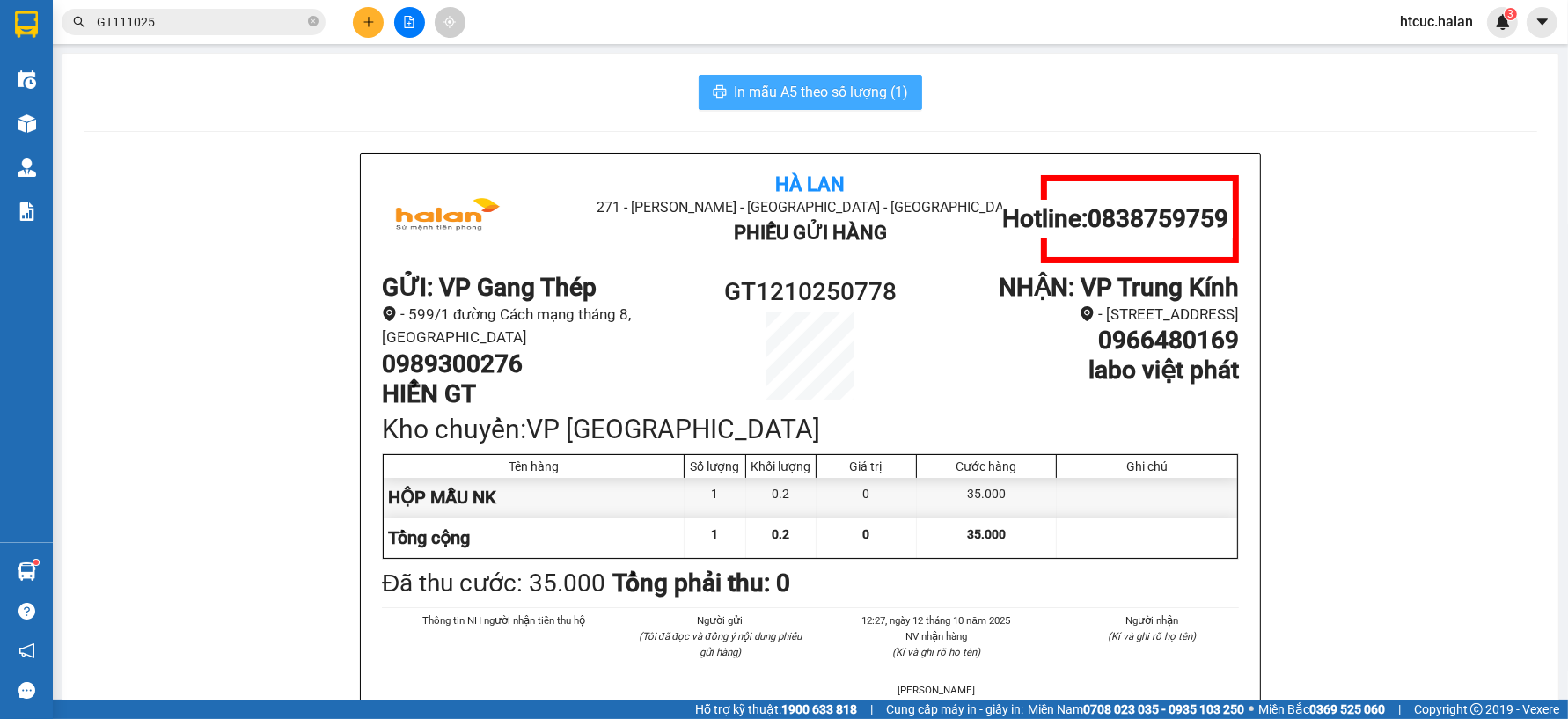
click at [811, 90] on span "In mẫu A5 theo số lượng (1)" at bounding box center [821, 91] width 175 height 22
drag, startPoint x: 172, startPoint y: 20, endPoint x: 385, endPoint y: 27, distance: 213.1
click at [47, 41] on section "Kết quả tìm kiếm ( 25 ) Bộ lọc Mã ĐH Trạng thái Món hàng Thu hộ Tổng cước Chưa …" at bounding box center [784, 359] width 1568 height 719
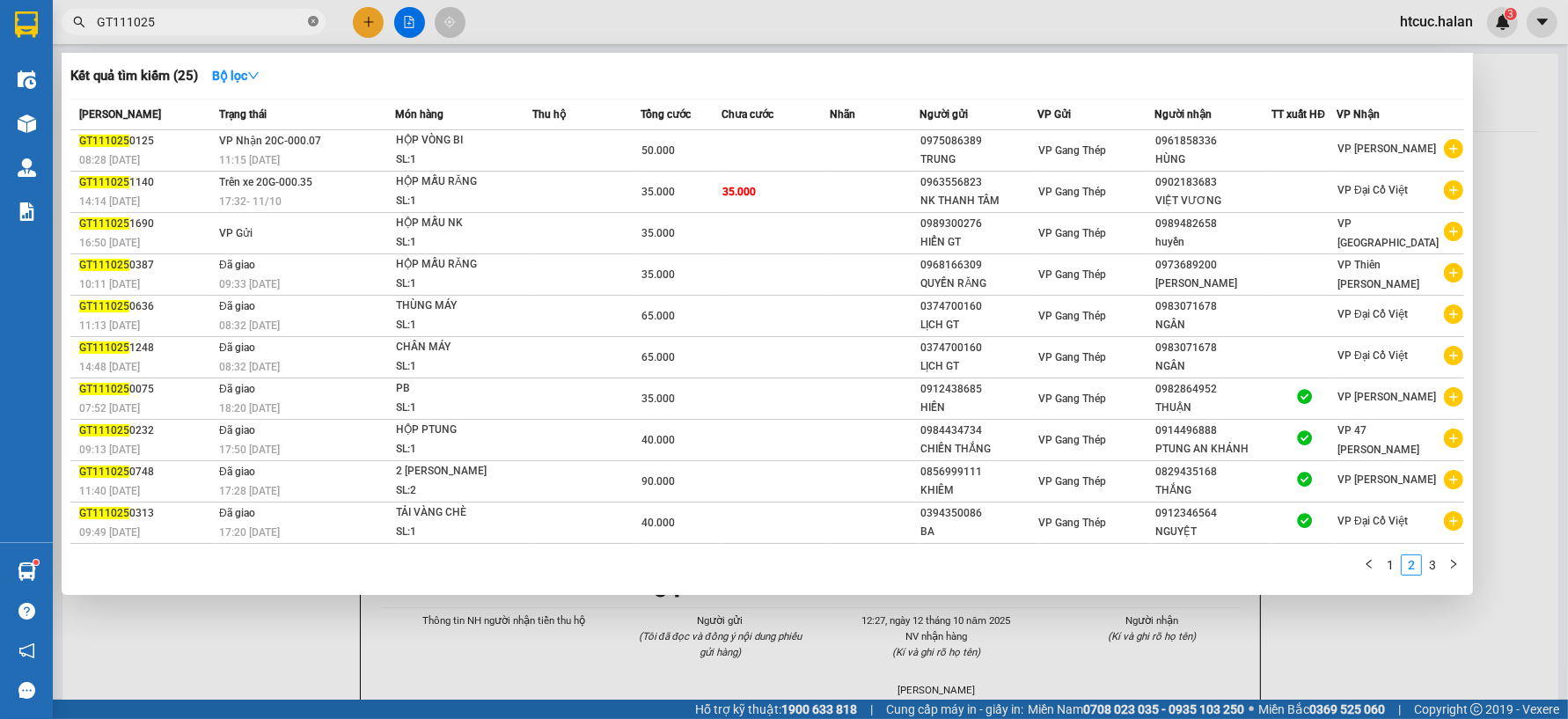
click at [310, 16] on icon "close-circle" at bounding box center [313, 21] width 11 height 11
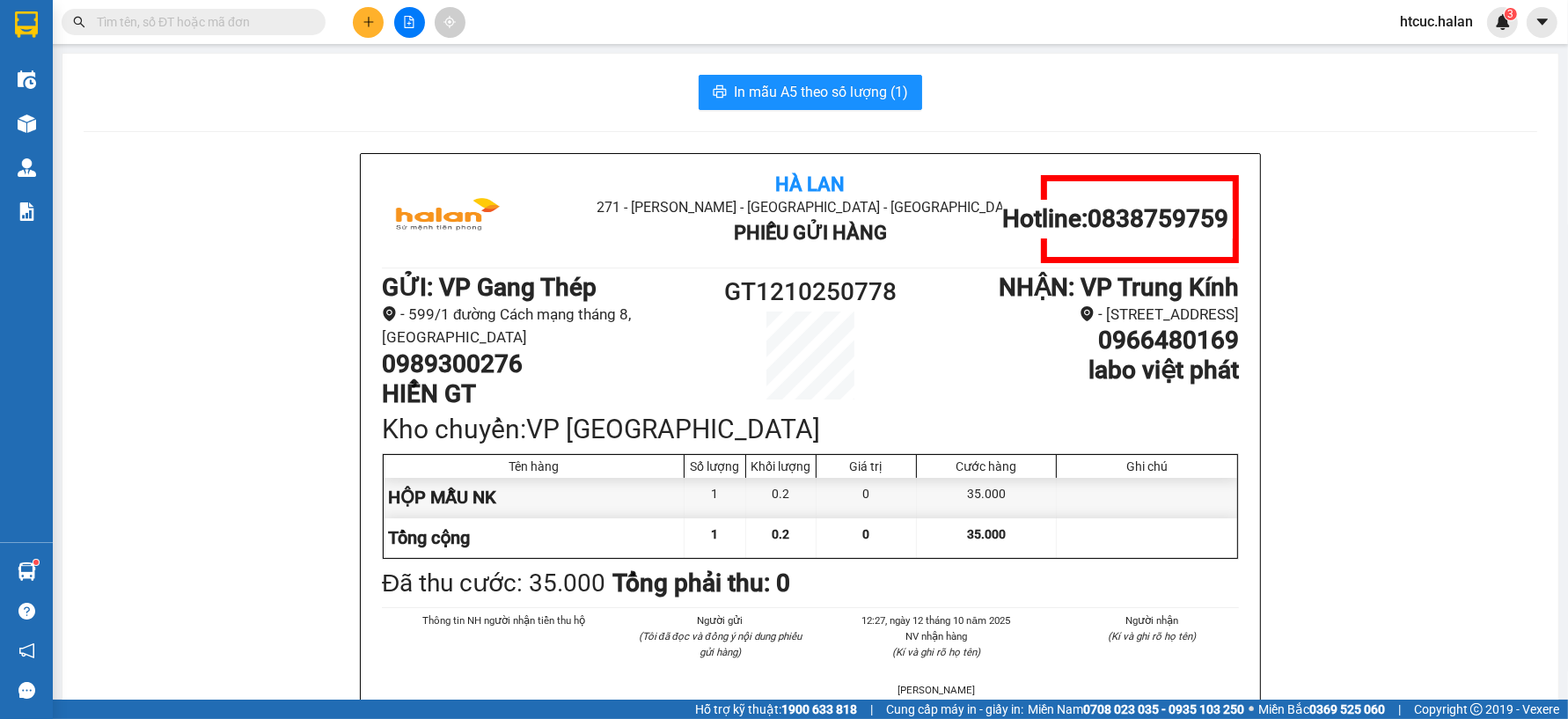
click at [267, 18] on input "text" at bounding box center [200, 22] width 207 height 20
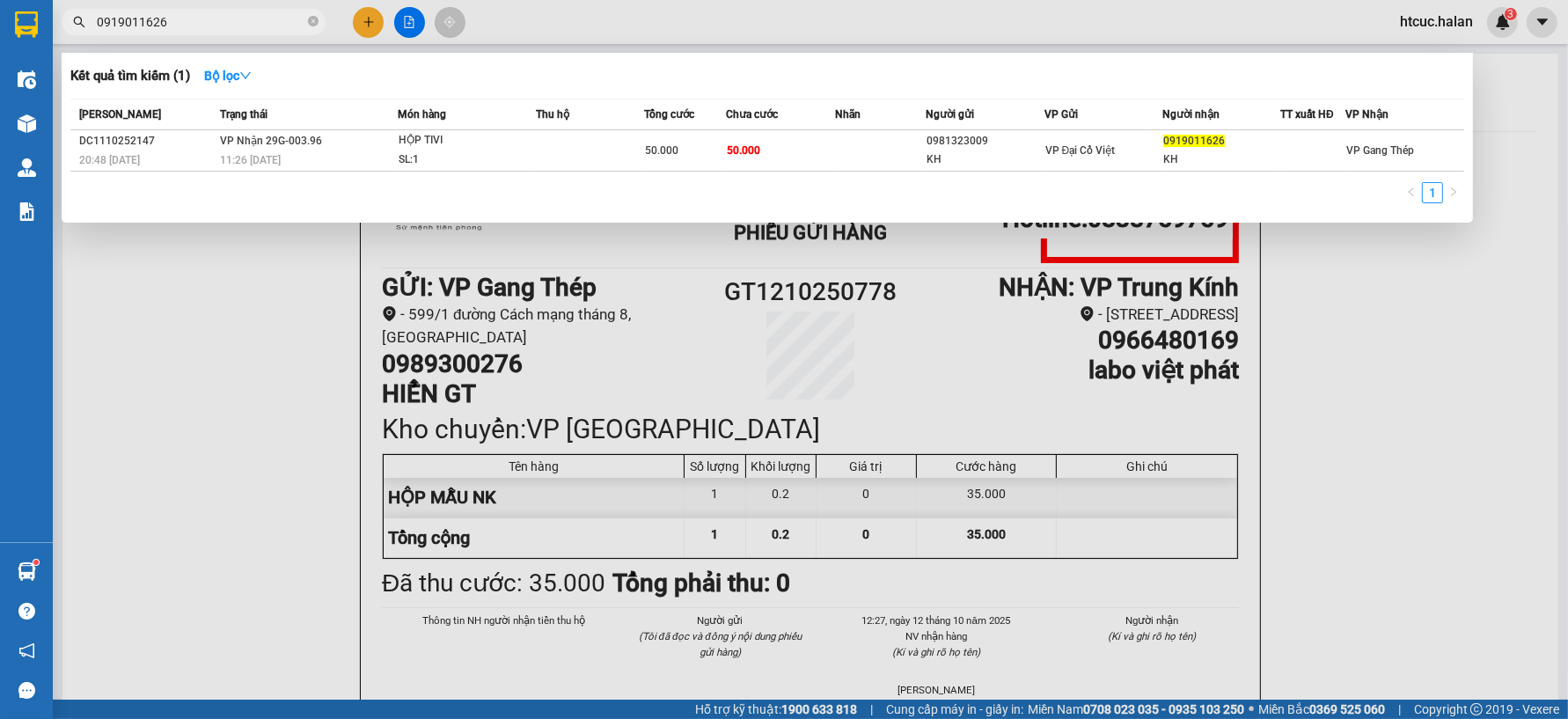
type input "0919011626"
